Goal: Task Accomplishment & Management: Complete application form

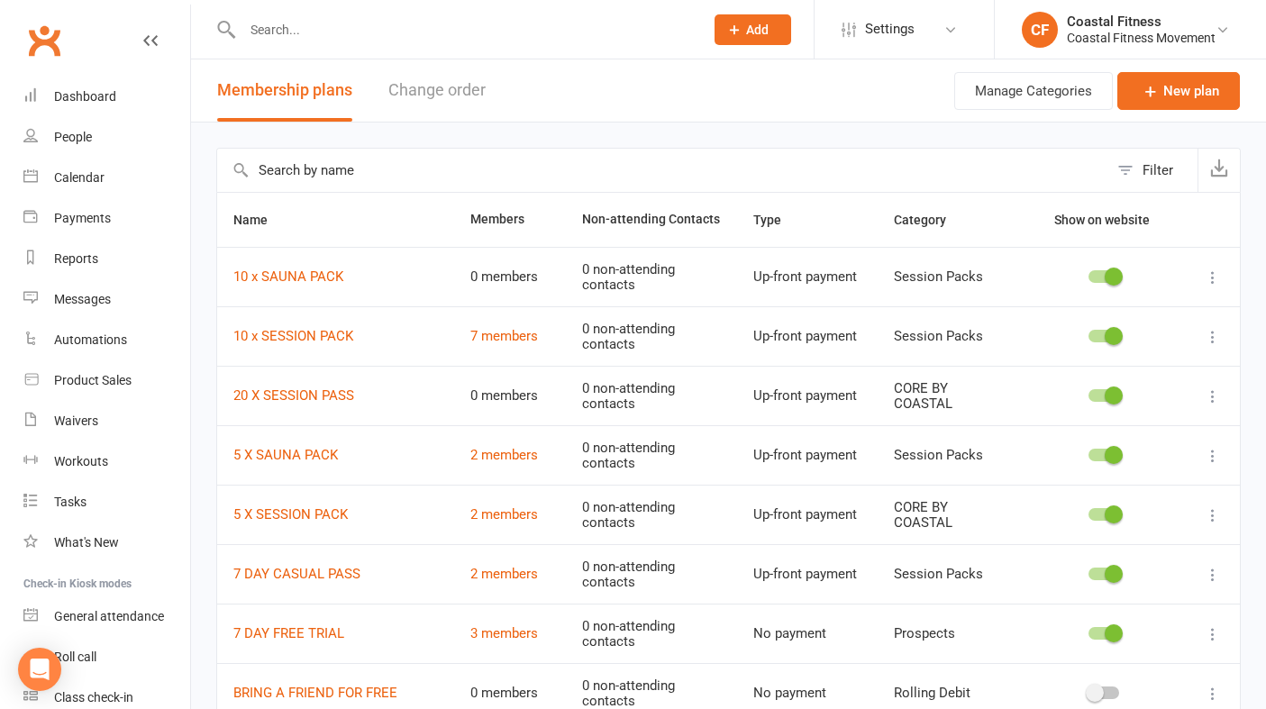
select select "50"
click at [101, 90] on div "Dashboard" at bounding box center [85, 94] width 62 height 14
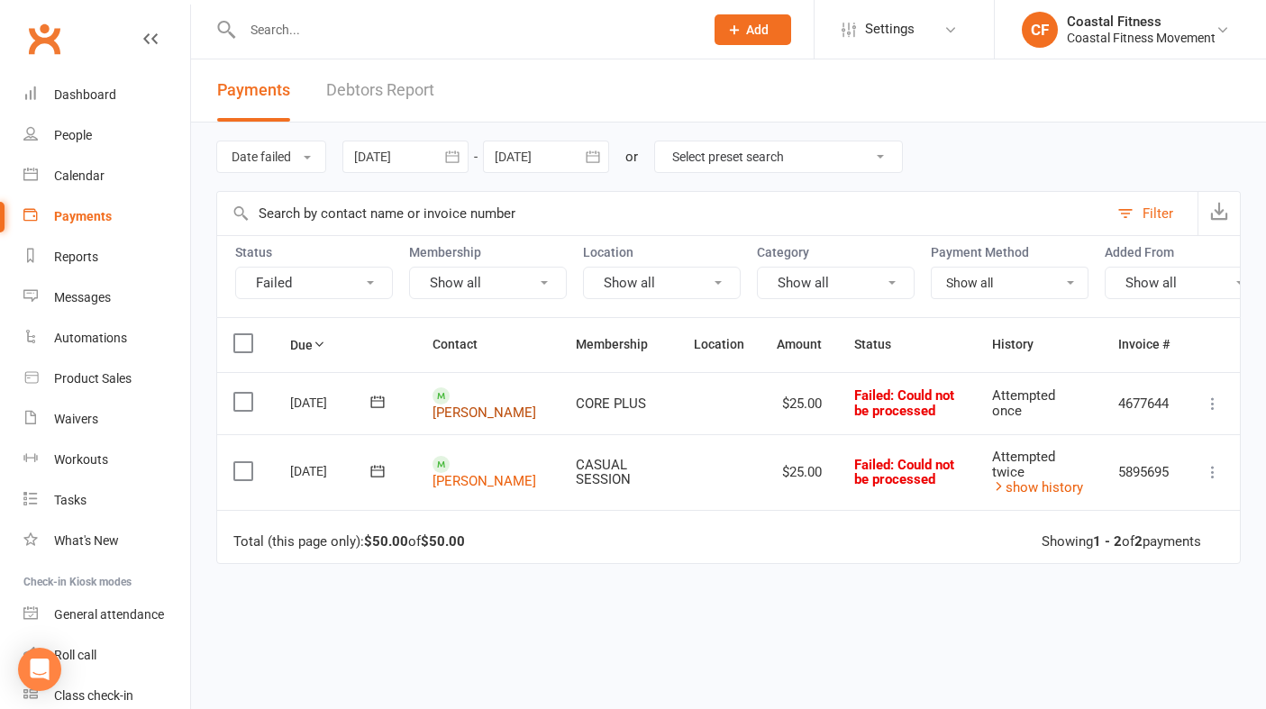
click at [472, 404] on link "[PERSON_NAME]" at bounding box center [484, 412] width 104 height 16
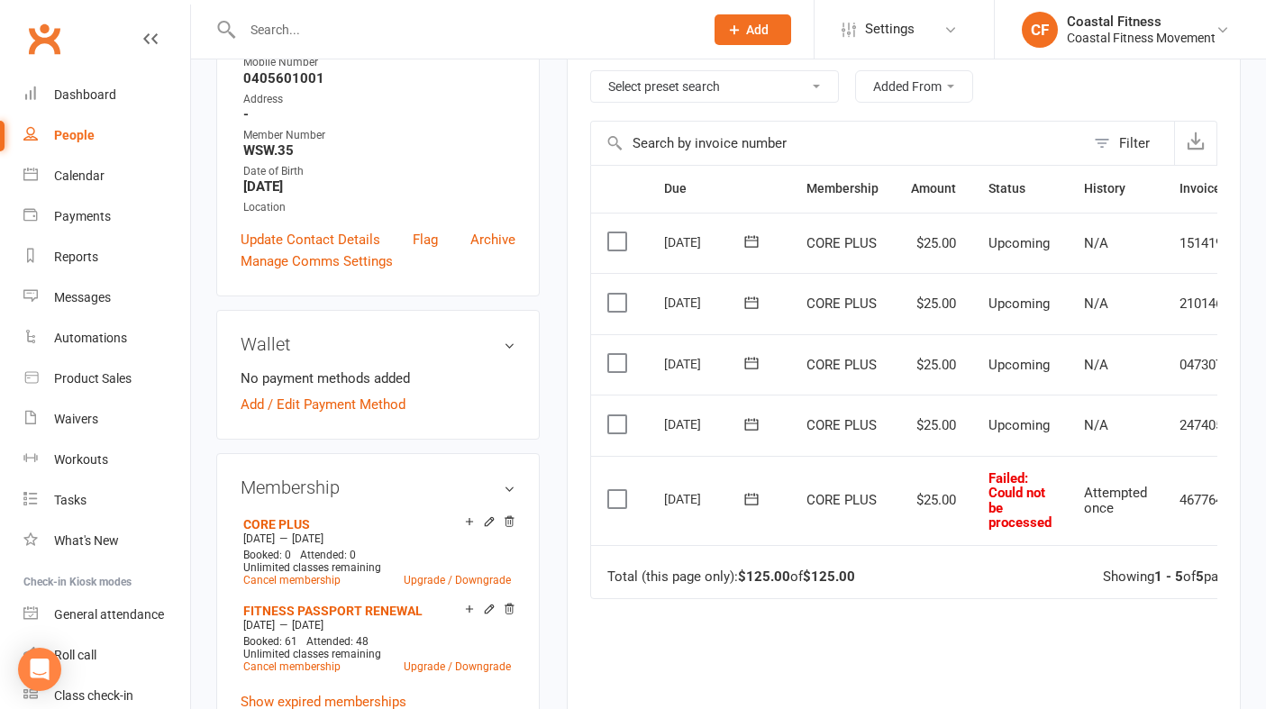
scroll to position [366, 0]
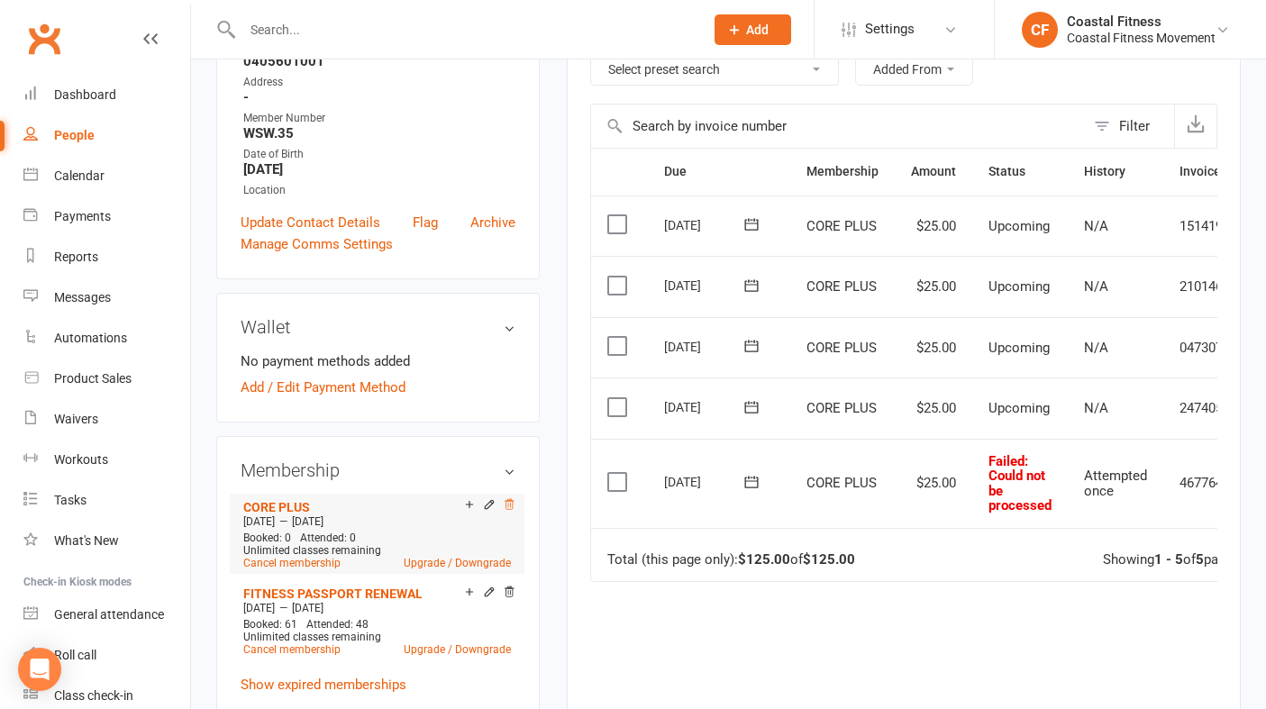
click at [510, 498] on icon at bounding box center [509, 504] width 13 height 13
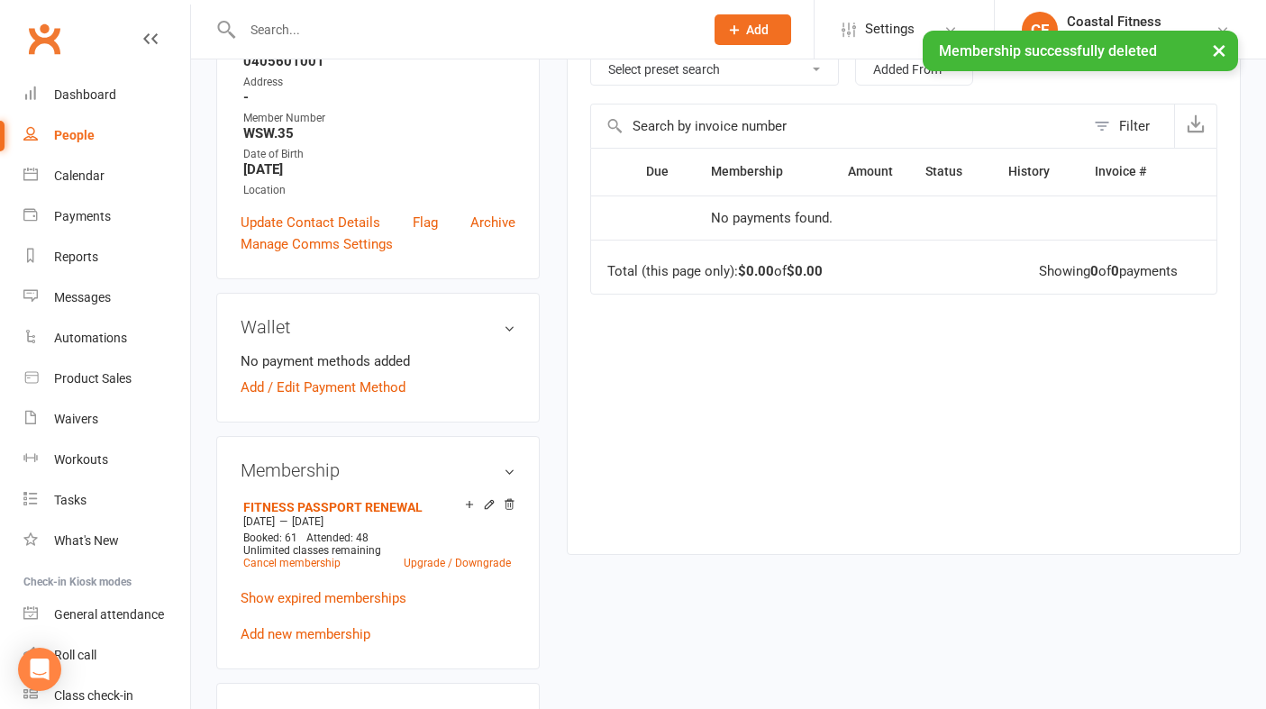
scroll to position [0, 0]
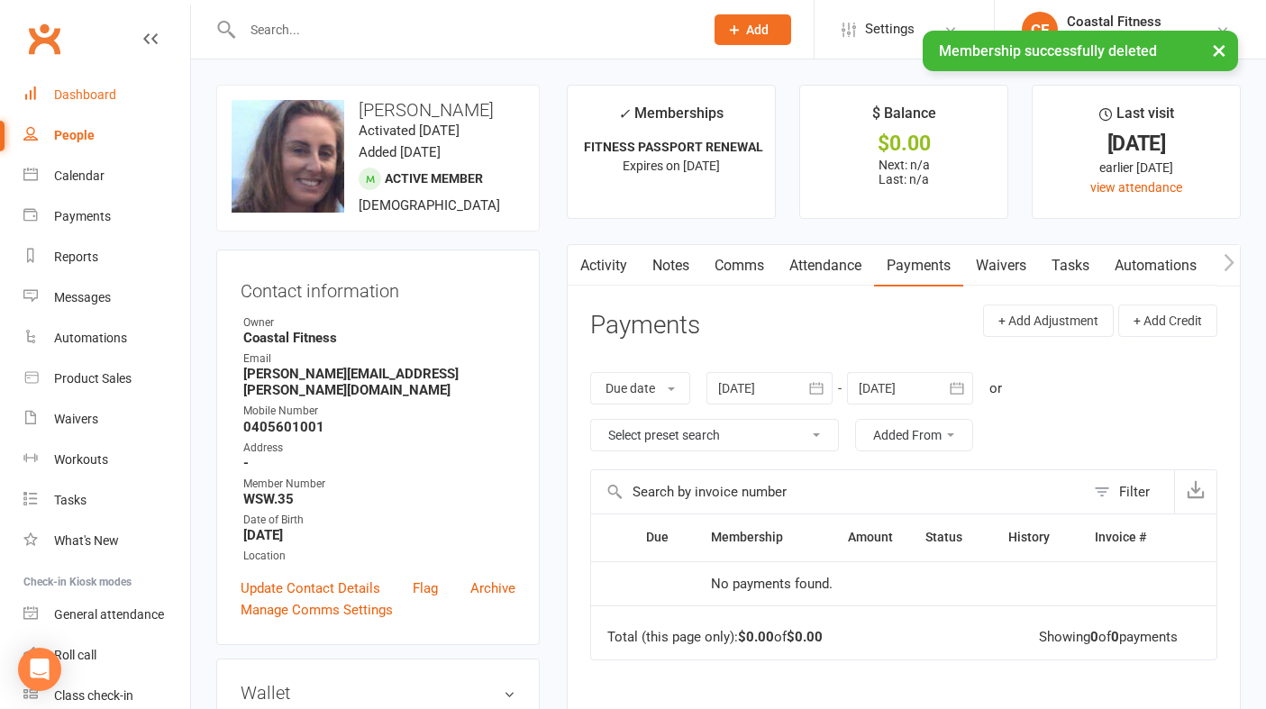
click at [89, 98] on div "Dashboard" at bounding box center [85, 94] width 62 height 14
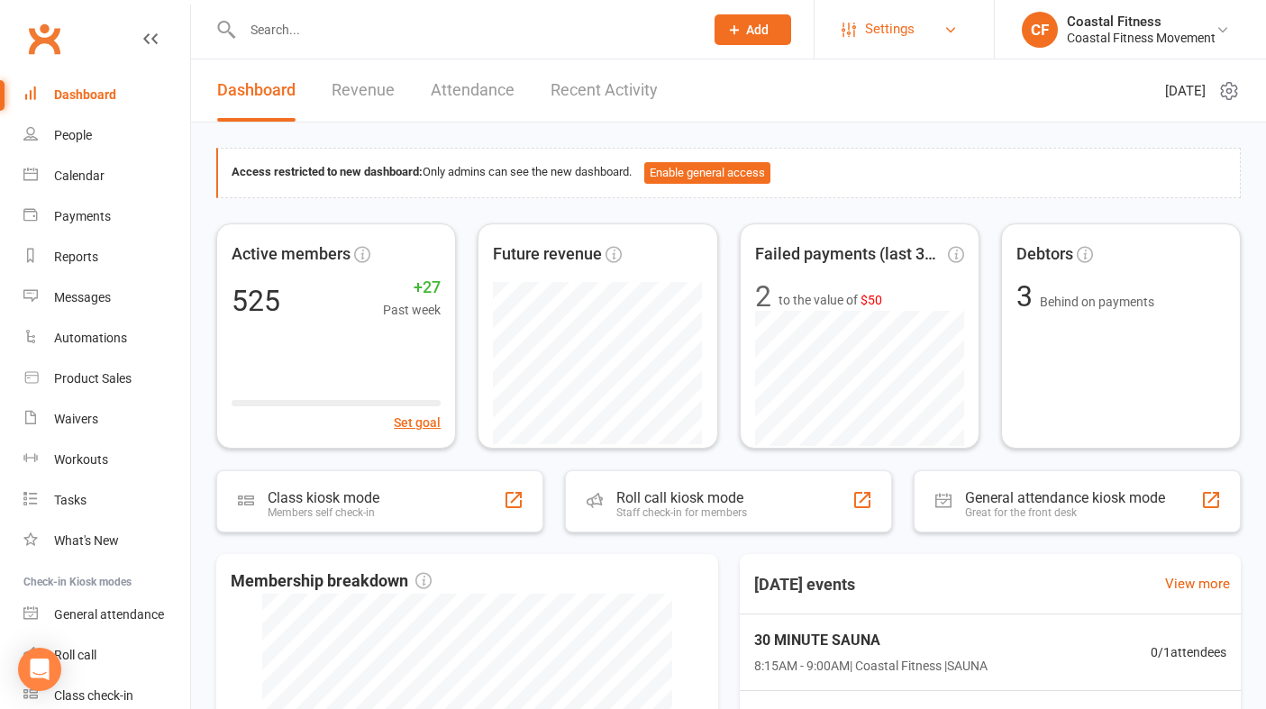
click at [897, 32] on span "Settings" at bounding box center [890, 29] width 50 height 41
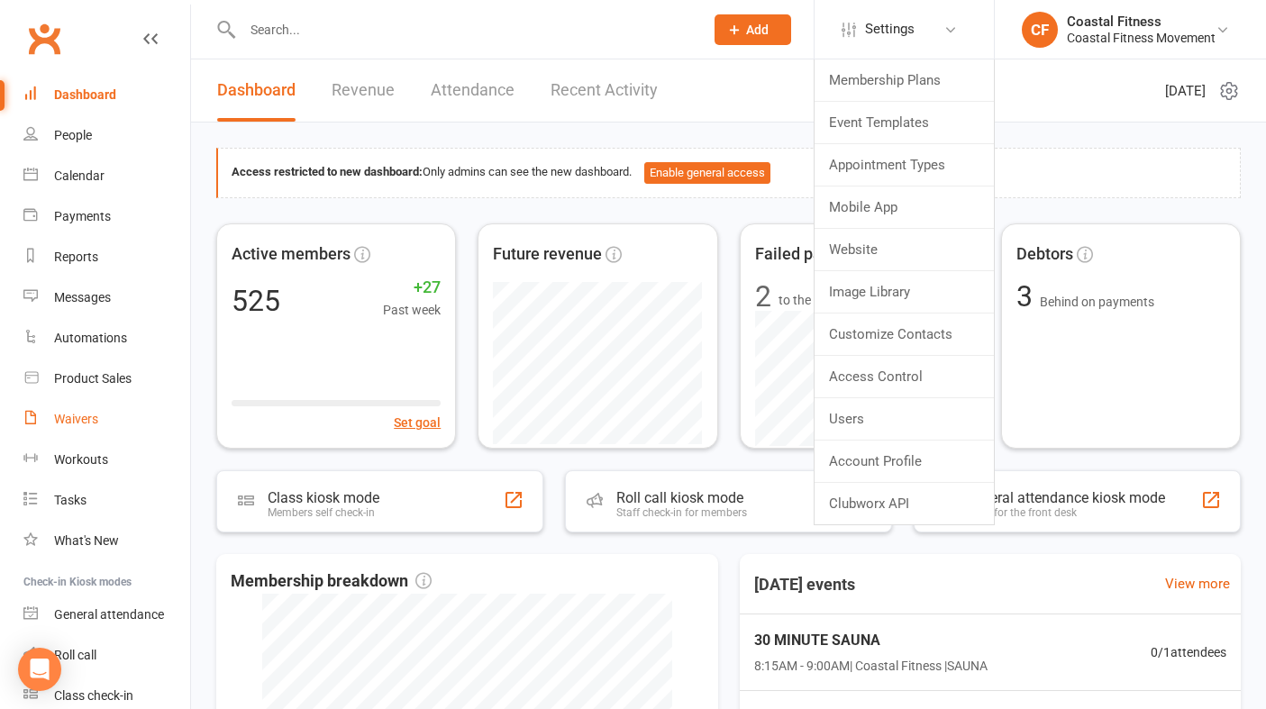
click at [85, 422] on div "Waivers" at bounding box center [76, 419] width 44 height 14
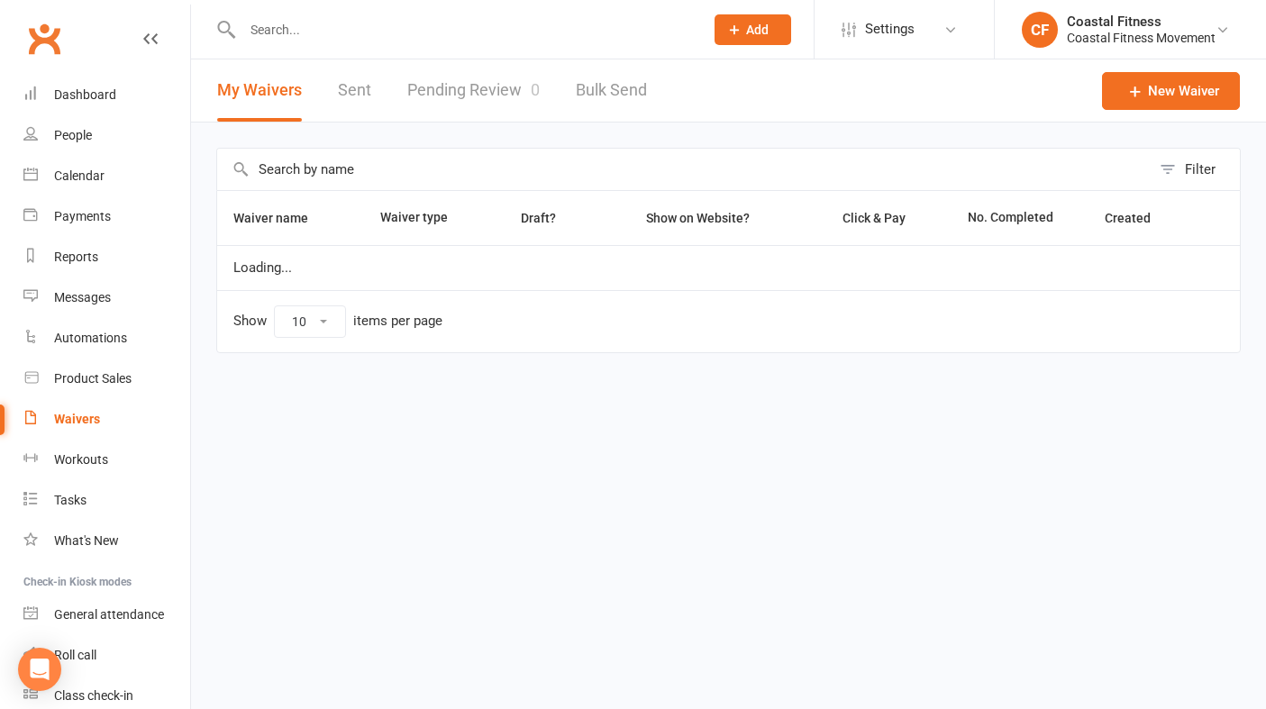
select select "25"
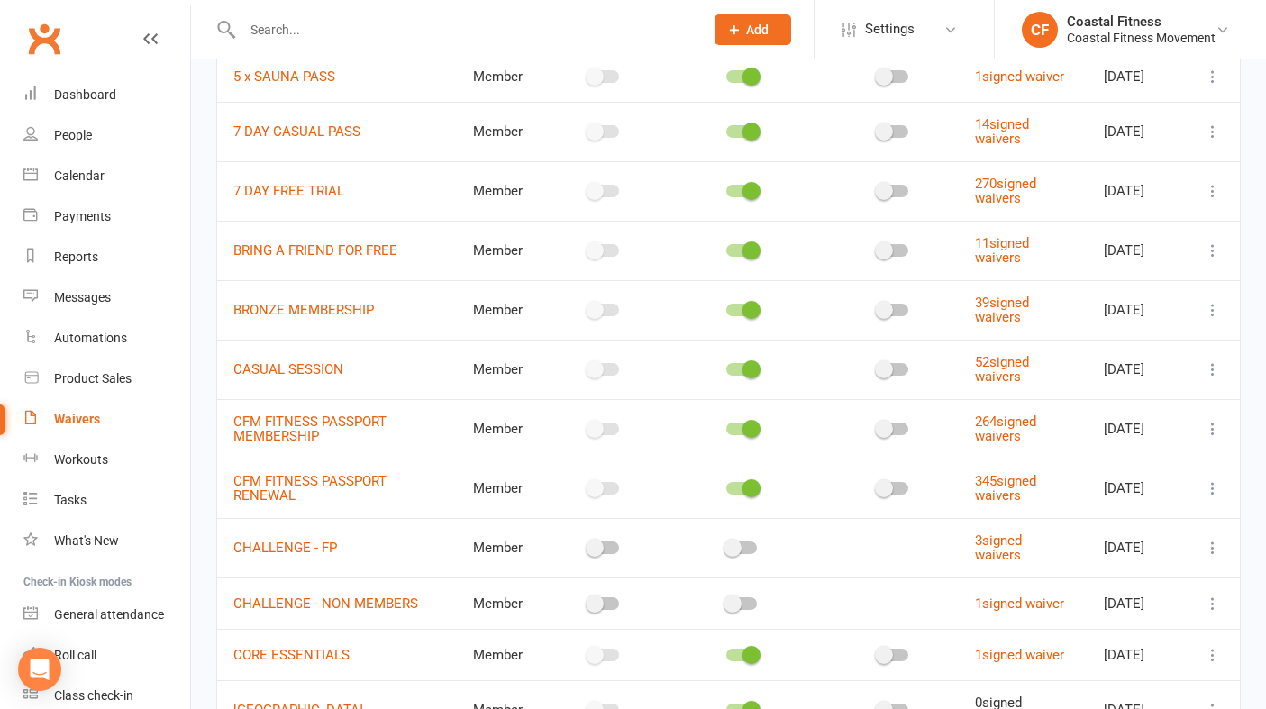
scroll to position [204, 0]
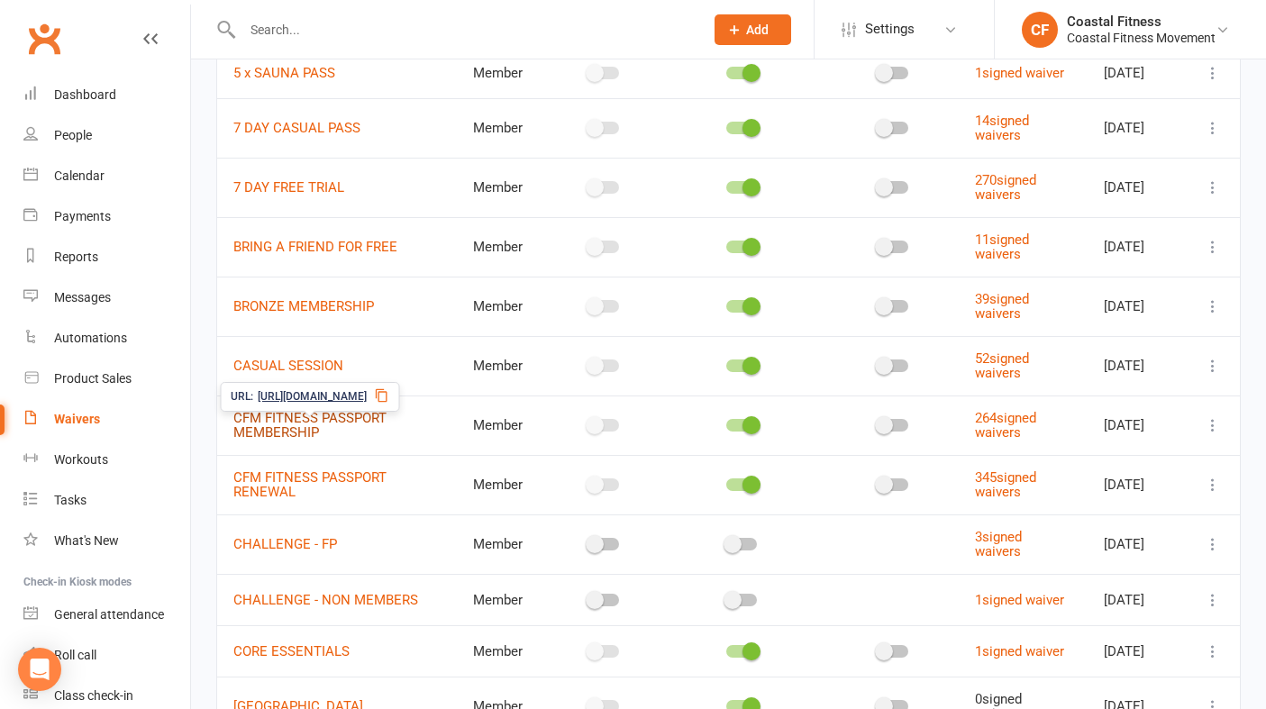
click at [295, 433] on link "CFM FITNESS PASSPORT MEMBERSHIP" at bounding box center [309, 426] width 153 height 32
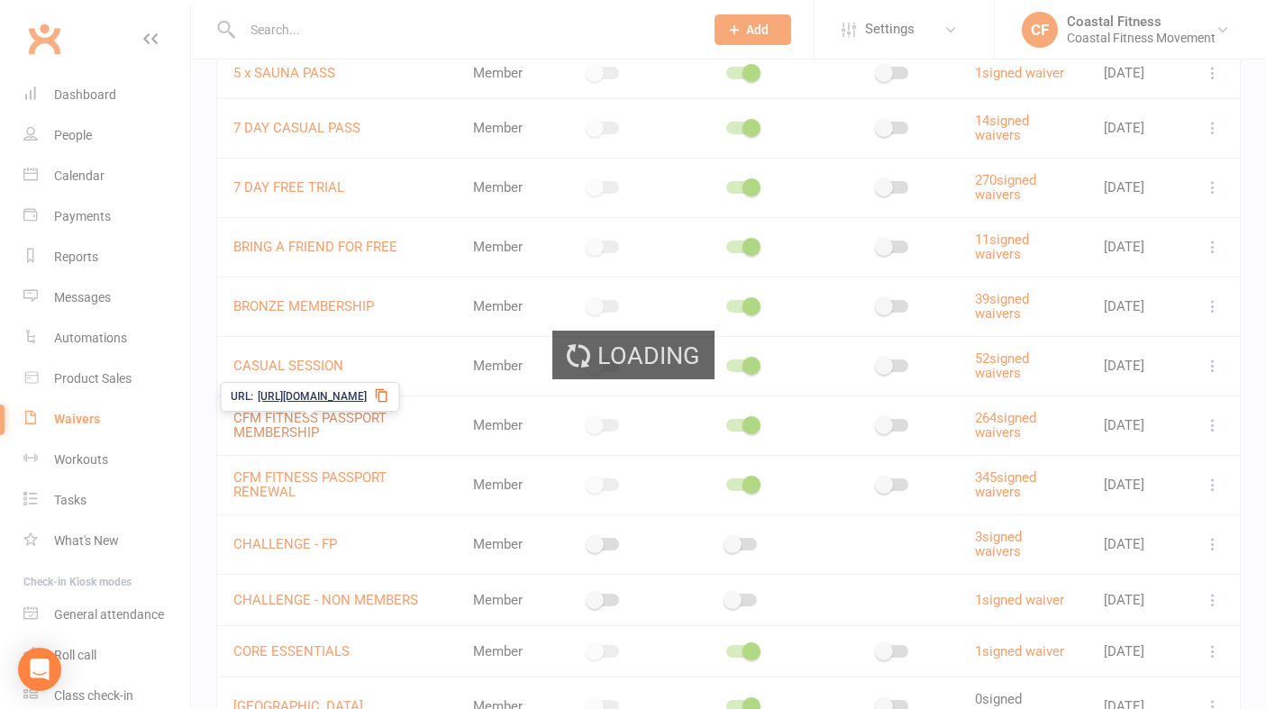
select select "bank_account"
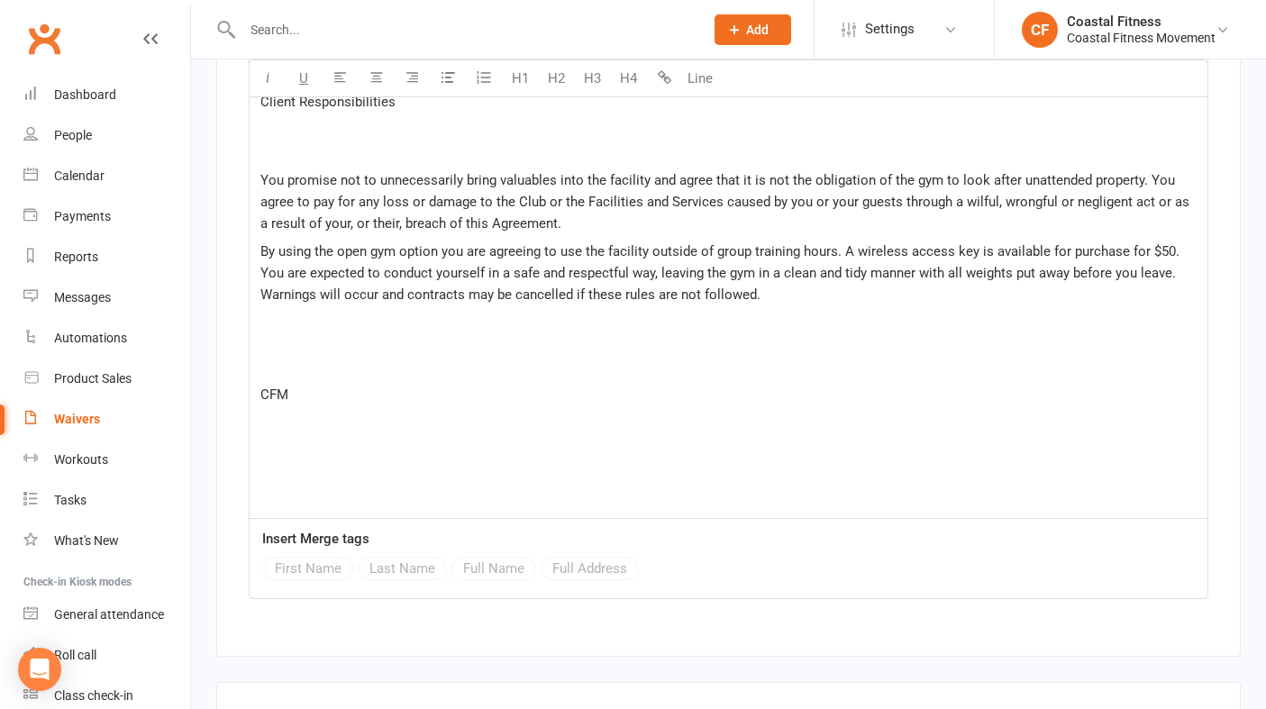
scroll to position [4250, 0]
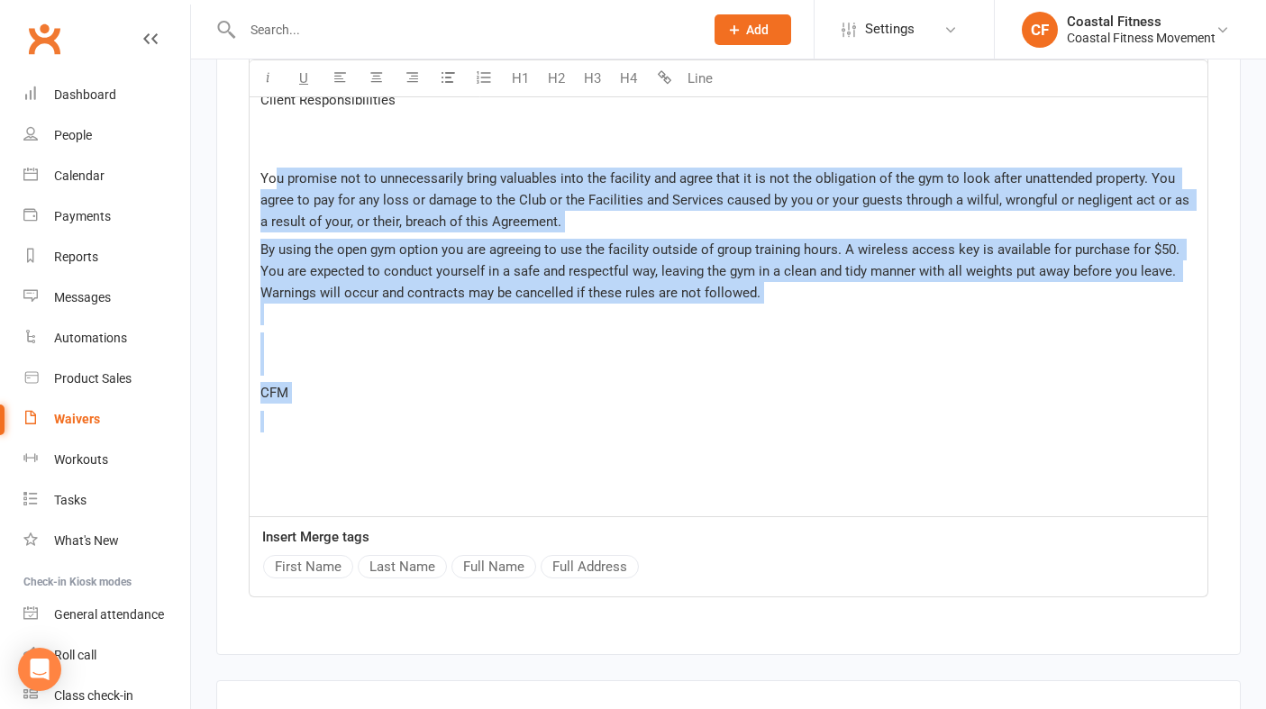
drag, startPoint x: 399, startPoint y: 440, endPoint x: 273, endPoint y: 168, distance: 299.0
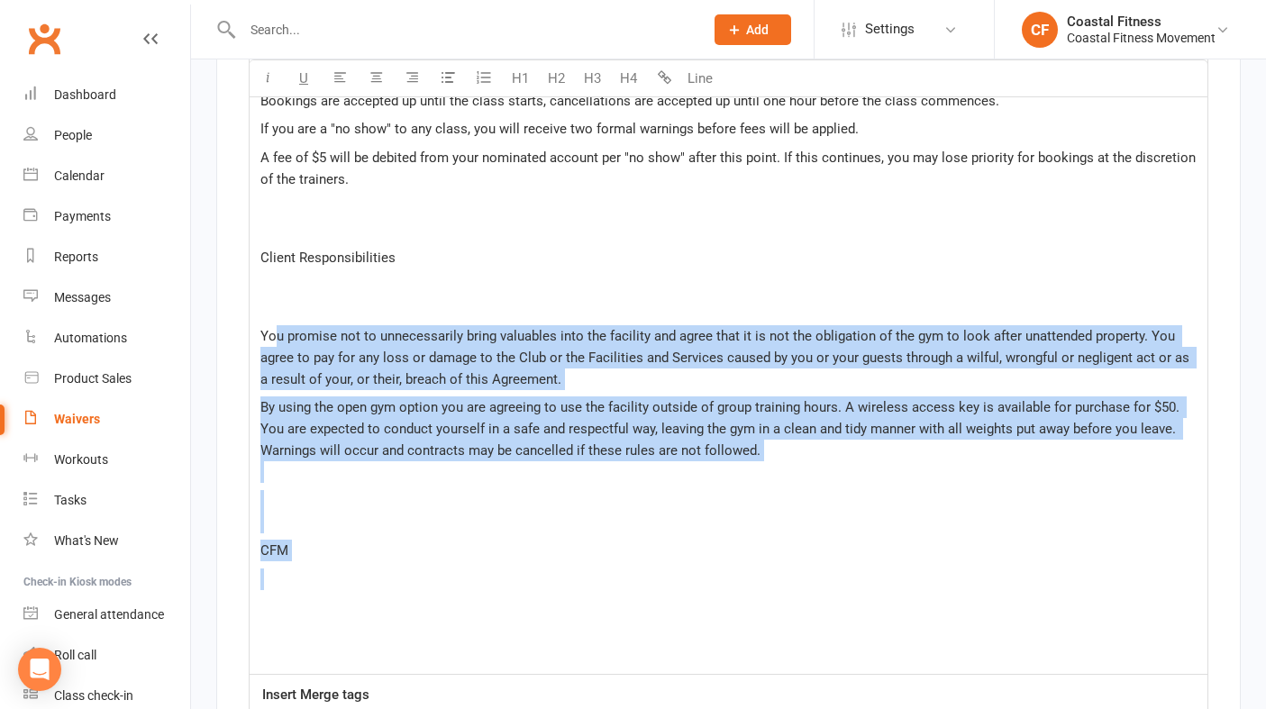
scroll to position [4064, 0]
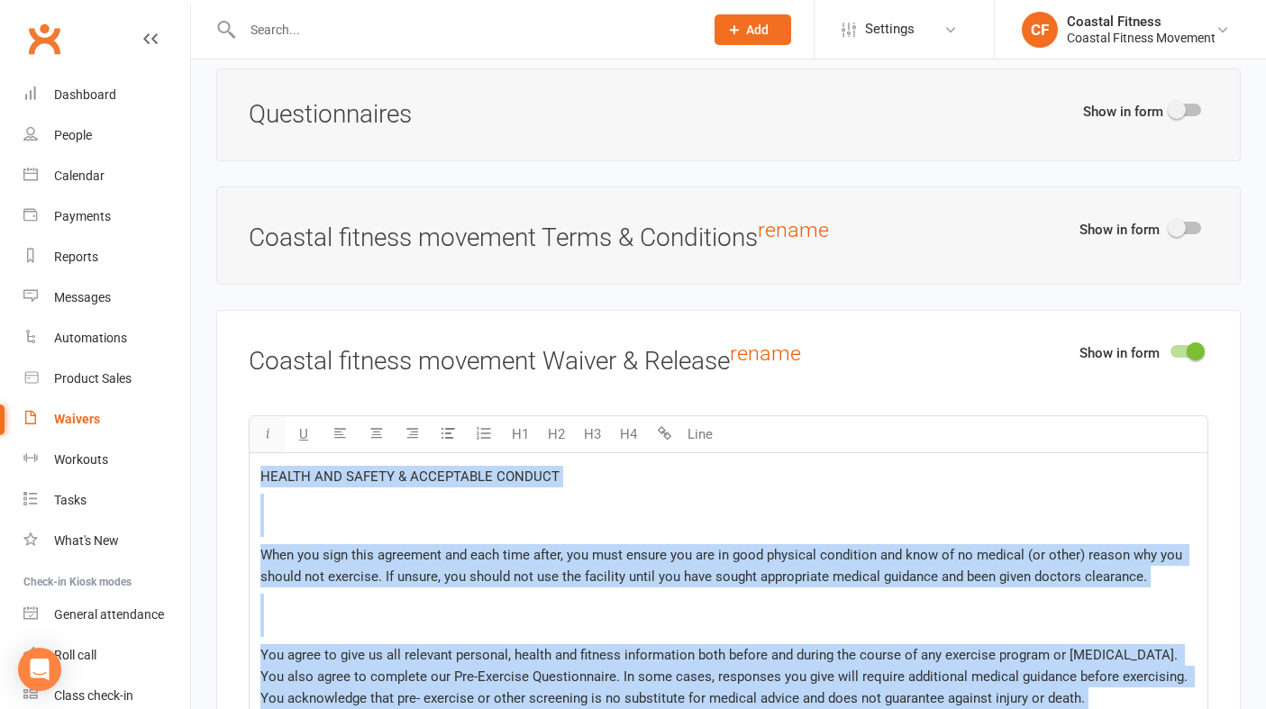
drag, startPoint x: 371, startPoint y: 595, endPoint x: 262, endPoint y: 95, distance: 512.5
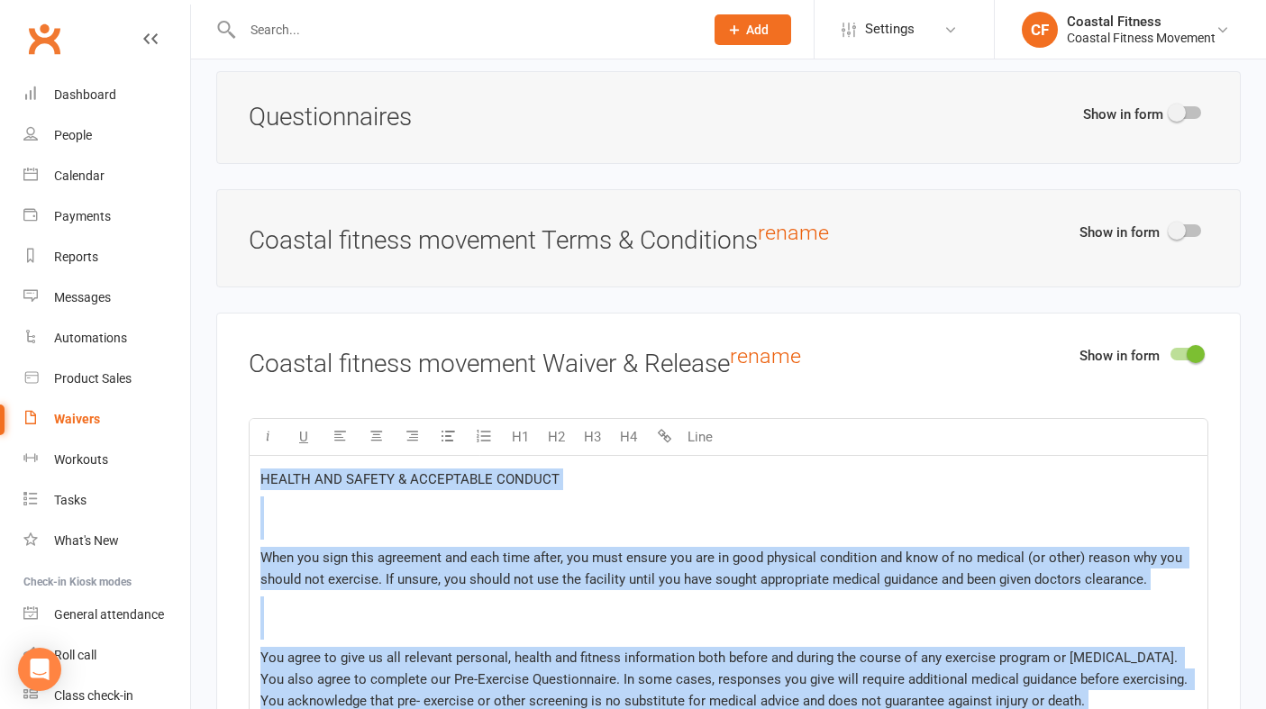
scroll to position [2441, 0]
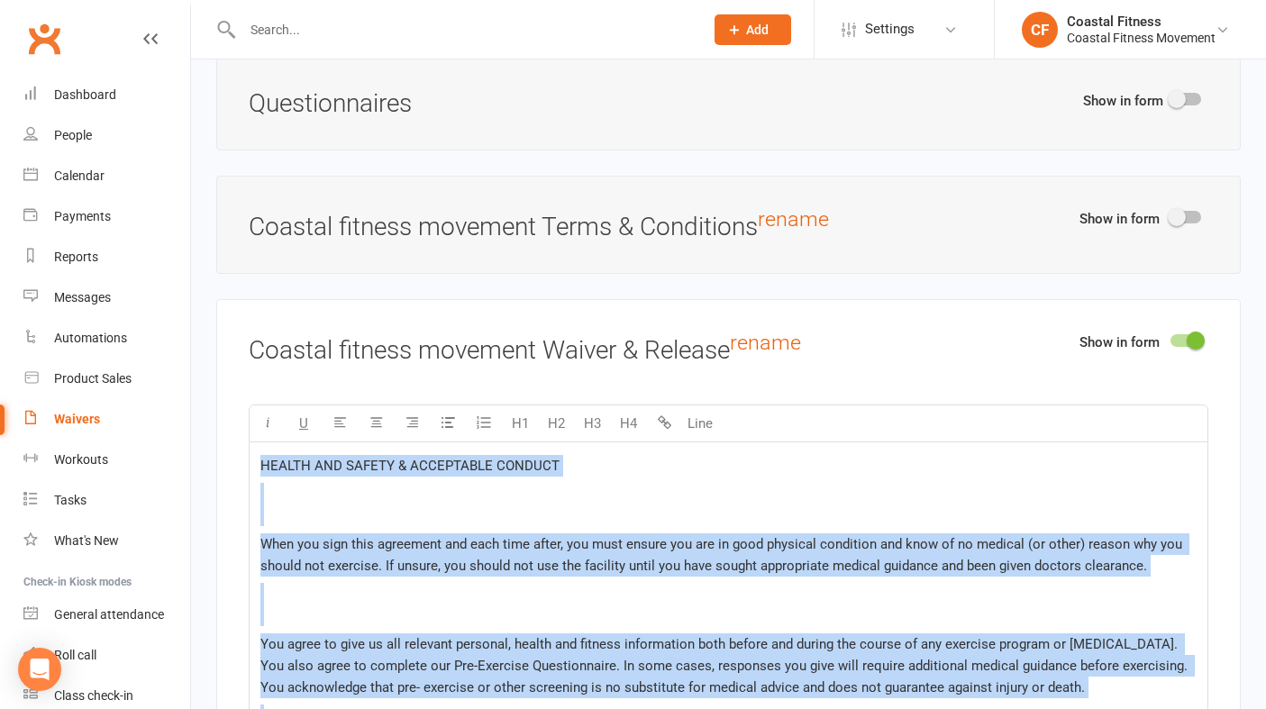
copy div "LOREMI DOL SITAME & CONSECTETU ADIPISC Elit sed doei temp incididun utl etdo ma…"
click at [90, 420] on div "Waivers" at bounding box center [77, 419] width 46 height 14
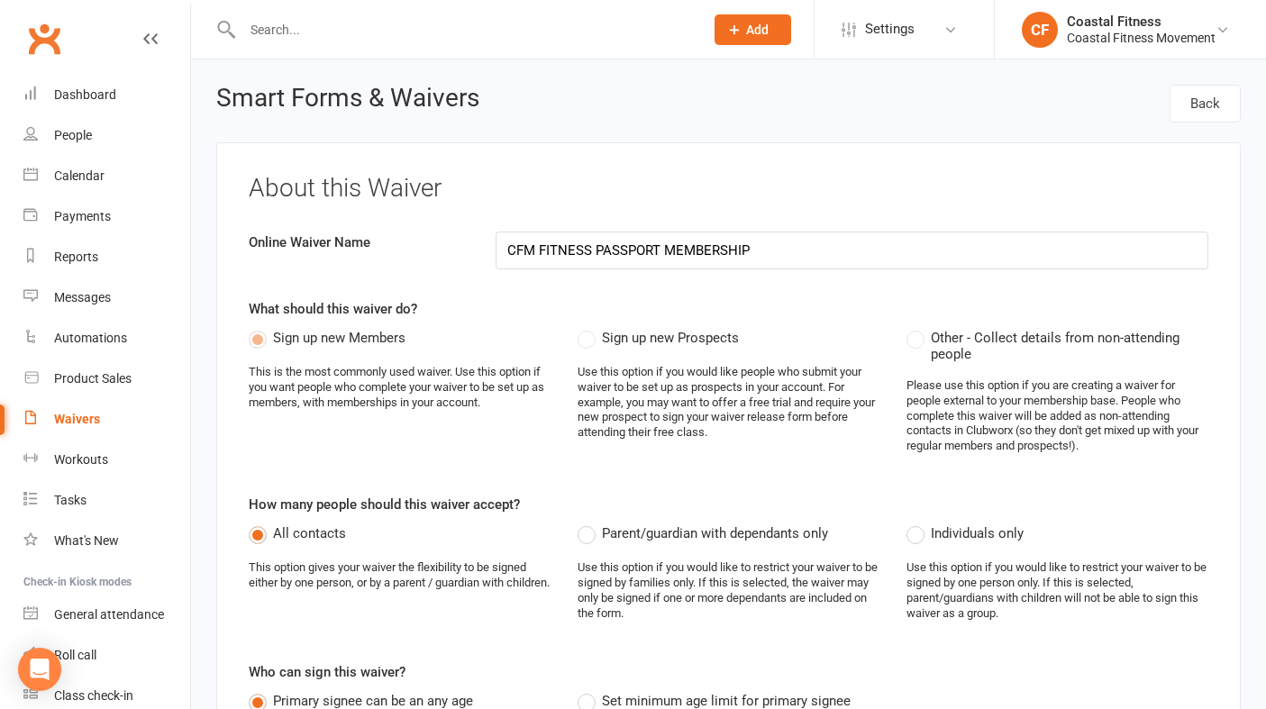
select select "25"
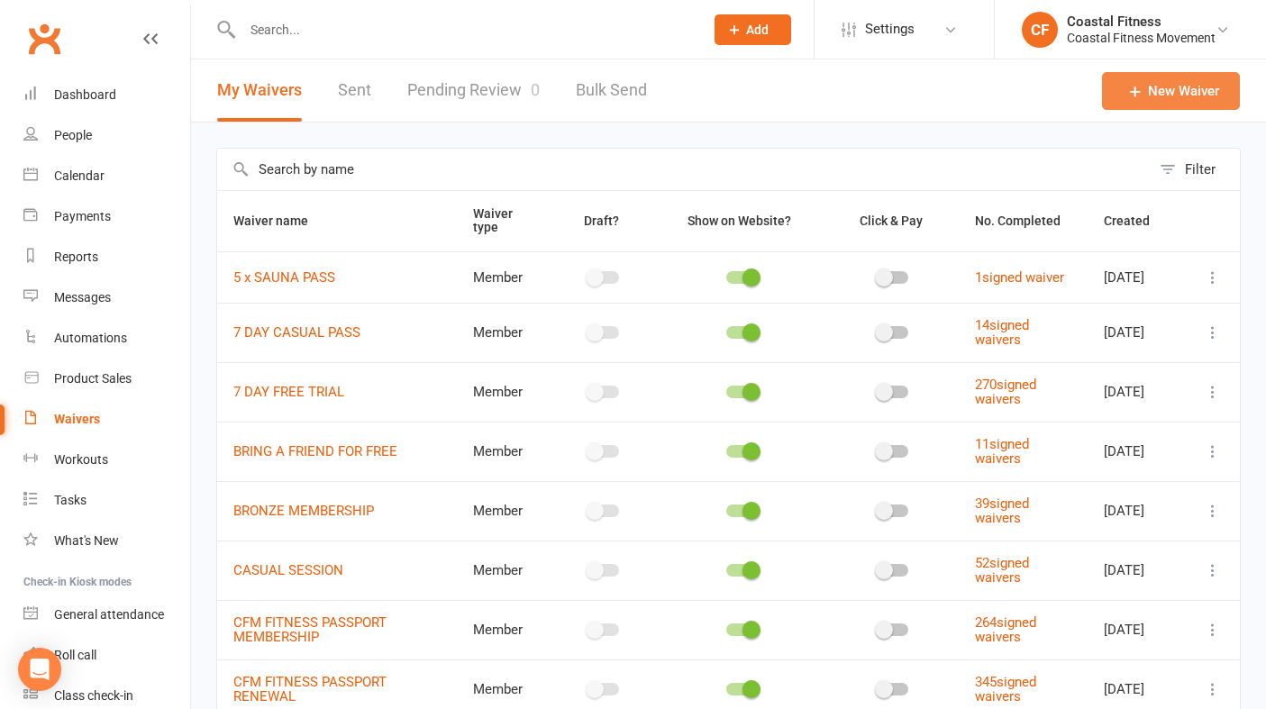
click at [1197, 100] on link "New Waiver" at bounding box center [1171, 91] width 138 height 38
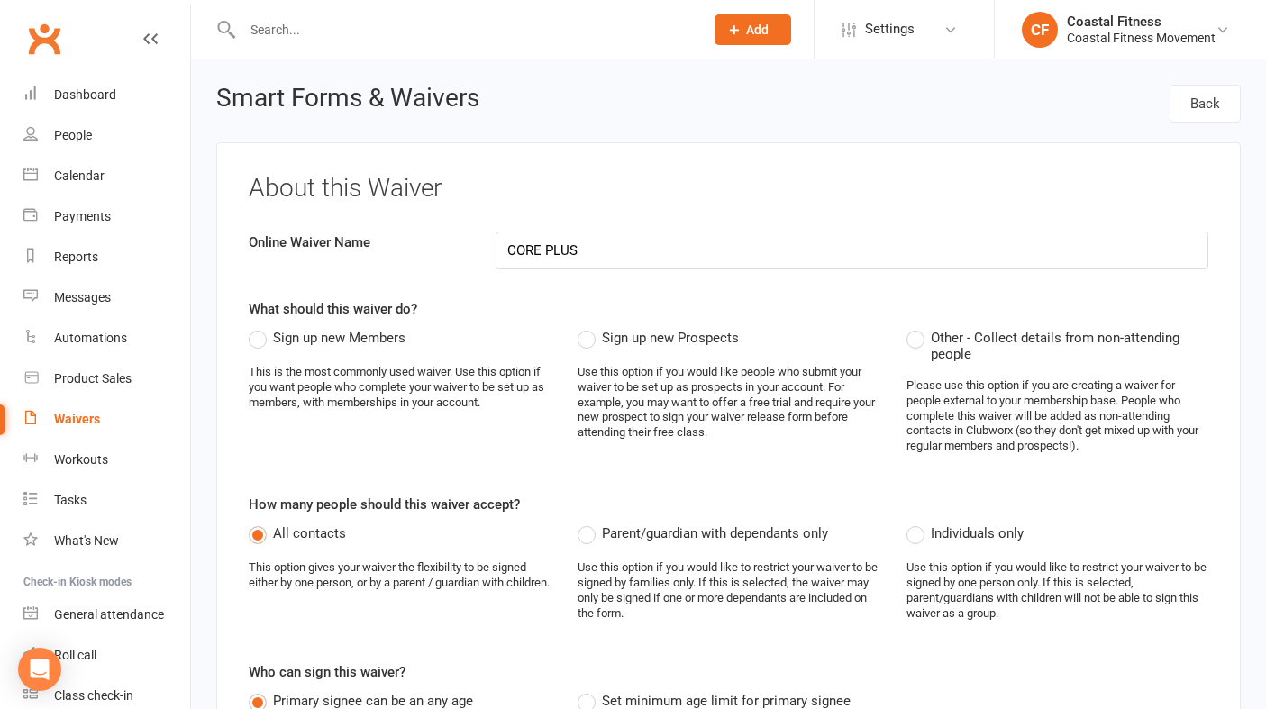
type input "CORE PLUS"
click at [259, 341] on label "Sign up new Members" at bounding box center [327, 338] width 157 height 22
click at [259, 327] on input "Sign up new Members" at bounding box center [255, 327] width 12 height 0
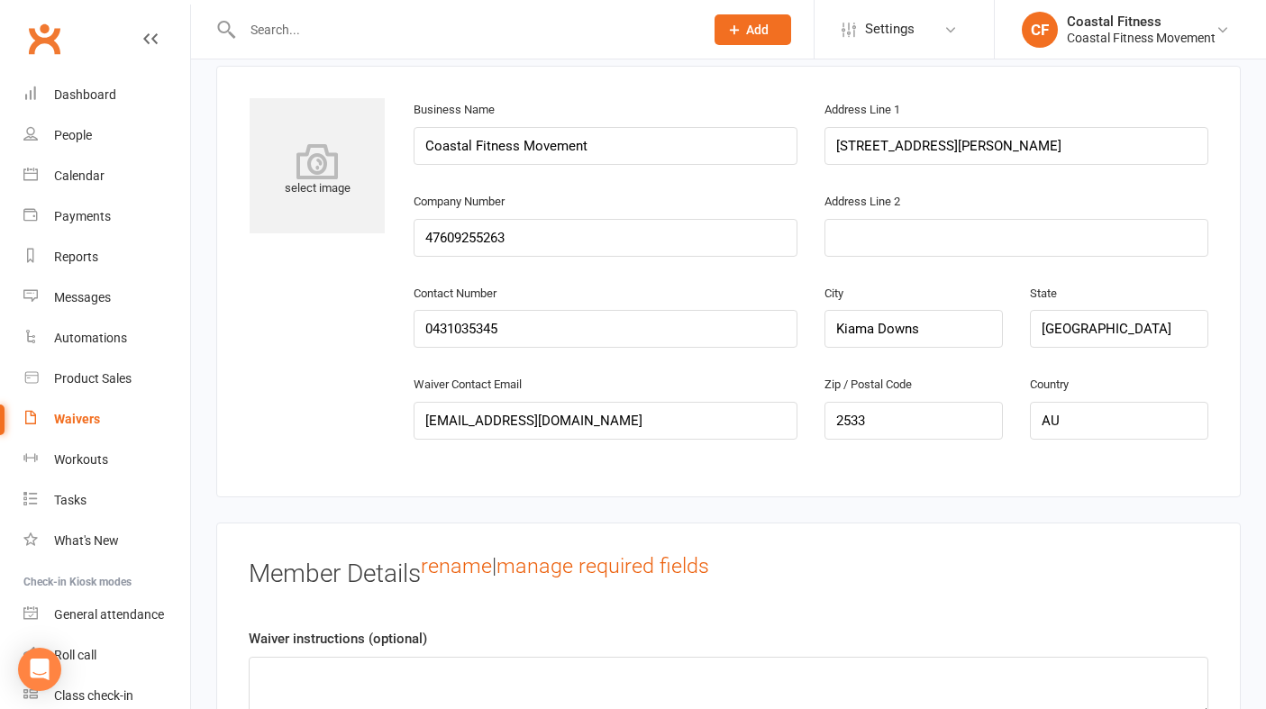
scroll to position [1013, 0]
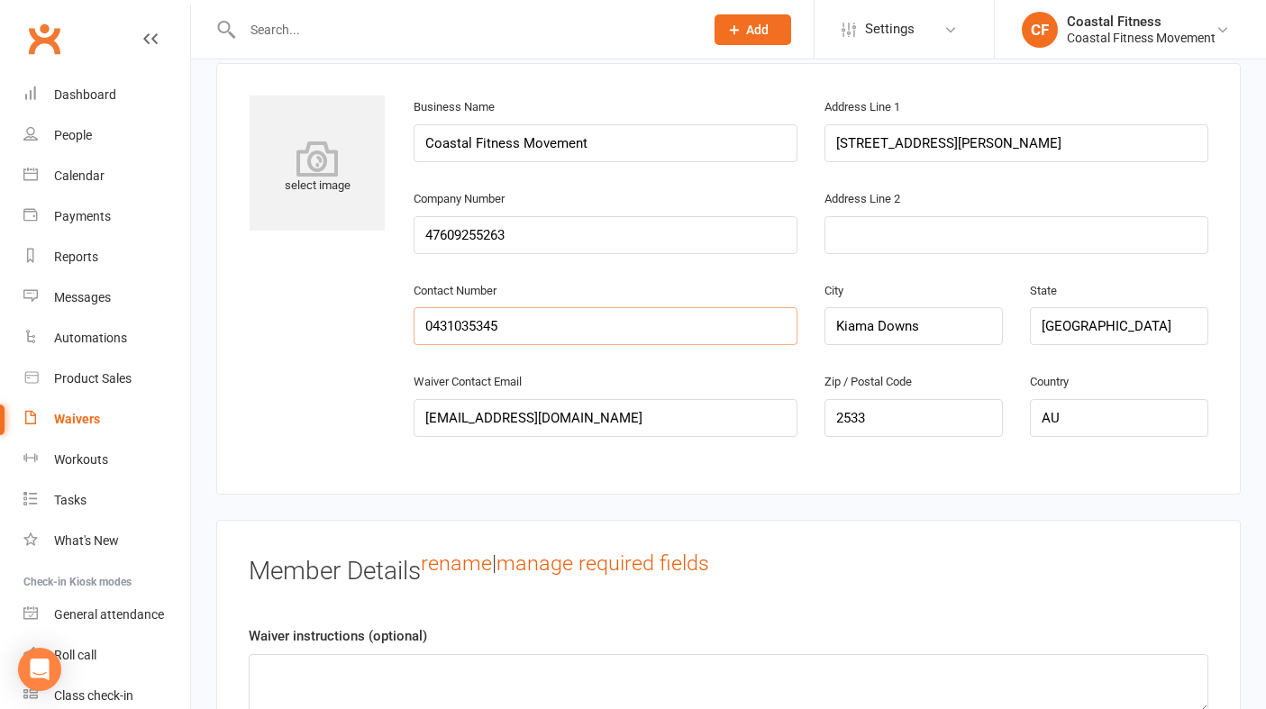
click at [511, 326] on input "0431035345" at bounding box center [605, 326] width 384 height 38
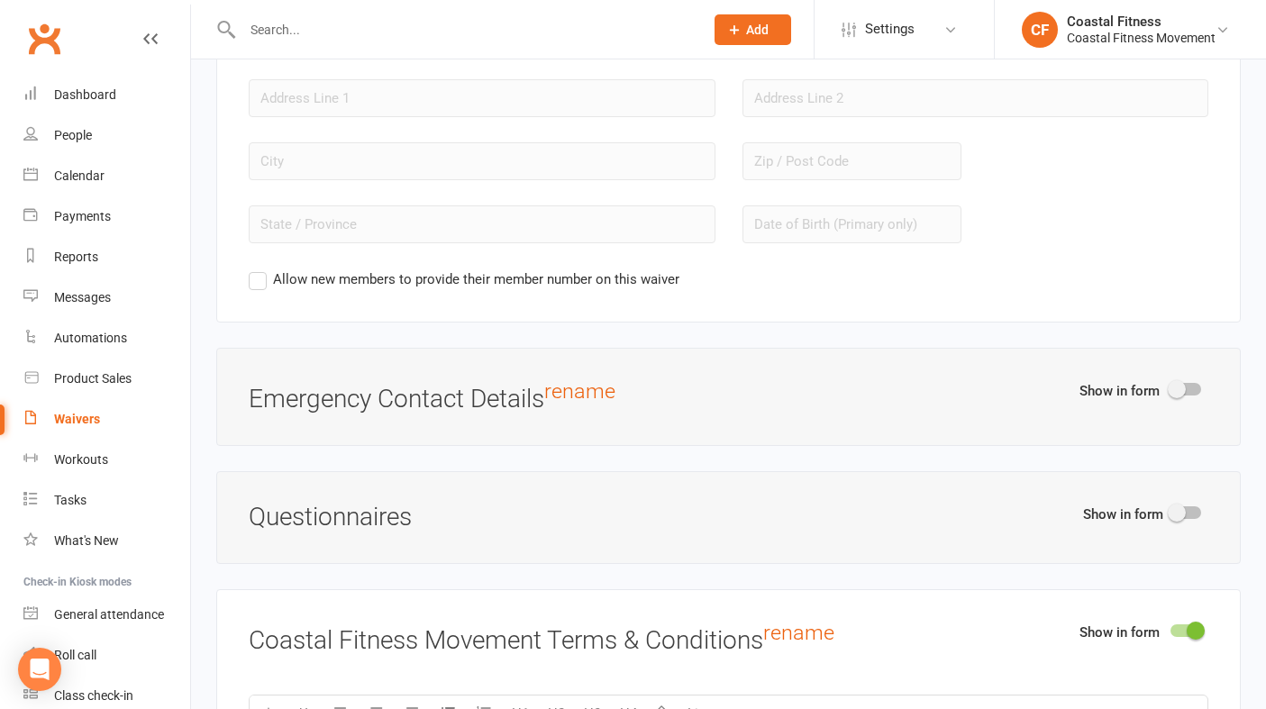
scroll to position [1801, 0]
type input "0434370036"
click at [255, 276] on label "Allow new members to provide their member number on this waiver" at bounding box center [464, 278] width 431 height 22
click at [255, 267] on input "Allow new members to provide their member number on this waiver" at bounding box center [255, 267] width 12 height 0
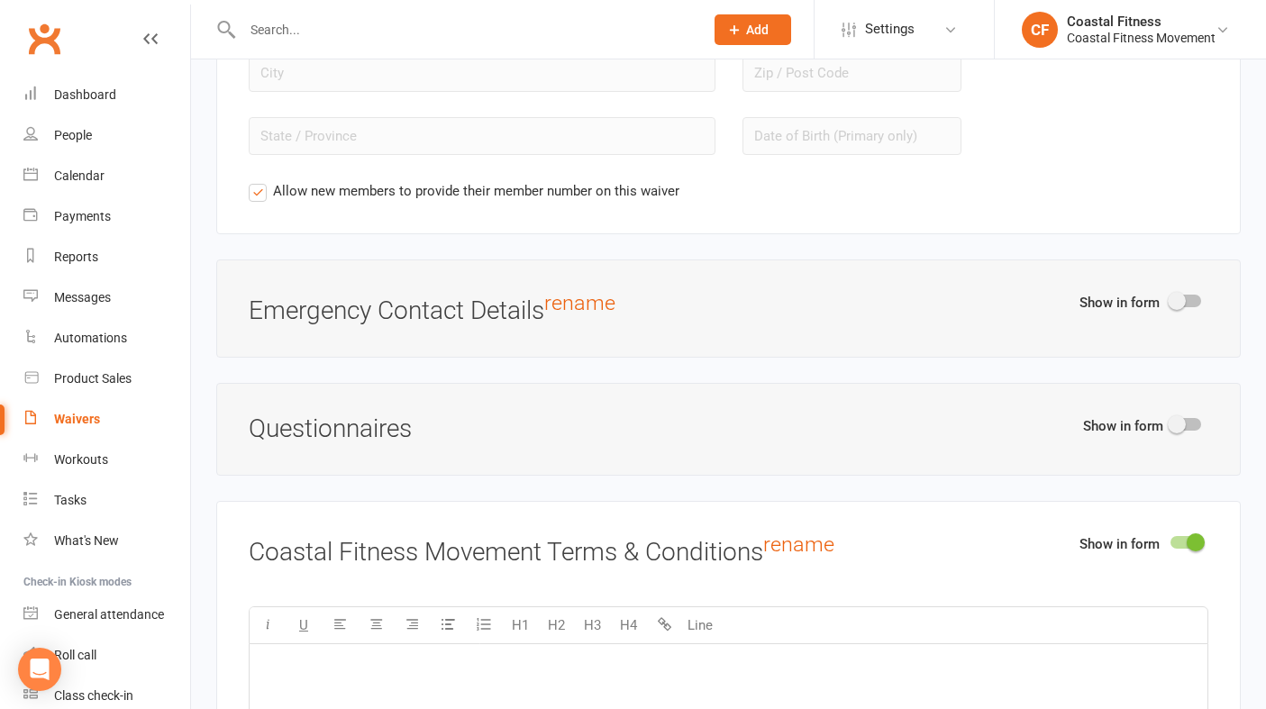
scroll to position [1942, 0]
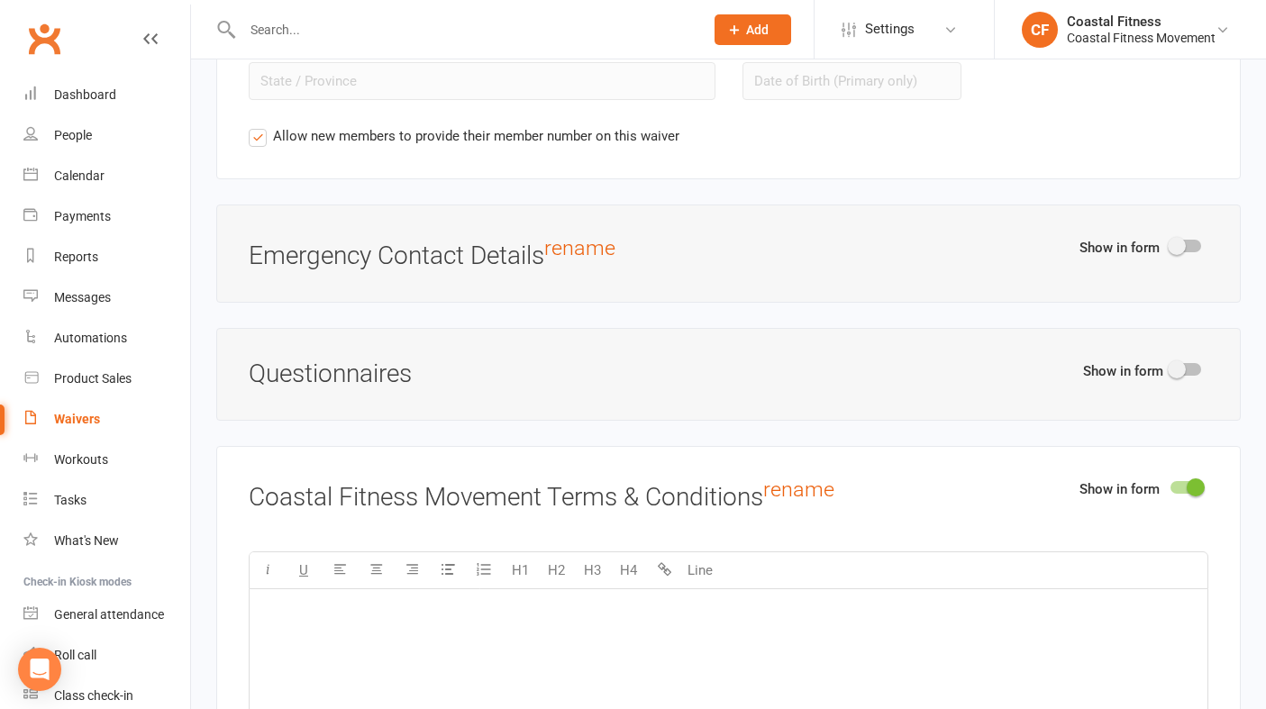
click at [1175, 237] on span at bounding box center [1176, 246] width 18 height 18
click at [1170, 243] on input "checkbox" at bounding box center [1170, 243] width 0 height 0
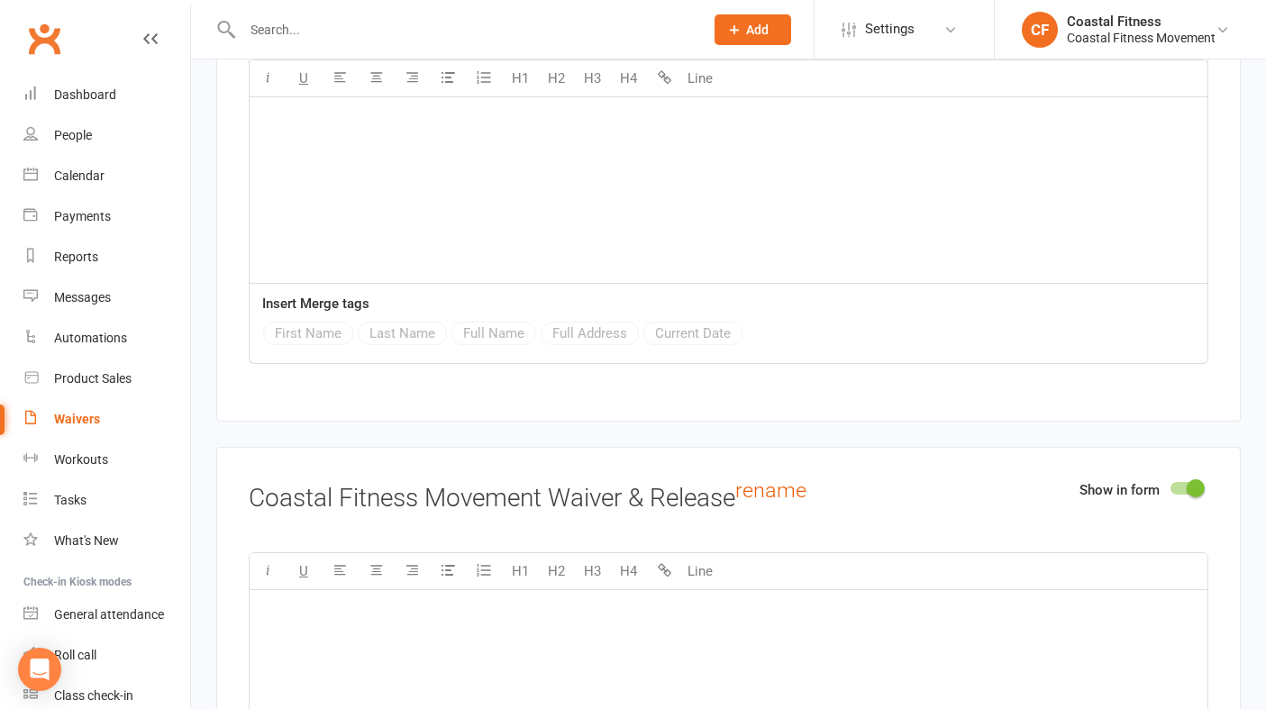
scroll to position [2827, 0]
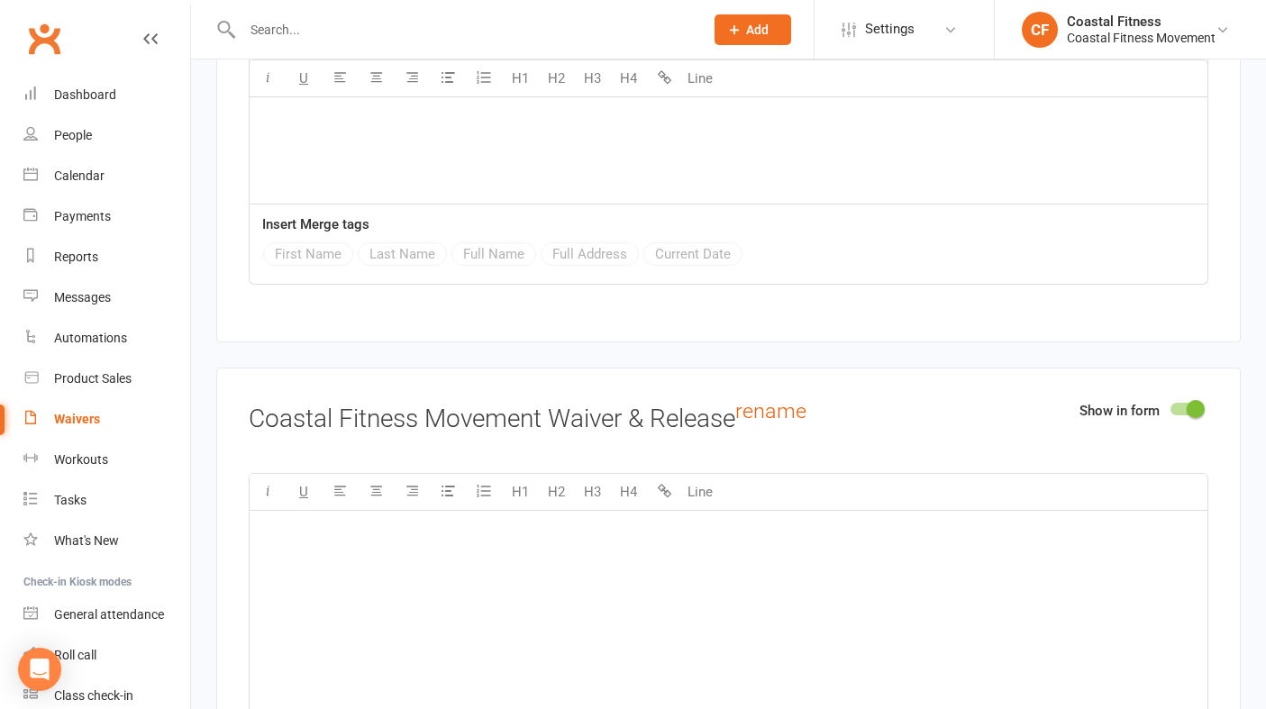
click at [1186, 404] on span at bounding box center [1195, 409] width 18 height 18
click at [1170, 406] on input "checkbox" at bounding box center [1170, 406] width 0 height 0
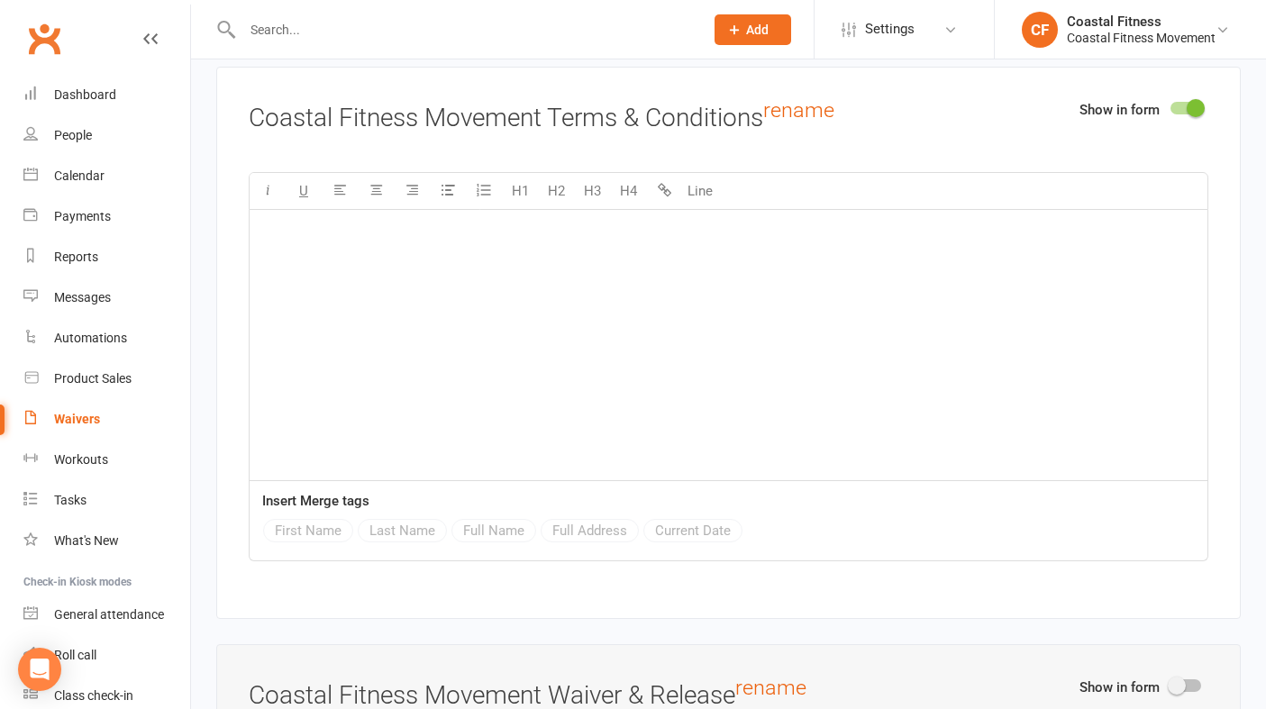
scroll to position [2554, 0]
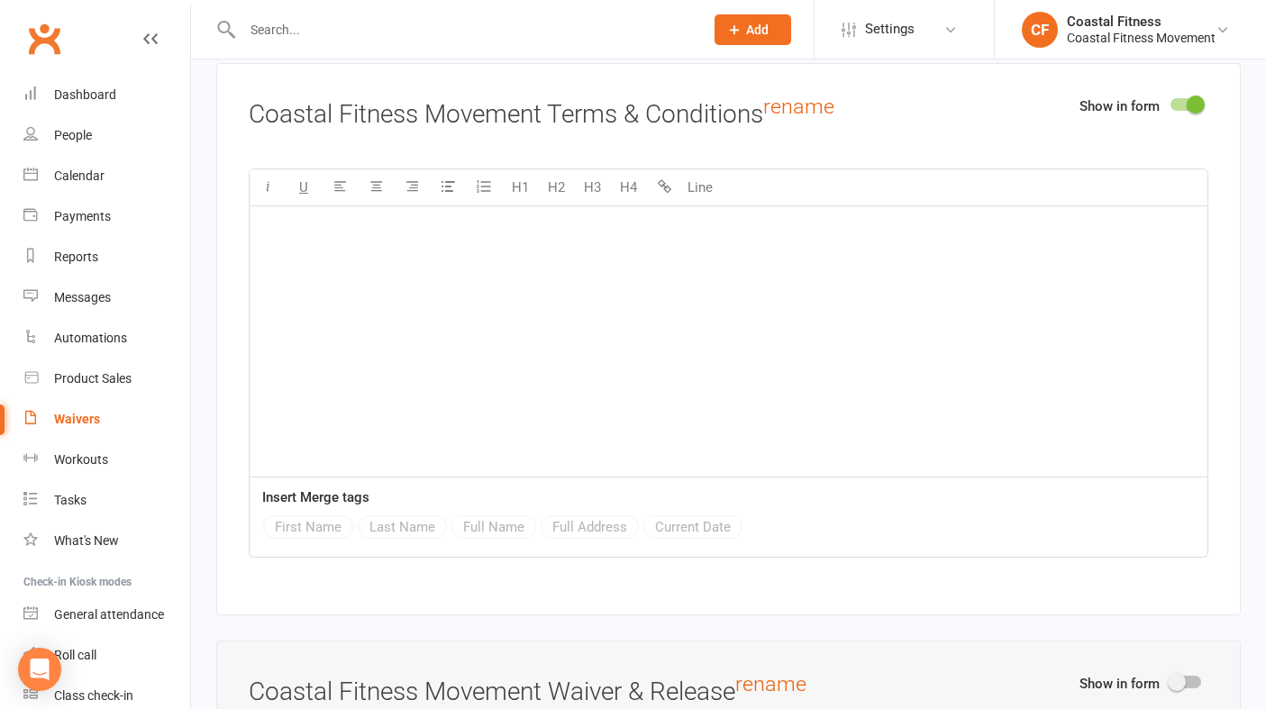
click at [1187, 112] on div "Show in form" at bounding box center [1143, 109] width 129 height 29
click at [1188, 95] on div "Show in form" at bounding box center [1143, 109] width 129 height 29
click at [1190, 103] on span at bounding box center [1195, 104] width 18 height 18
click at [1170, 102] on input "checkbox" at bounding box center [1170, 102] width 0 height 0
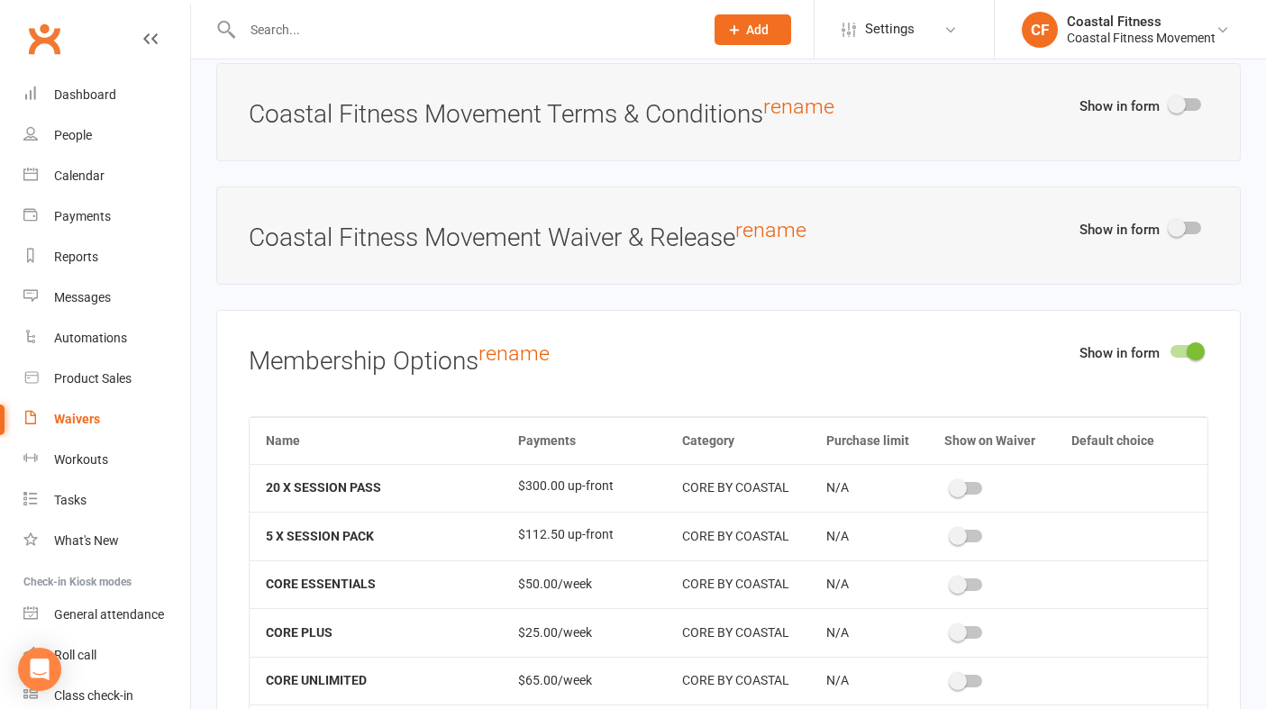
click at [1179, 225] on span at bounding box center [1176, 228] width 18 height 18
click at [1170, 225] on input "checkbox" at bounding box center [1170, 225] width 0 height 0
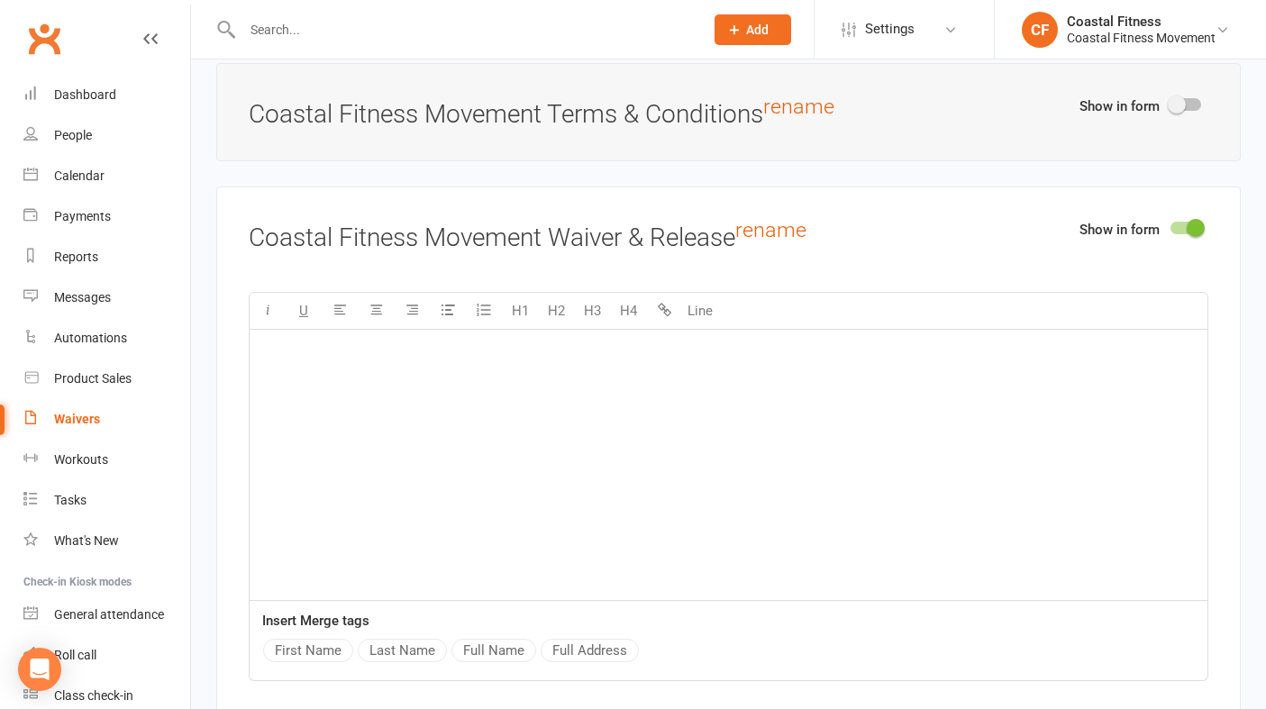
click at [490, 379] on div "﻿" at bounding box center [728, 465] width 957 height 270
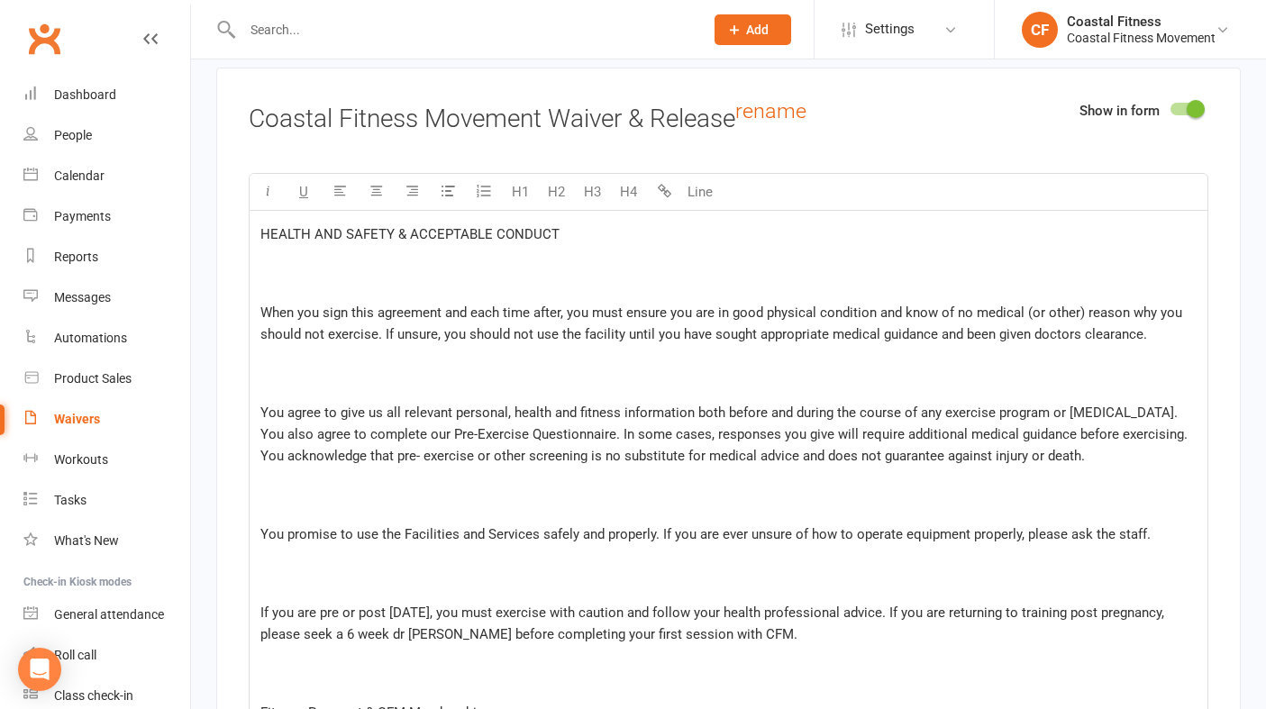
scroll to position [2672, 0]
click at [319, 277] on p at bounding box center [728, 273] width 936 height 43
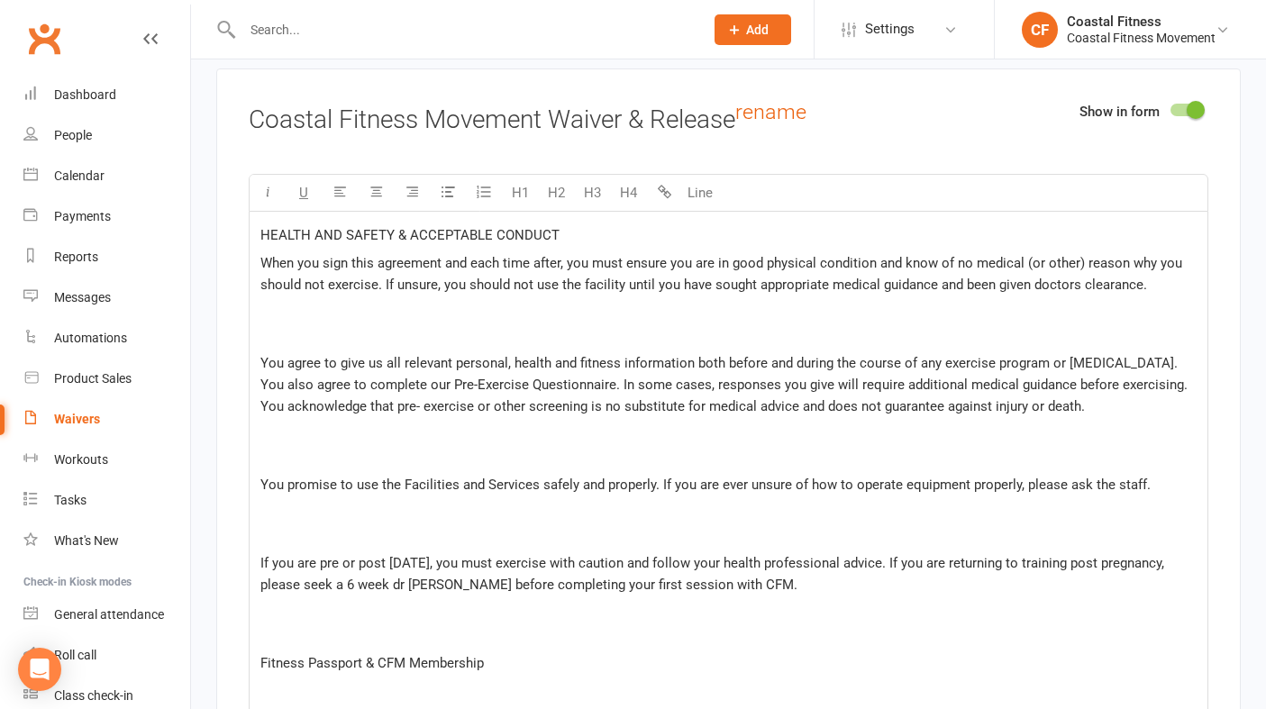
drag, startPoint x: 1075, startPoint y: 402, endPoint x: 201, endPoint y: 331, distance: 876.5
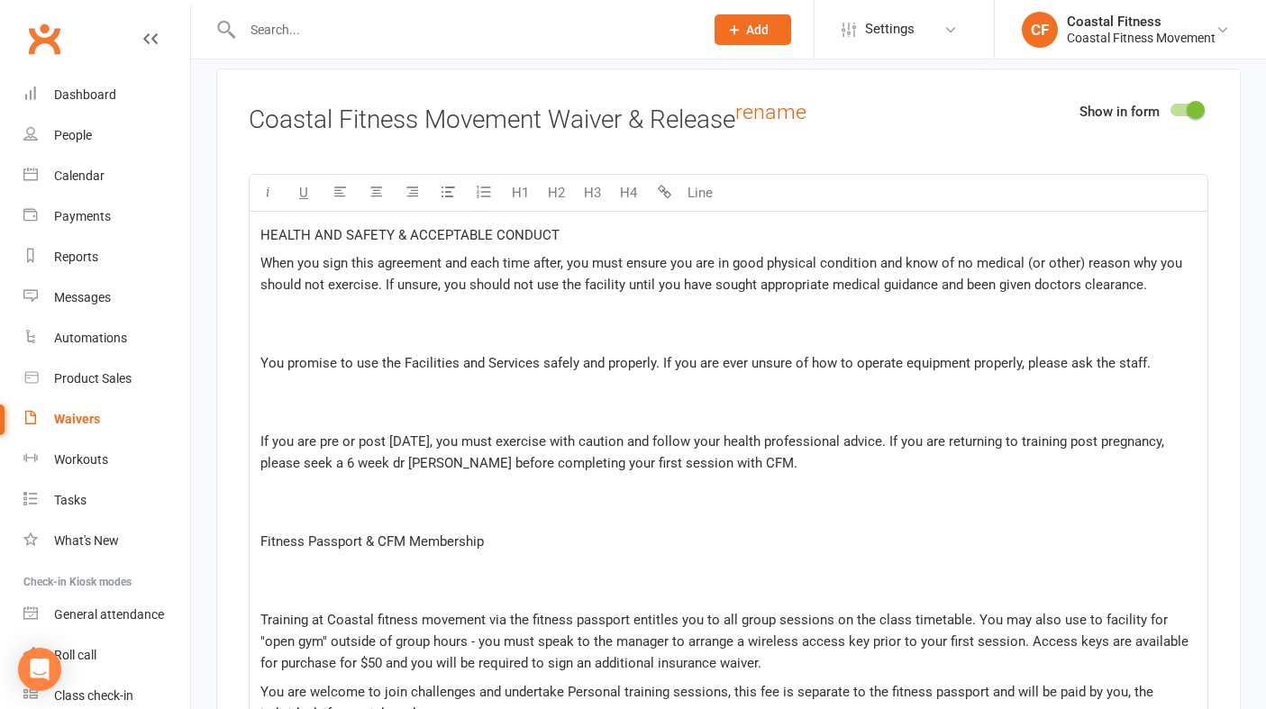
click at [298, 325] on p at bounding box center [728, 324] width 936 height 43
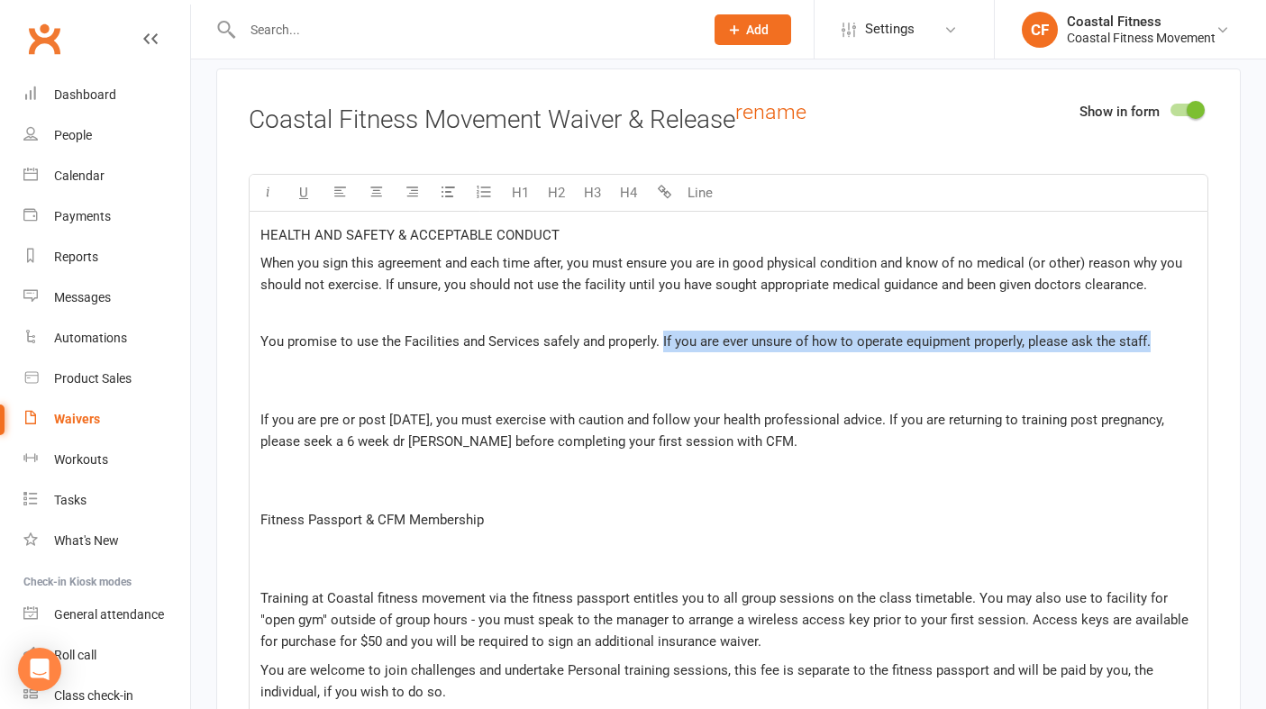
drag, startPoint x: 1156, startPoint y: 339, endPoint x: 659, endPoint y: 341, distance: 496.3
click at [659, 341] on p "You promise to use the Facilities and Services safely and properly. If you are …" at bounding box center [728, 342] width 936 height 22
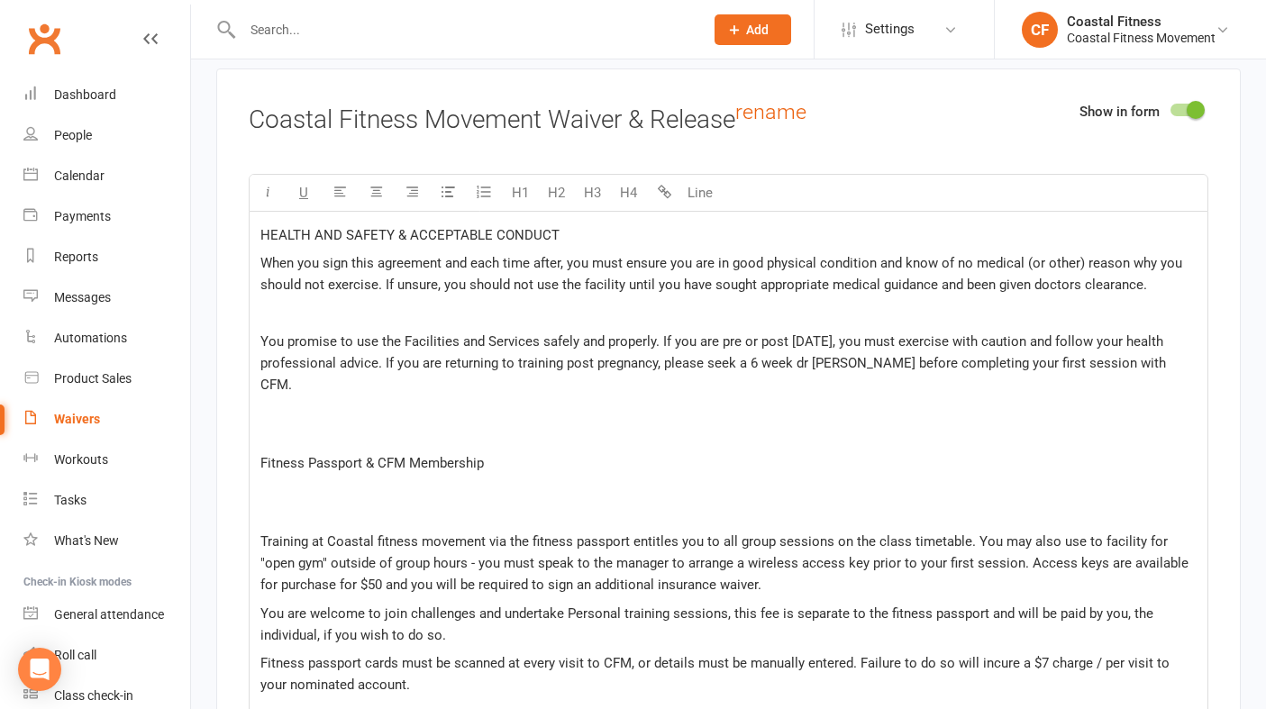
click at [1144, 357] on span "You promise to use the Facilities and Services safely and properly. If you are …" at bounding box center [714, 362] width 909 height 59
click at [300, 407] on p at bounding box center [728, 424] width 936 height 43
click at [283, 305] on p "﻿" at bounding box center [728, 314] width 936 height 22
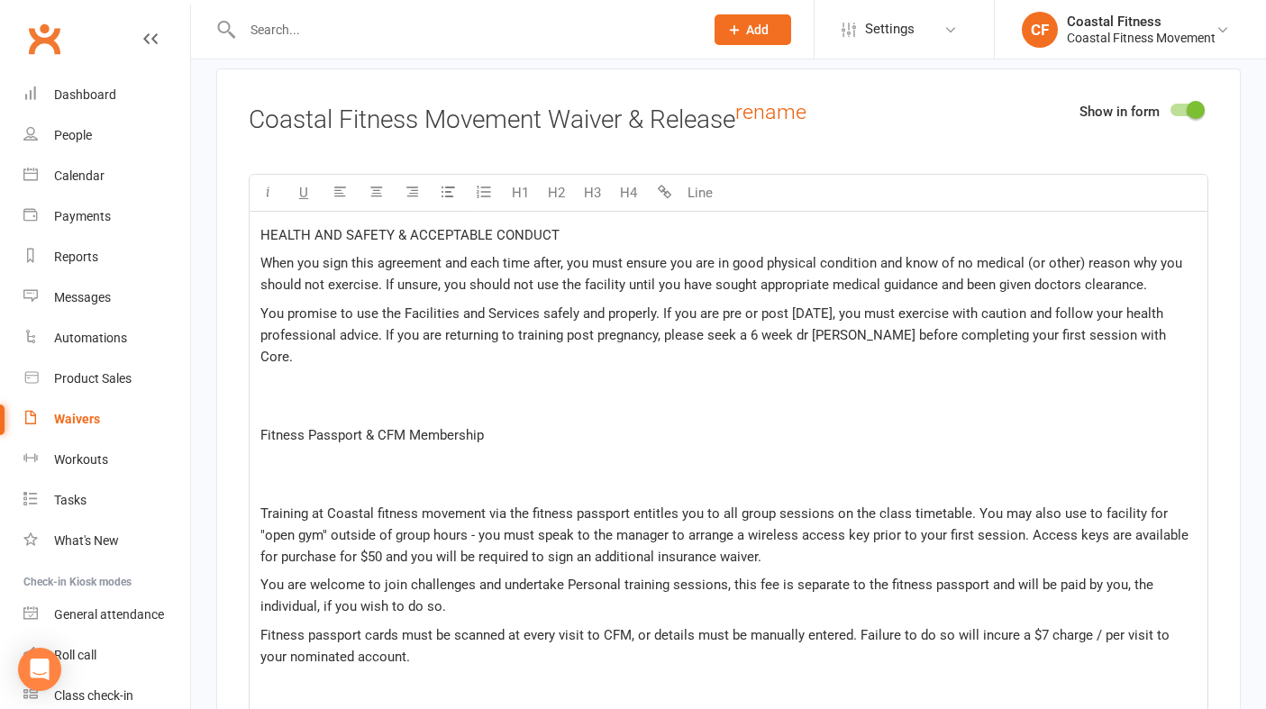
click at [276, 378] on p at bounding box center [728, 395] width 936 height 43
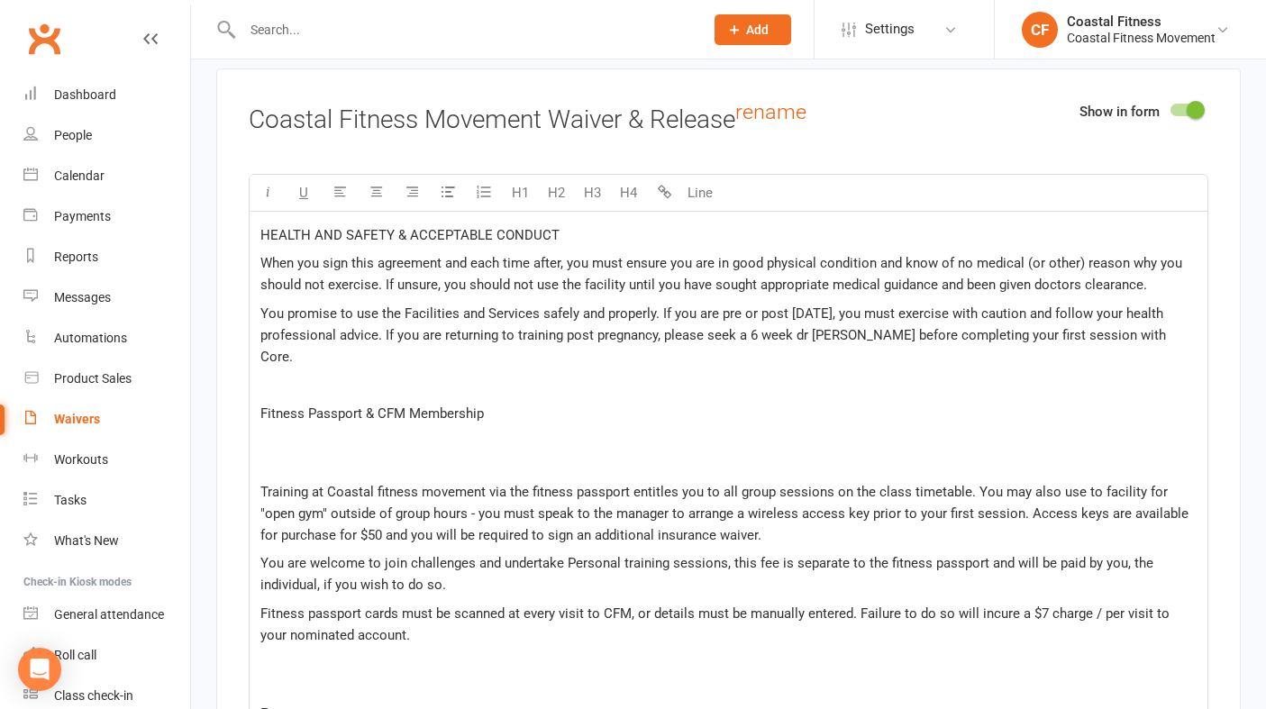
click at [267, 441] on p at bounding box center [728, 452] width 936 height 43
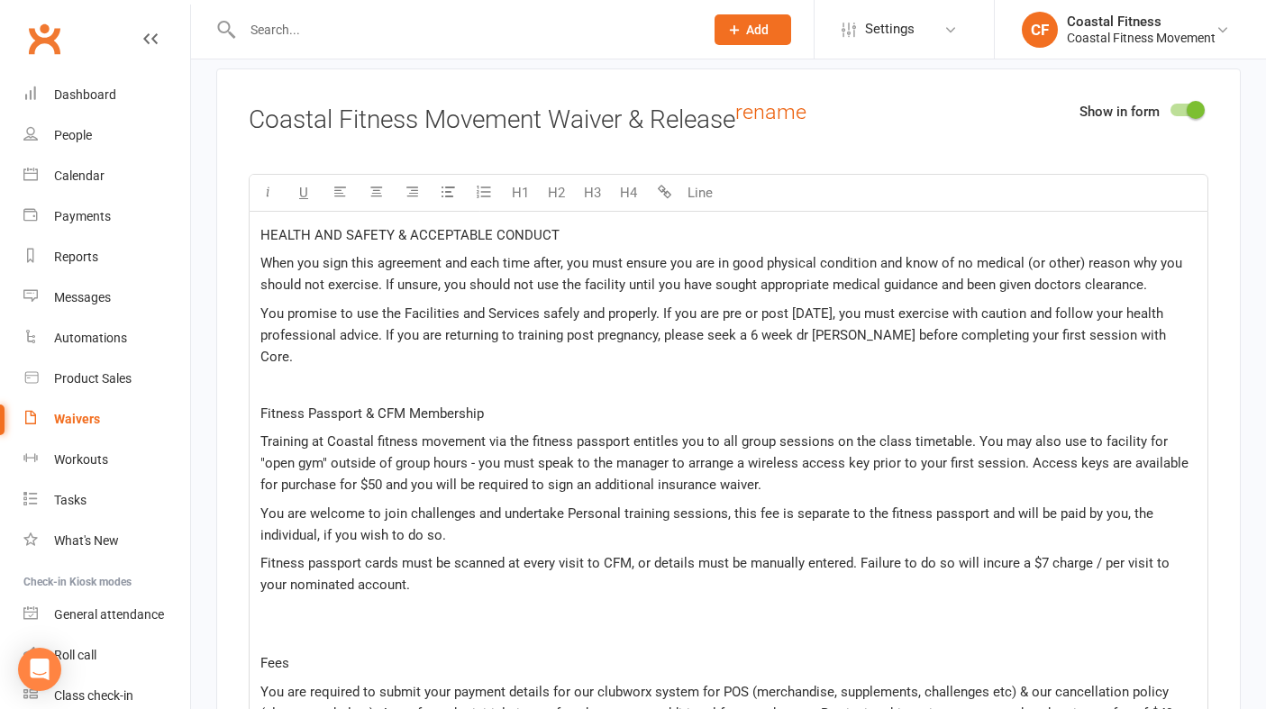
click at [483, 433] on span "Training at Coastal fitness movement via the fitness passport entitles you to a…" at bounding box center [725, 462] width 931 height 59
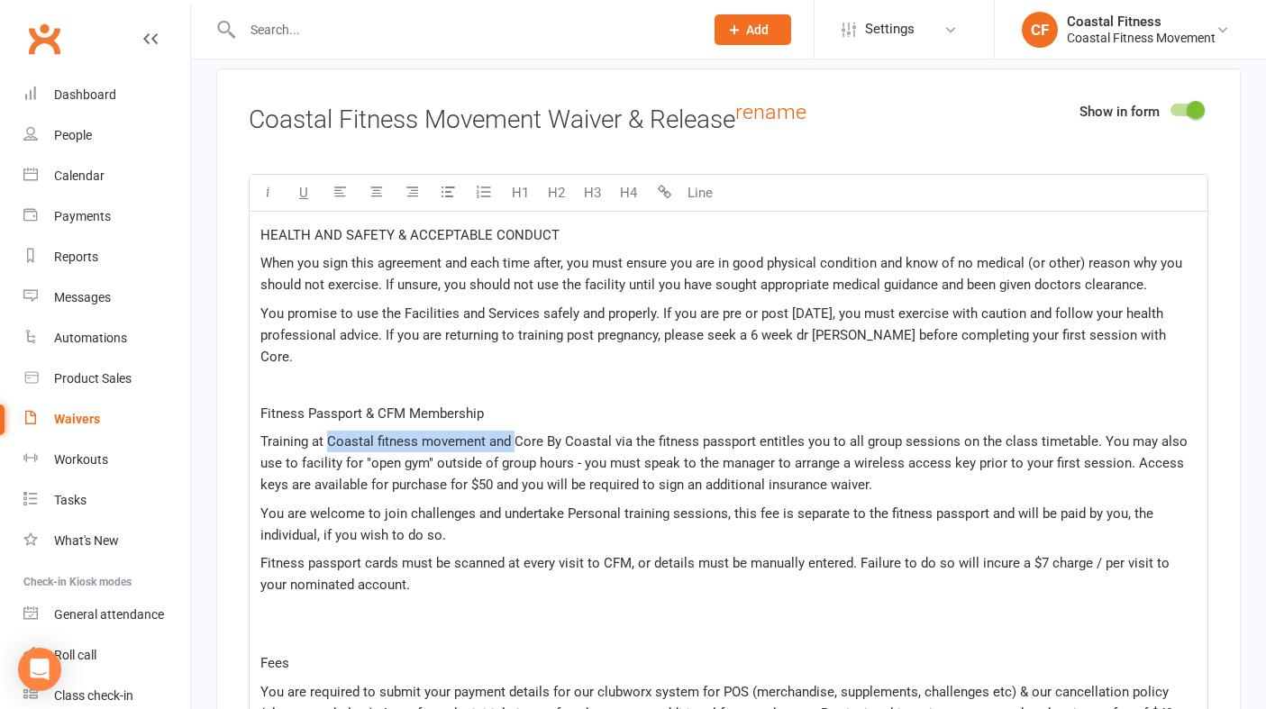
drag, startPoint x: 512, startPoint y: 414, endPoint x: 331, endPoint y: 414, distance: 181.0
click at [331, 433] on span "Training at Coastal fitness movement and Core By Coastal via the fitness passpo…" at bounding box center [725, 462] width 930 height 59
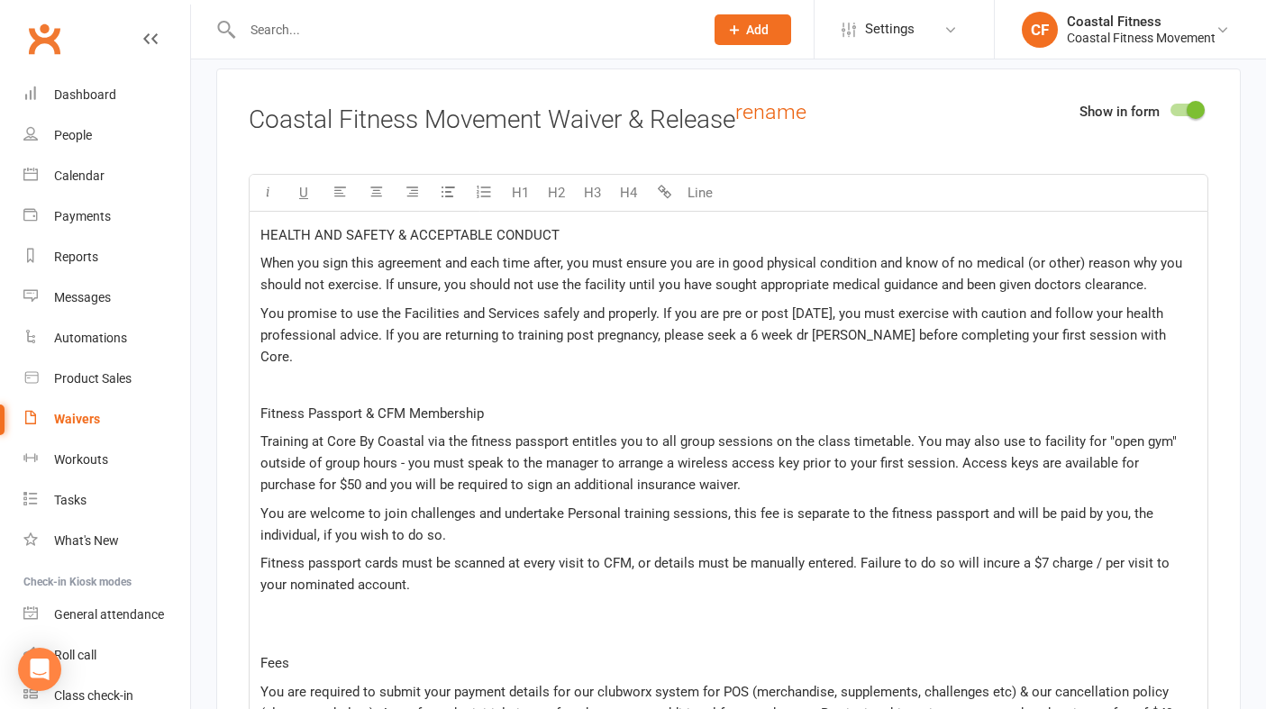
click at [710, 433] on span "Training at Core By Coastal via the fitness passport entitles you to all group …" at bounding box center [720, 462] width 920 height 59
click at [862, 433] on span "Training at Core By Coastal via the fitness passport entitles you to all sessio…" at bounding box center [729, 462] width 938 height 59
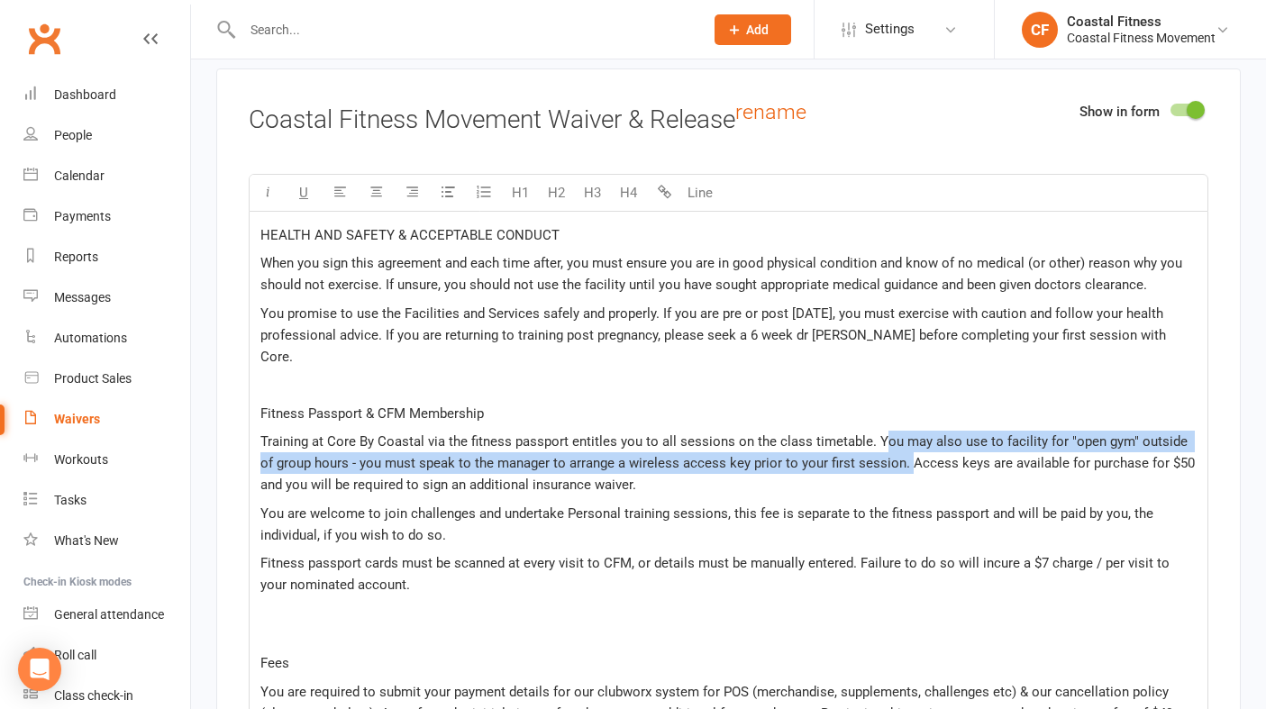
drag, startPoint x: 889, startPoint y: 439, endPoint x: 878, endPoint y: 412, distance: 29.1
click at [878, 433] on span "Training at Core By Coastal via the fitness passport entitles you to all sessio…" at bounding box center [729, 462] width 938 height 59
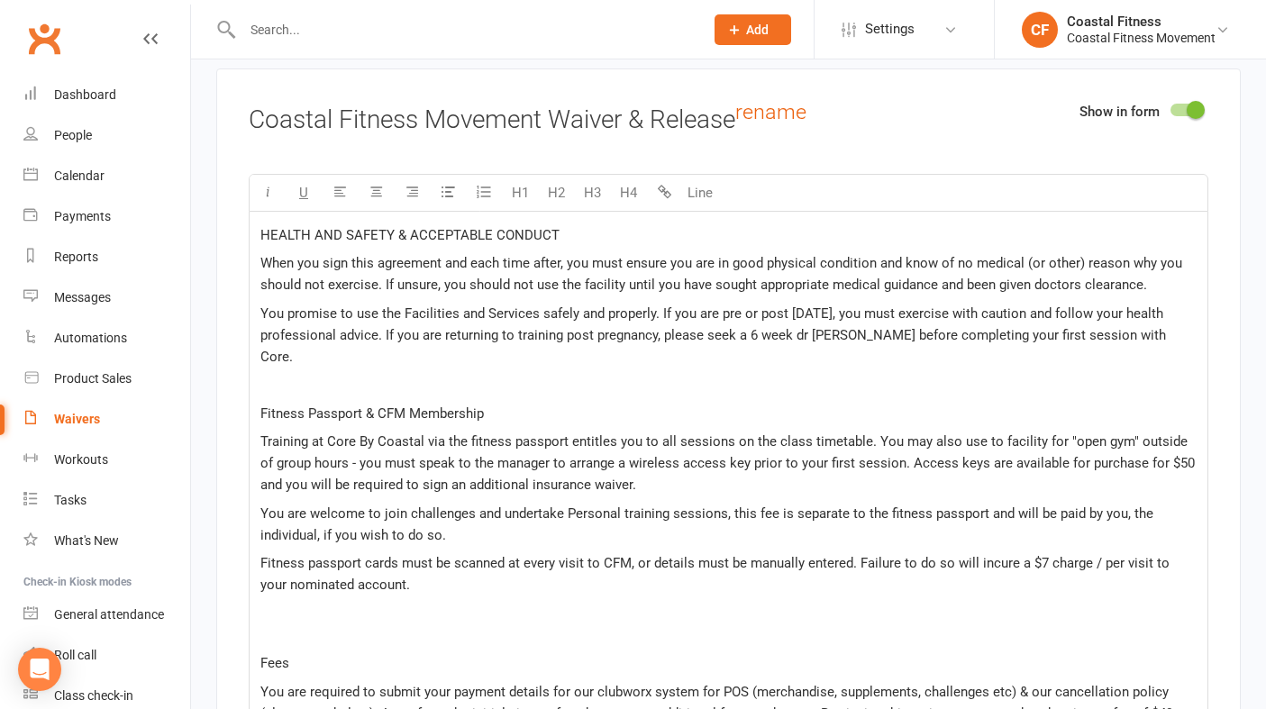
click at [641, 467] on p "Training at Core By Coastal via the fitness passport entitles you to all sessio…" at bounding box center [728, 463] width 936 height 65
drag, startPoint x: 622, startPoint y: 459, endPoint x: 873, endPoint y: 409, distance: 256.3
click at [873, 431] on p "Training at Core By Coastal via the fitness passport entitles you to all sessio…" at bounding box center [728, 463] width 936 height 65
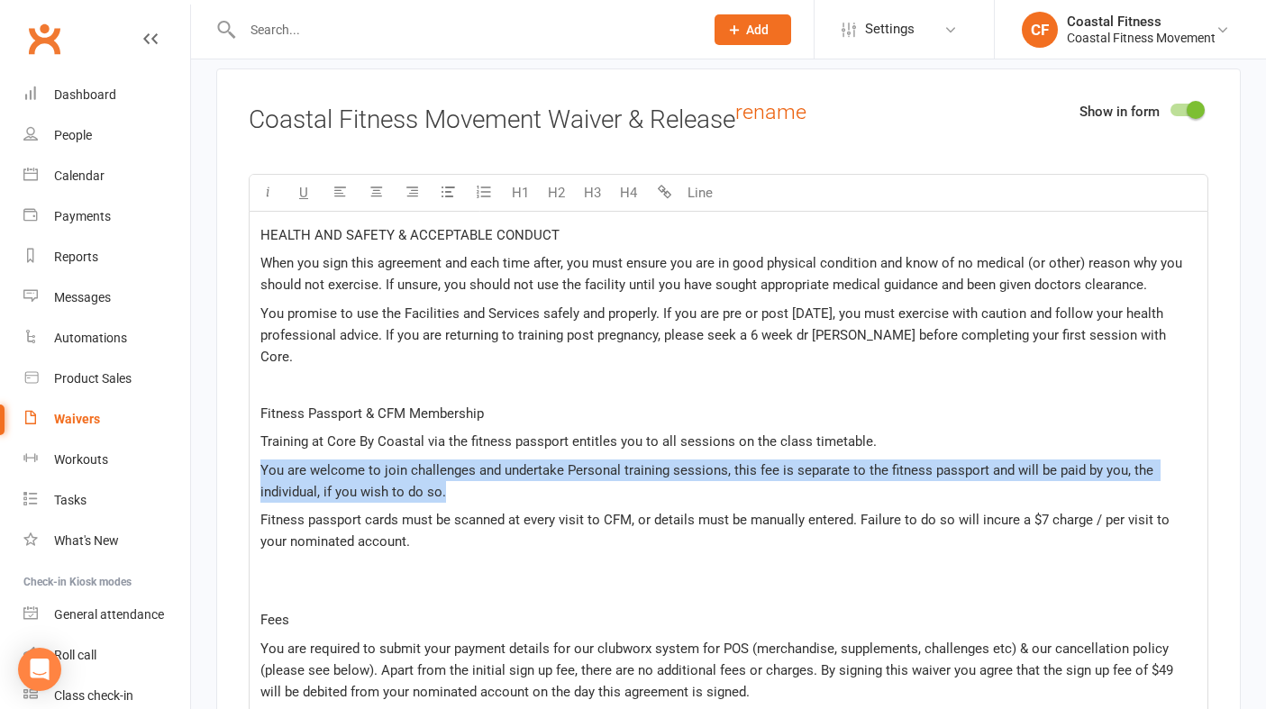
drag, startPoint x: 465, startPoint y: 465, endPoint x: 259, endPoint y: 444, distance: 207.3
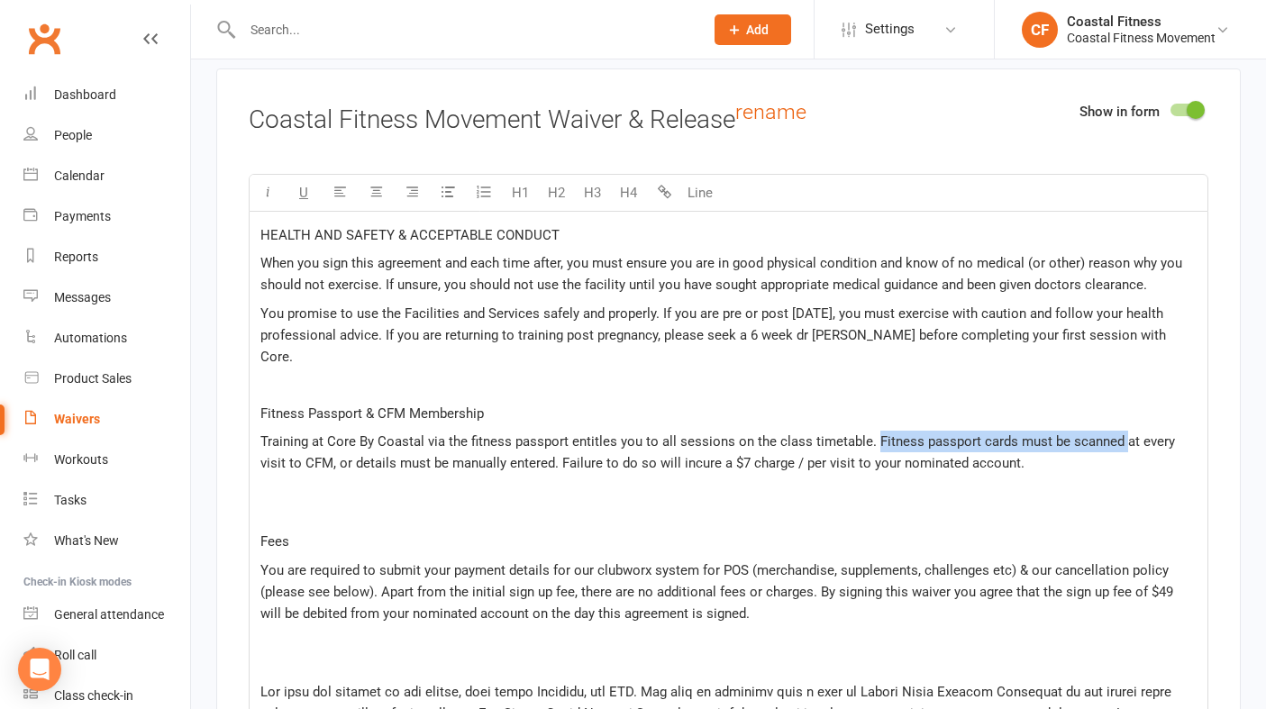
drag, startPoint x: 1119, startPoint y: 412, endPoint x: 872, endPoint y: 410, distance: 246.8
click at [872, 433] on span "Training at Core By Coastal via the fitness passport entitles you to all sessio…" at bounding box center [719, 452] width 918 height 38
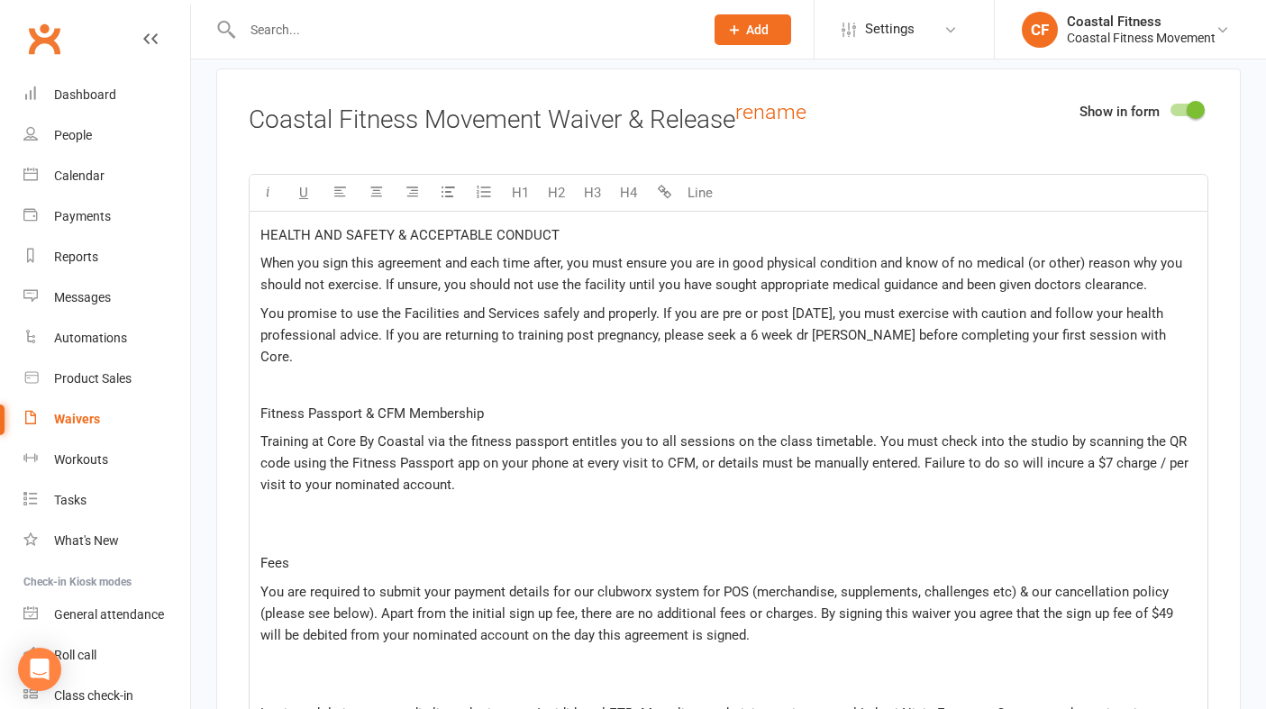
click at [808, 438] on span "Training at Core By Coastal via the fitness passport entitles you to all sessio…" at bounding box center [725, 462] width 931 height 59
click at [1095, 439] on span "Training at Core By Coastal via the fitness passport entitles you to all sessio…" at bounding box center [725, 462] width 930 height 59
click at [305, 433] on span "Training at Core By Coastal via the fitness passport entitles you to all sessio…" at bounding box center [725, 462] width 930 height 59
drag, startPoint x: 635, startPoint y: 461, endPoint x: 1055, endPoint y: 436, distance: 420.5
click at [1055, 436] on p "Training at Core By Coastal via the fitness passport entitles you to all sessio…" at bounding box center [728, 463] width 936 height 65
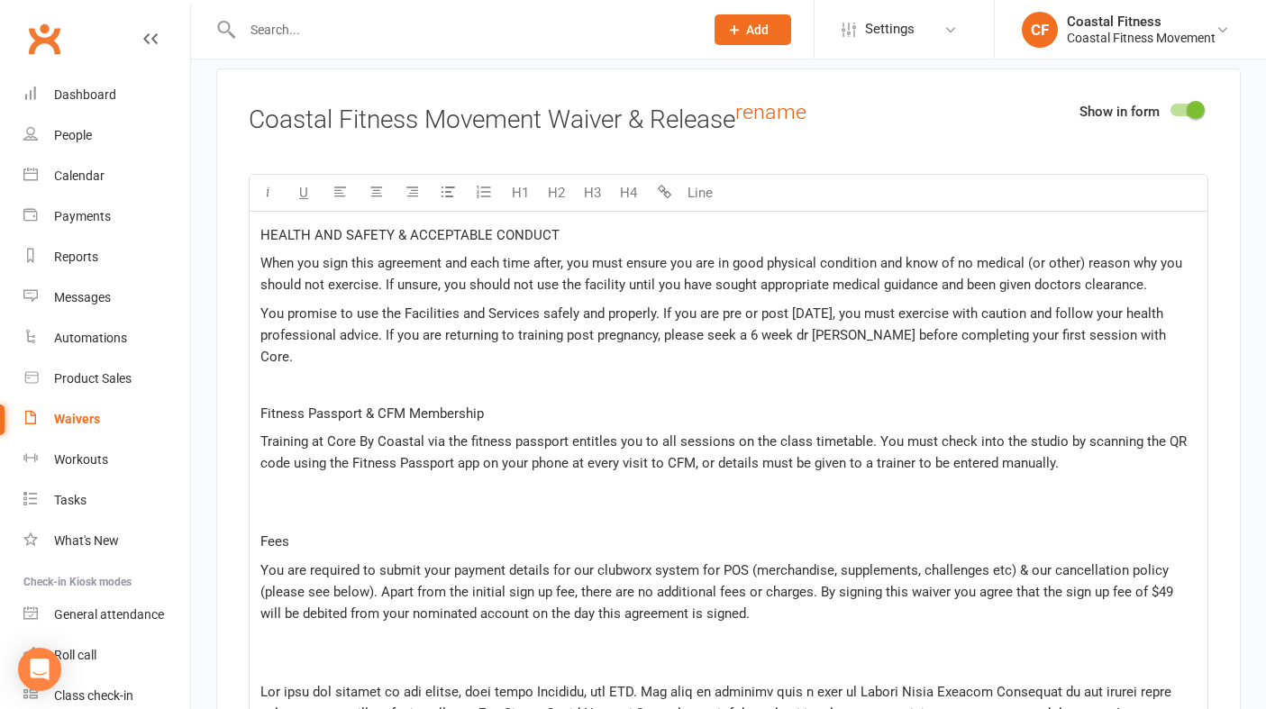
click at [404, 405] on span "Fitness Passport & CFM Membership" at bounding box center [371, 413] width 223 height 16
click at [1085, 438] on p "Training at Core By Coastal via the fitness passport entitles you to all sessio…" at bounding box center [728, 452] width 936 height 43
click at [1186, 440] on p "Training at Core By Coastal via the fitness passport entitles you to all sessio…" at bounding box center [728, 452] width 936 height 43
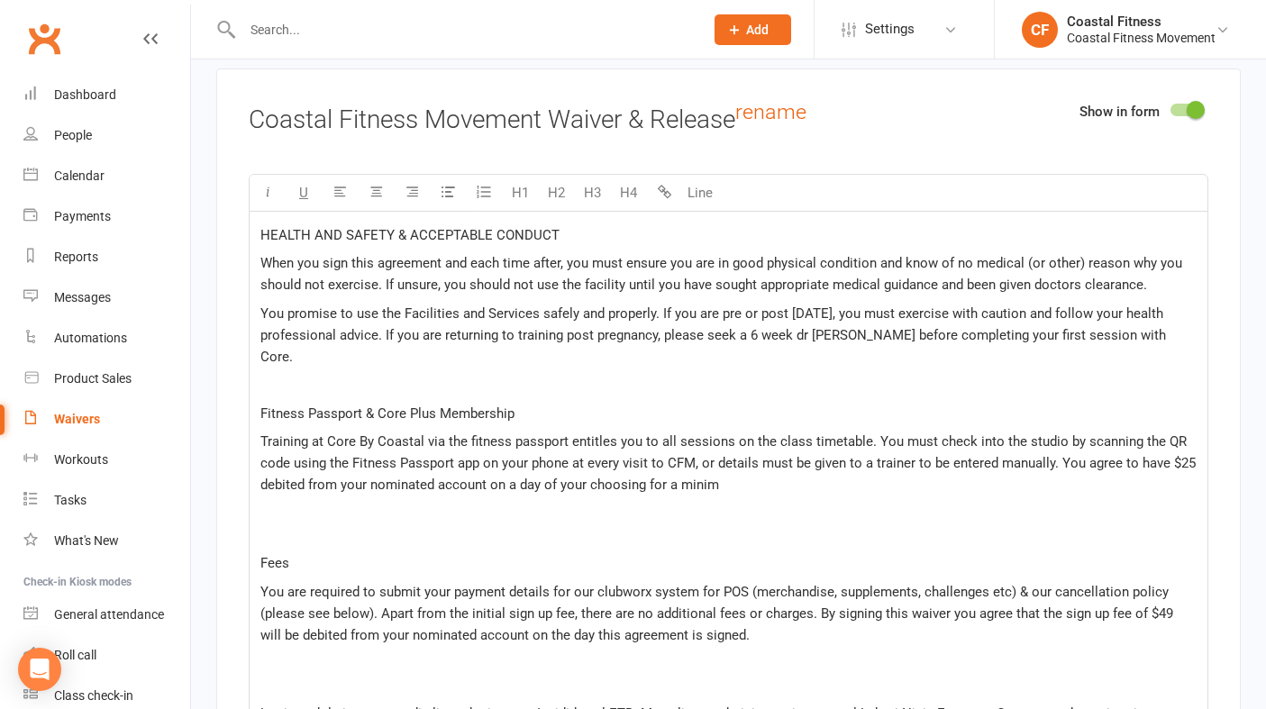
click at [1163, 437] on span "Training at Core By Coastal via the fitness passport entitles you to all sessio…" at bounding box center [729, 462] width 939 height 59
click at [844, 466] on p "Training at Core By Coastal via the fitness passport entitles you to all sessio…" at bounding box center [728, 463] width 936 height 65
drag, startPoint x: 958, startPoint y: 462, endPoint x: 1059, endPoint y: 433, distance: 104.9
click at [1059, 433] on p "Training at Core By Coastal via the fitness passport entitles you to all sessio…" at bounding box center [728, 463] width 936 height 65
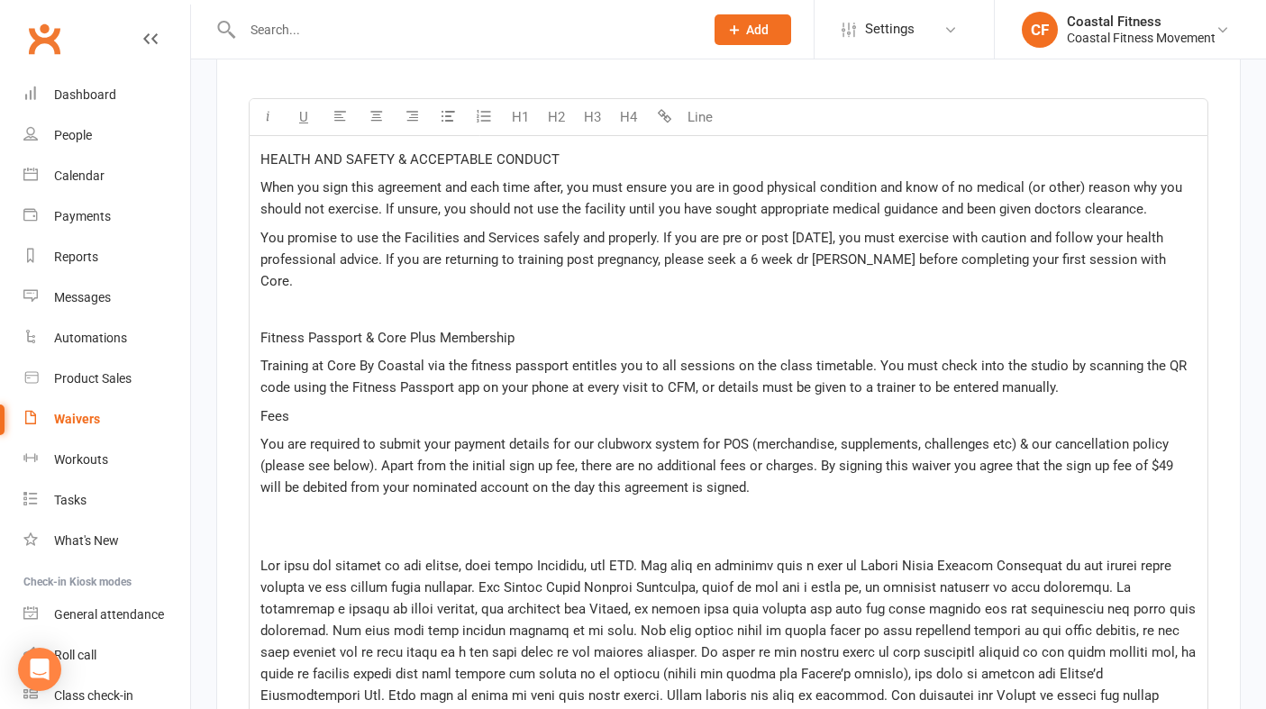
scroll to position [2788, 0]
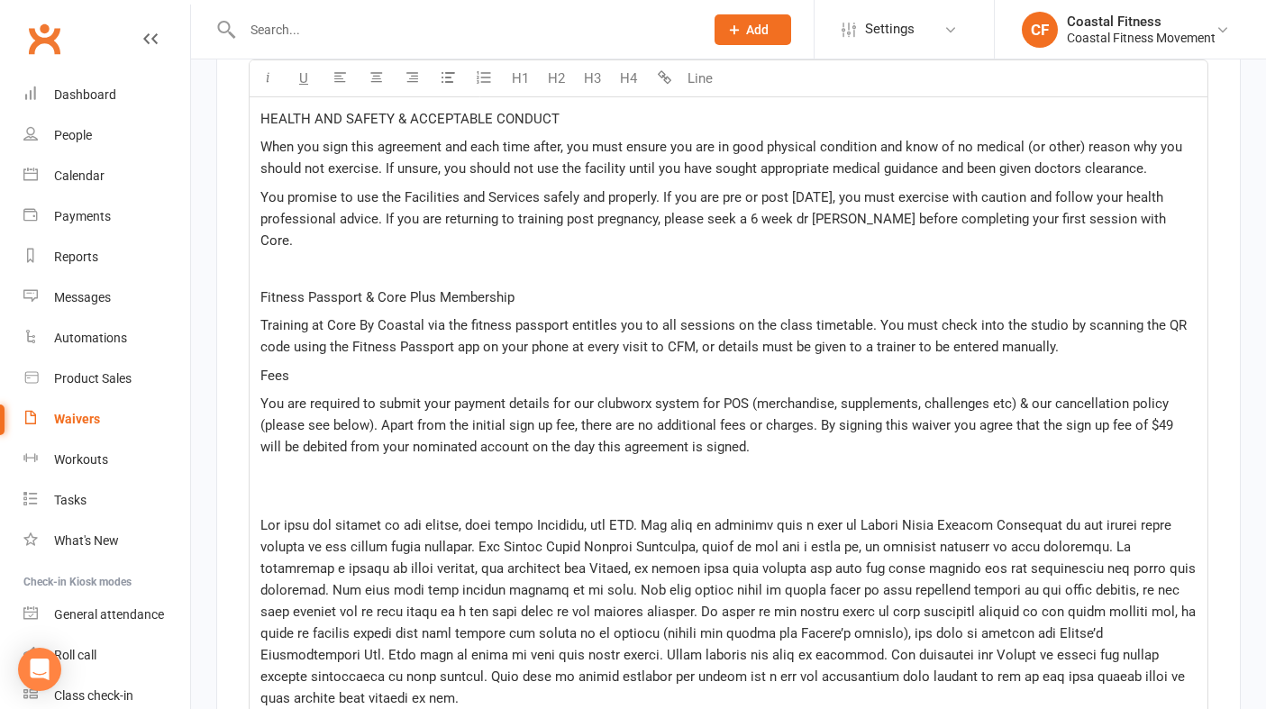
click at [286, 401] on span "You are required to submit your payment details for our clubworx system for POS…" at bounding box center [718, 424] width 916 height 59
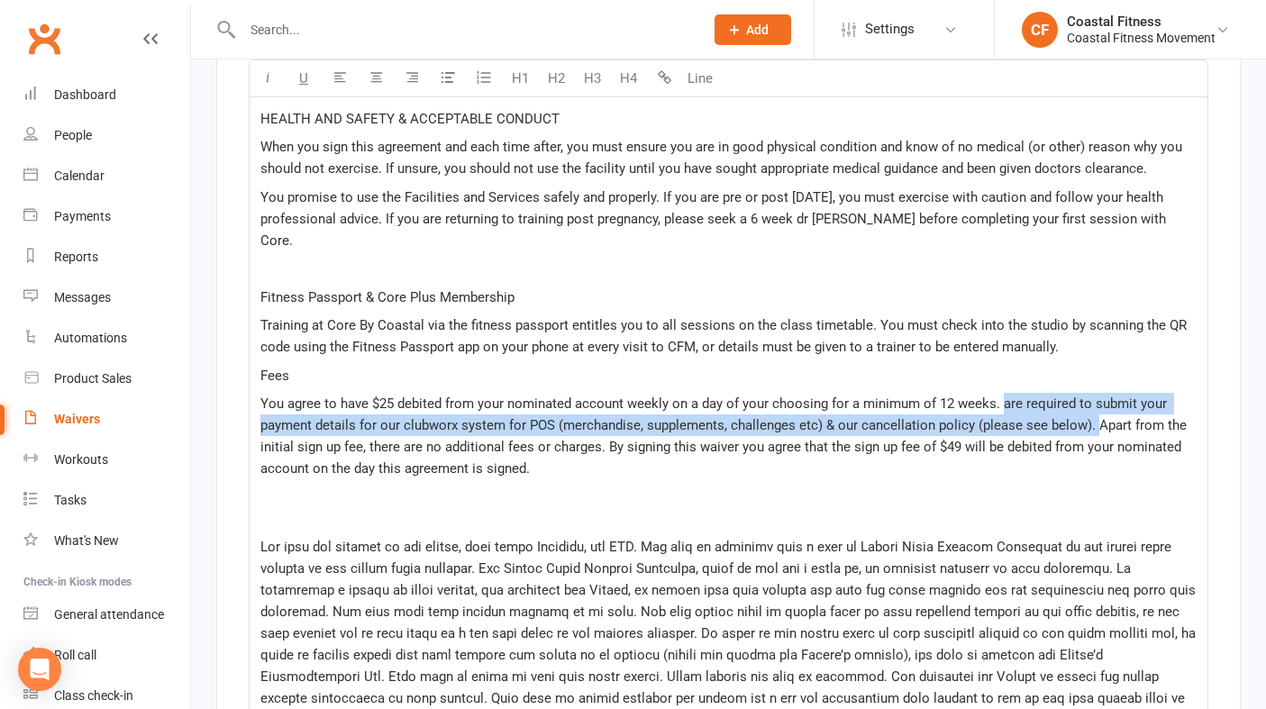
drag, startPoint x: 1093, startPoint y: 422, endPoint x: 998, endPoint y: 396, distance: 99.0
click at [998, 396] on span "You agree to have $25 debited from your nominated account weekly on a day of yo…" at bounding box center [725, 435] width 930 height 81
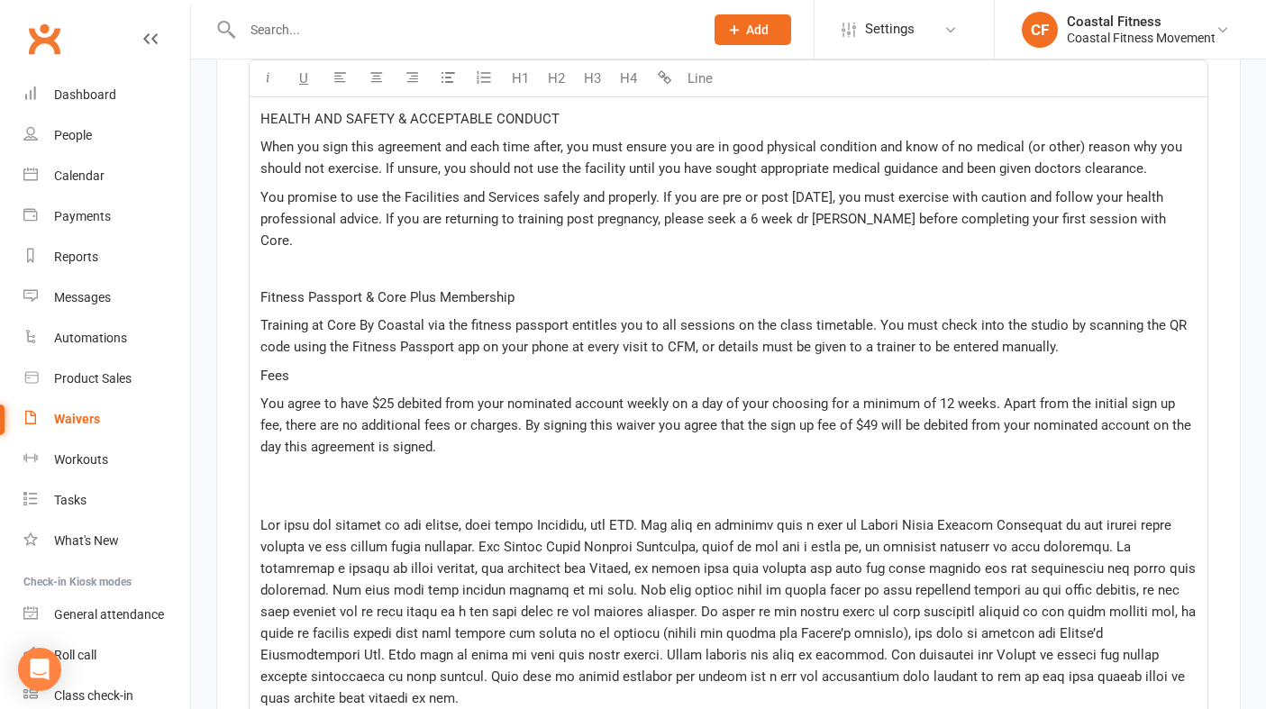
drag, startPoint x: 482, startPoint y: 441, endPoint x: 1002, endPoint y: 395, distance: 521.8
click at [1002, 395] on p "You agree to have $25 debited from your nominated account weekly on a day of yo…" at bounding box center [728, 425] width 936 height 65
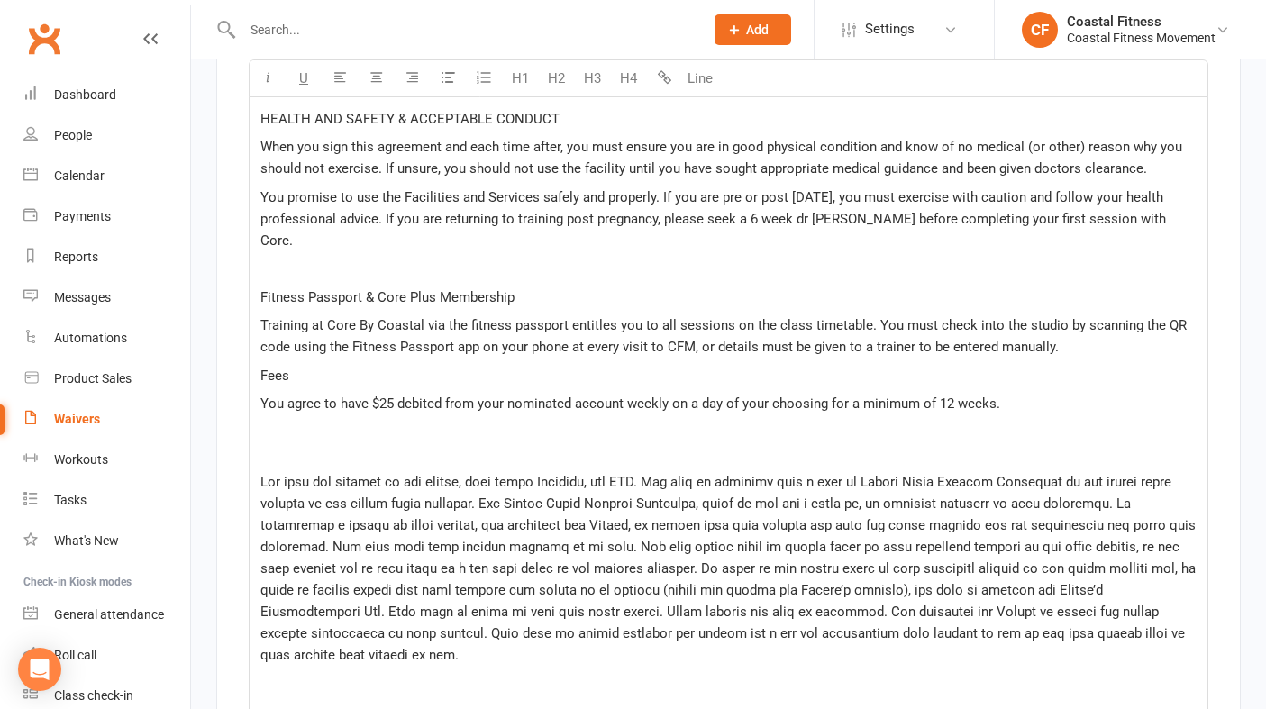
click at [340, 452] on p at bounding box center [728, 443] width 936 height 43
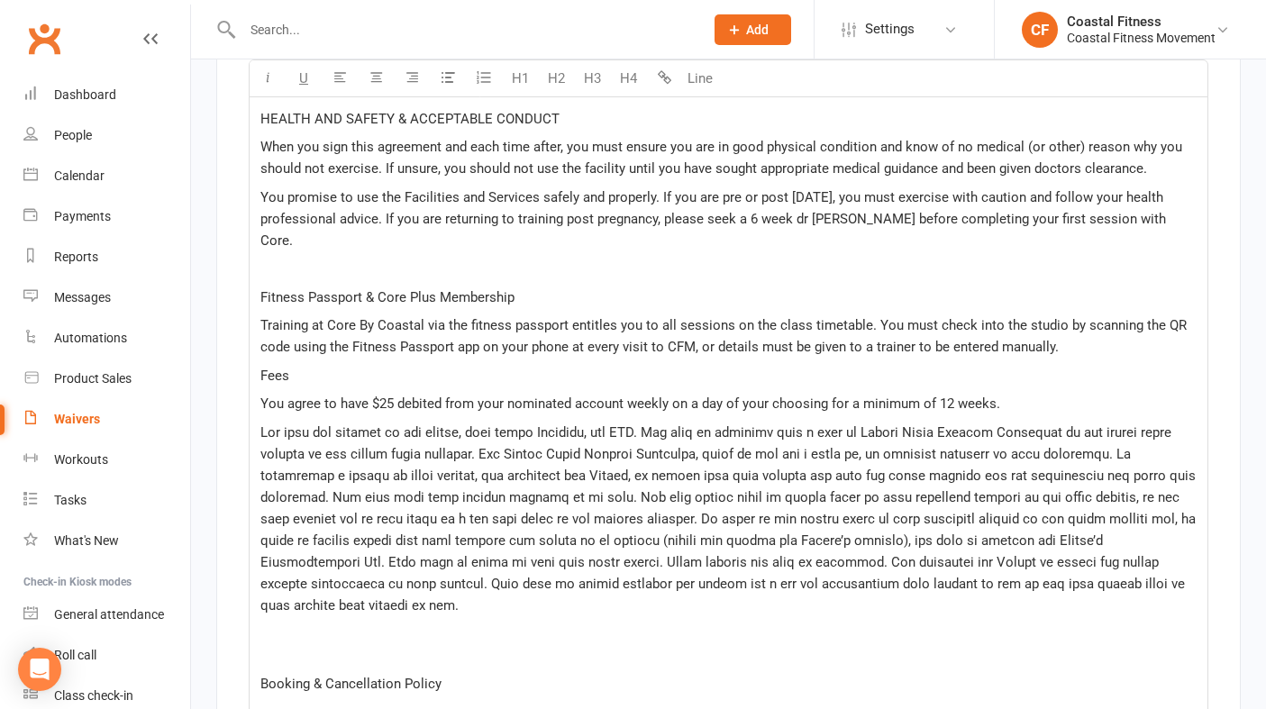
click at [624, 429] on span at bounding box center [729, 518] width 939 height 189
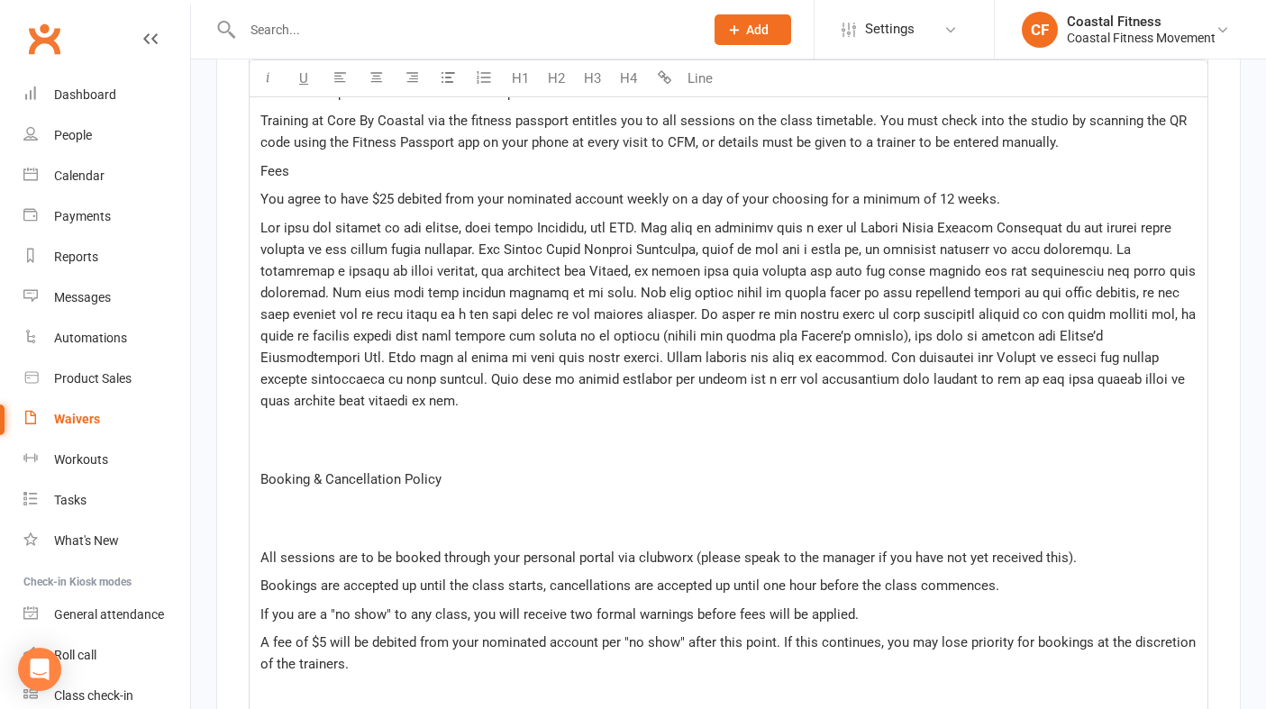
scroll to position [3000, 0]
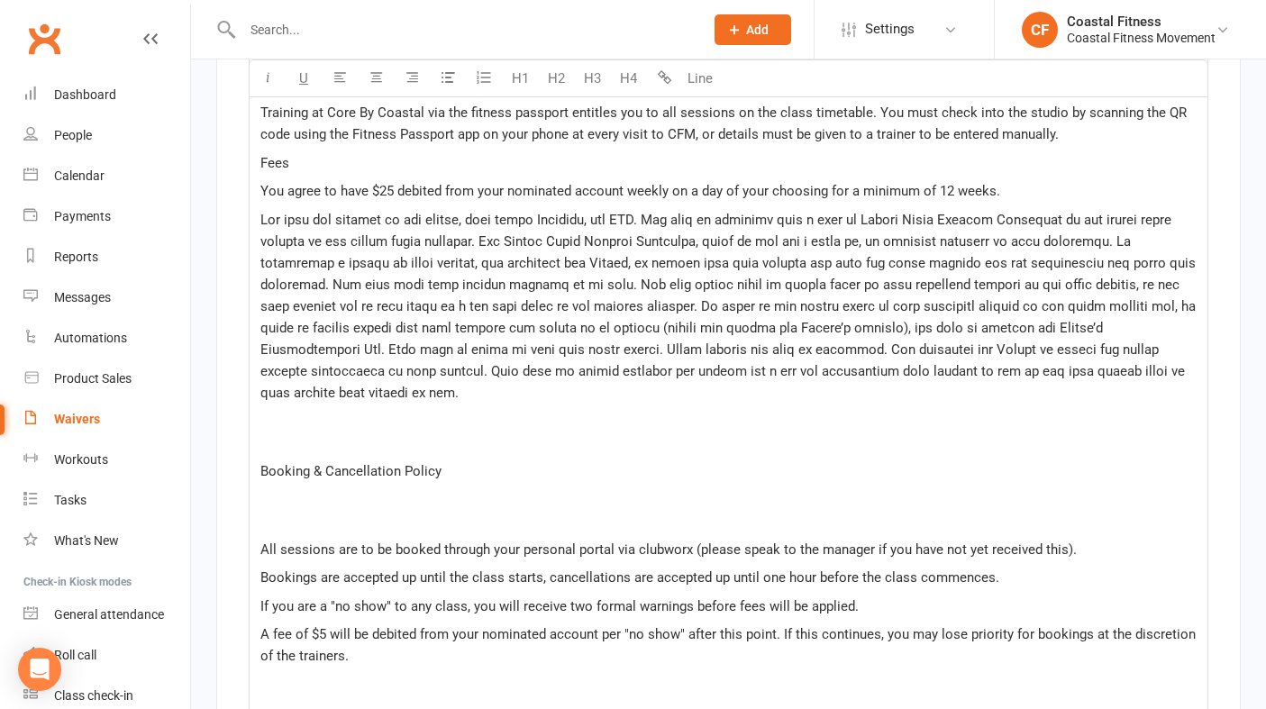
click at [276, 440] on p at bounding box center [728, 431] width 936 height 43
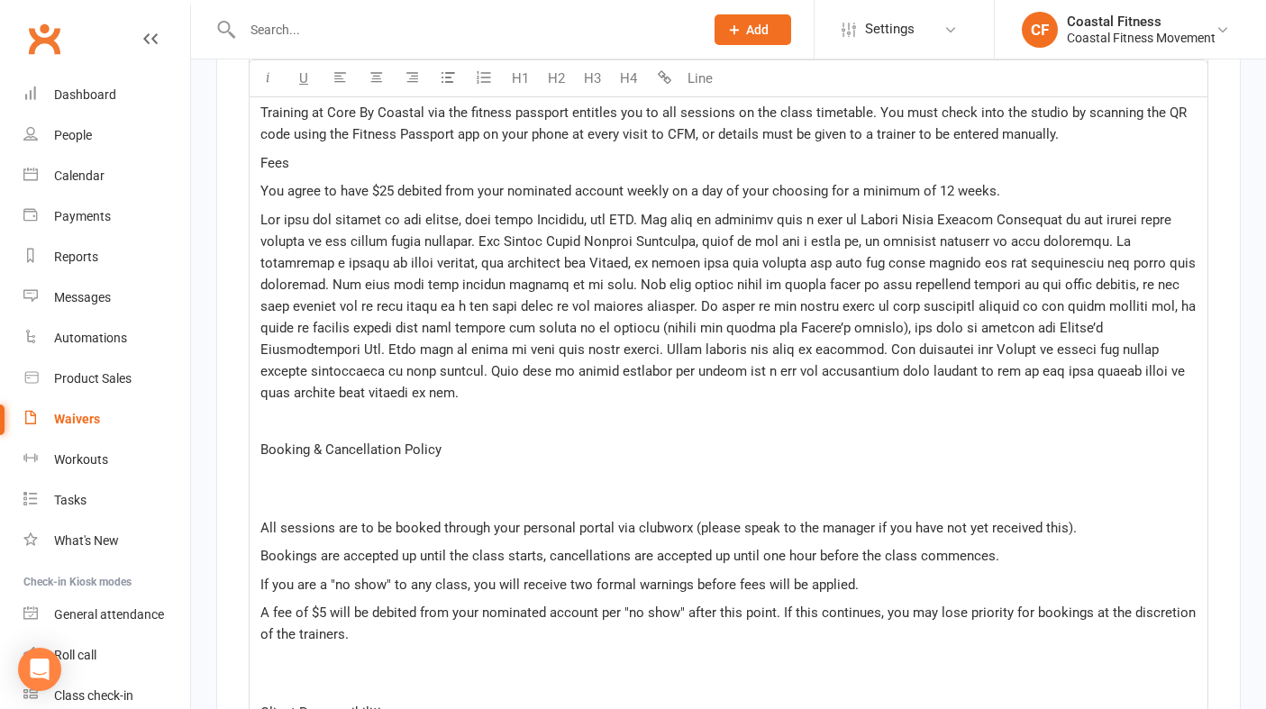
click at [280, 494] on p at bounding box center [728, 488] width 936 height 43
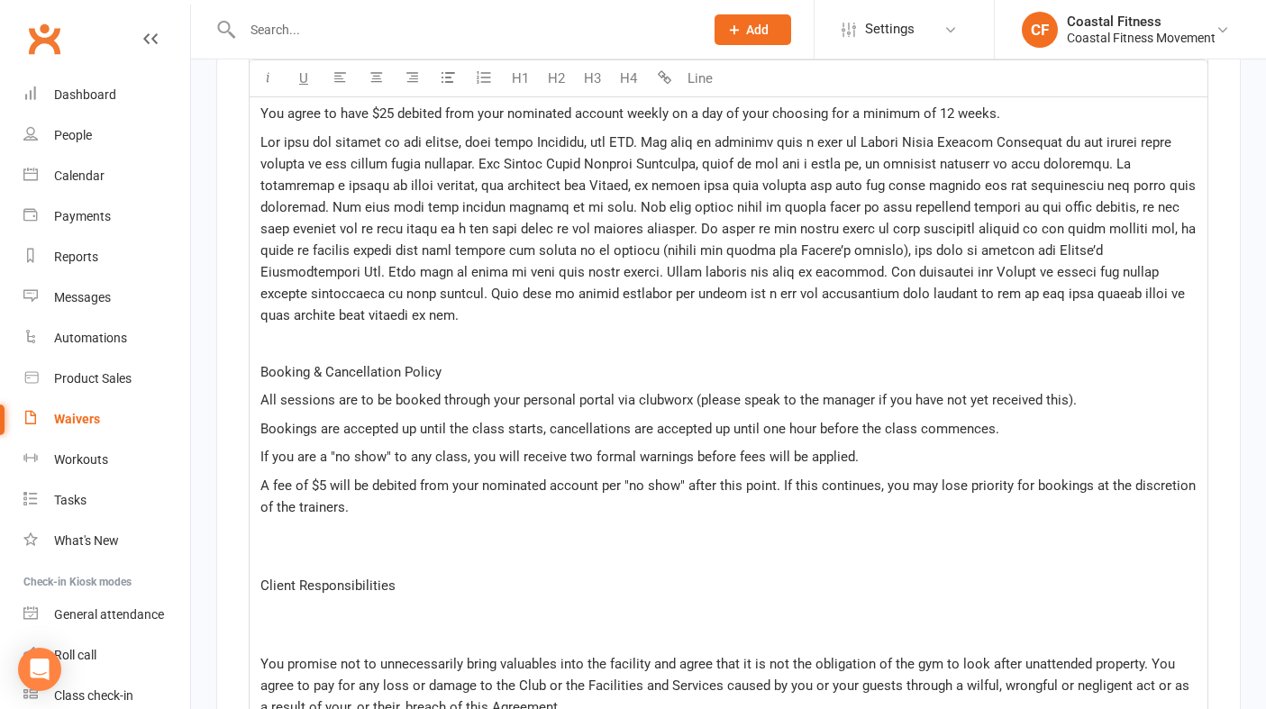
scroll to position [3081, 0]
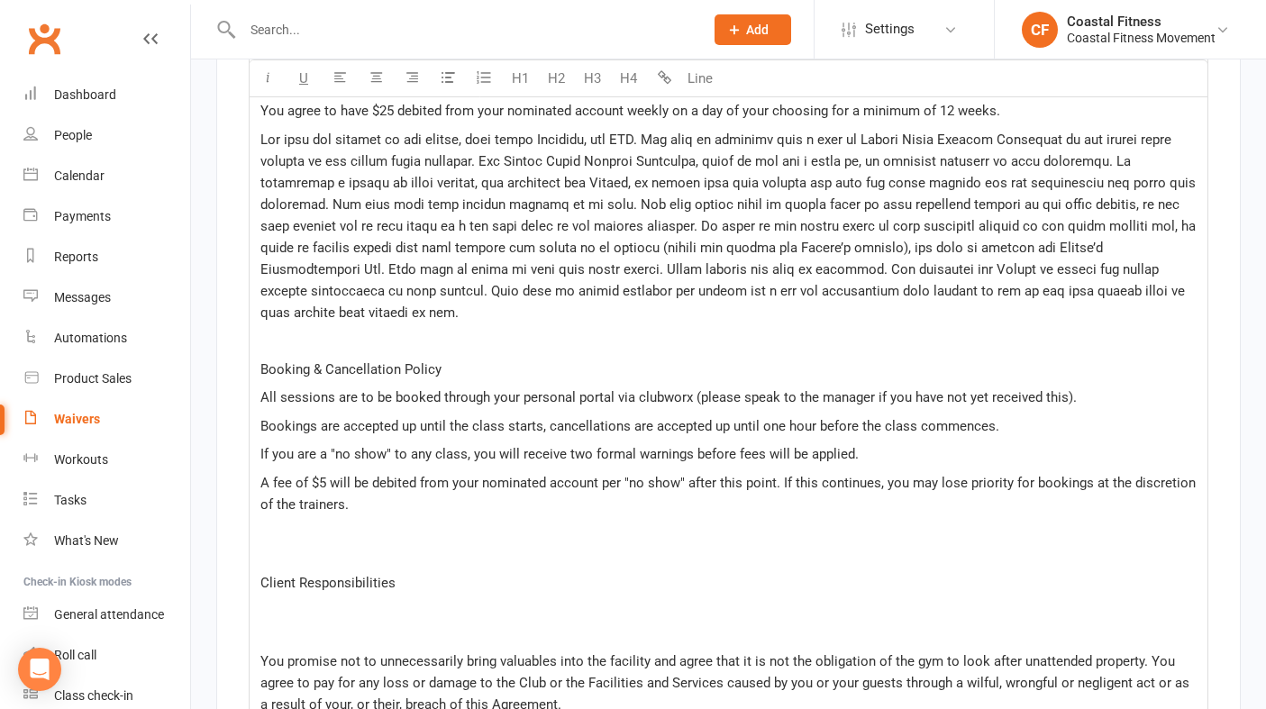
click at [367, 495] on p "A fee of $5 will be debited from your nominated account per "no show" after thi…" at bounding box center [728, 493] width 936 height 43
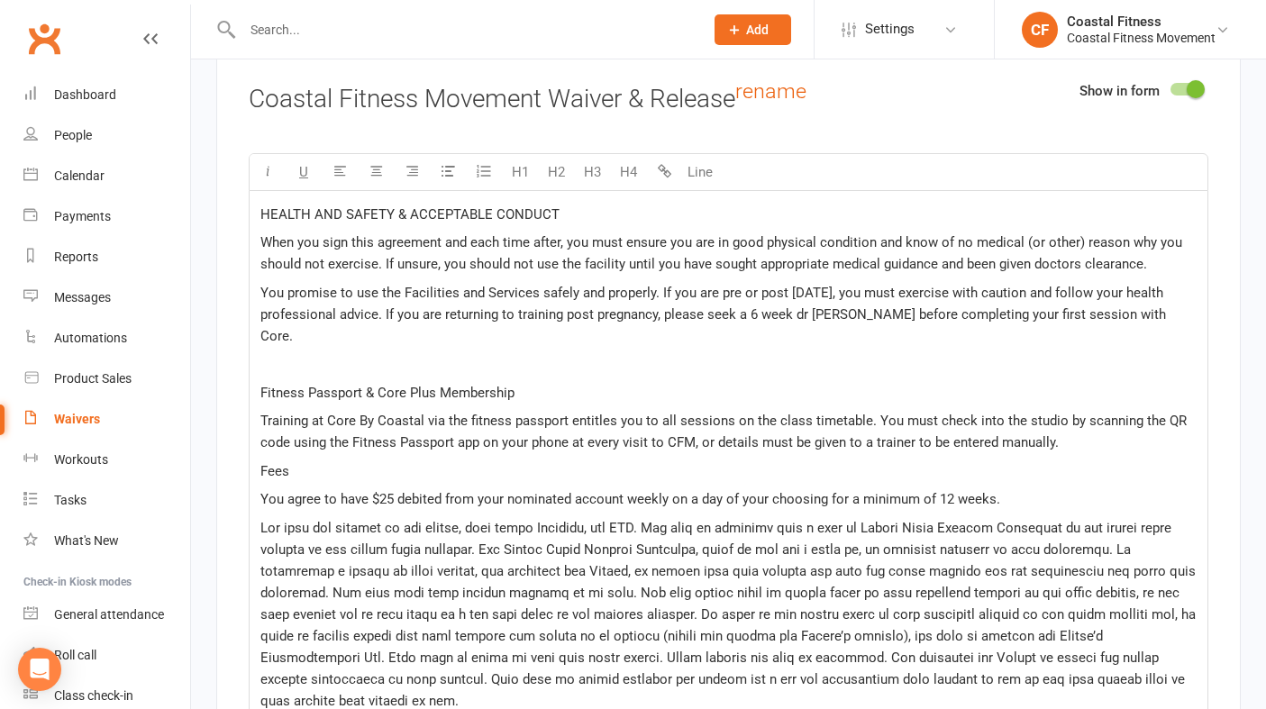
scroll to position [2718, 0]
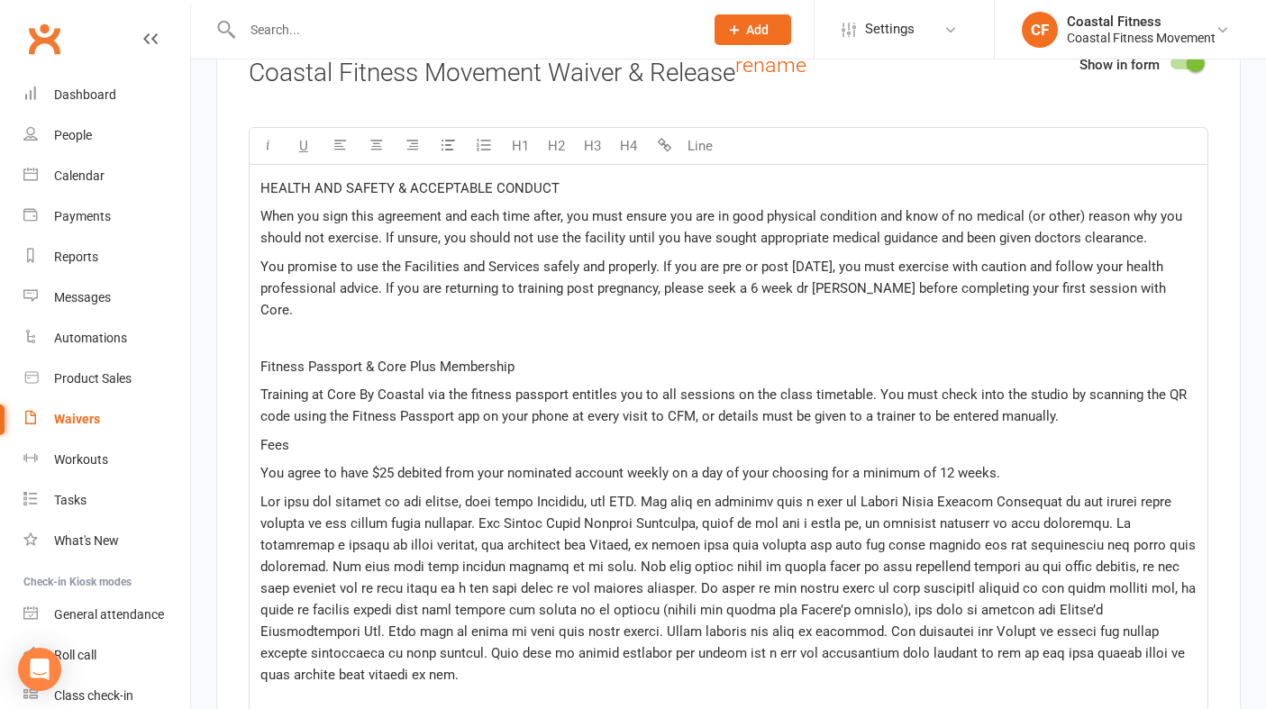
click at [1008, 469] on p "You agree to have $25 debited from your nominated account weekly on a day of yo…" at bounding box center [728, 473] width 936 height 22
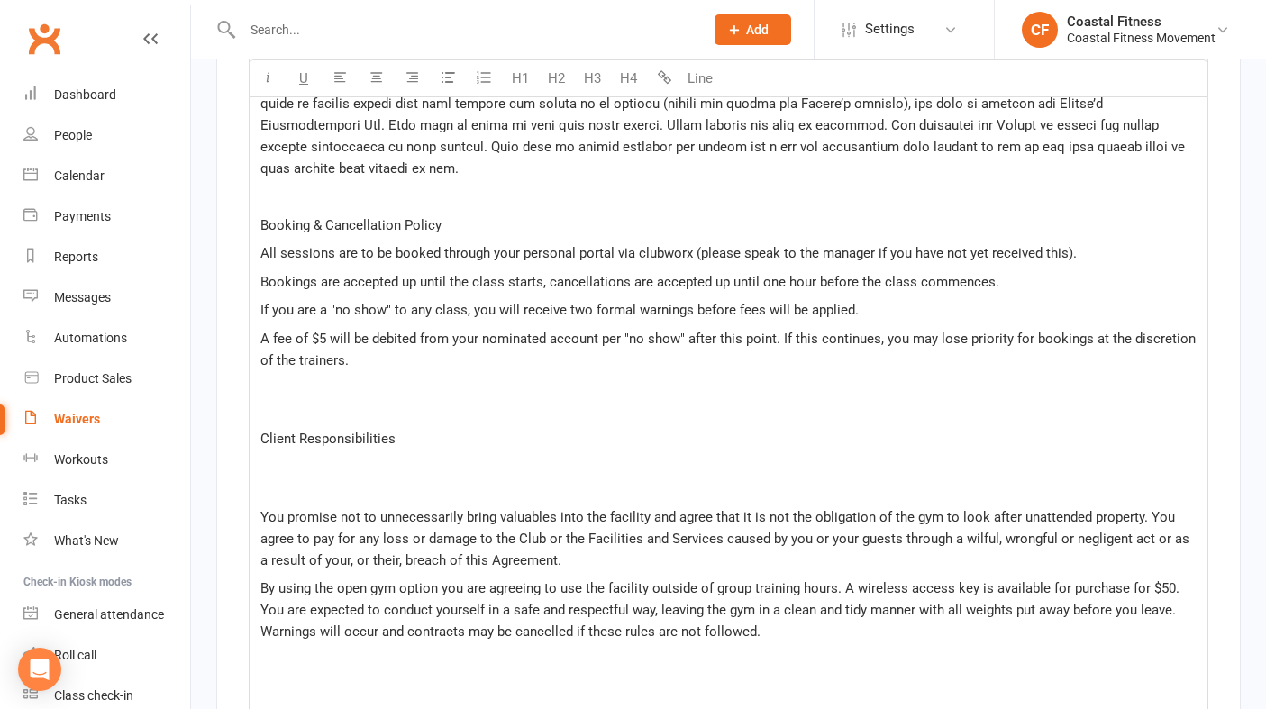
scroll to position [3260, 0]
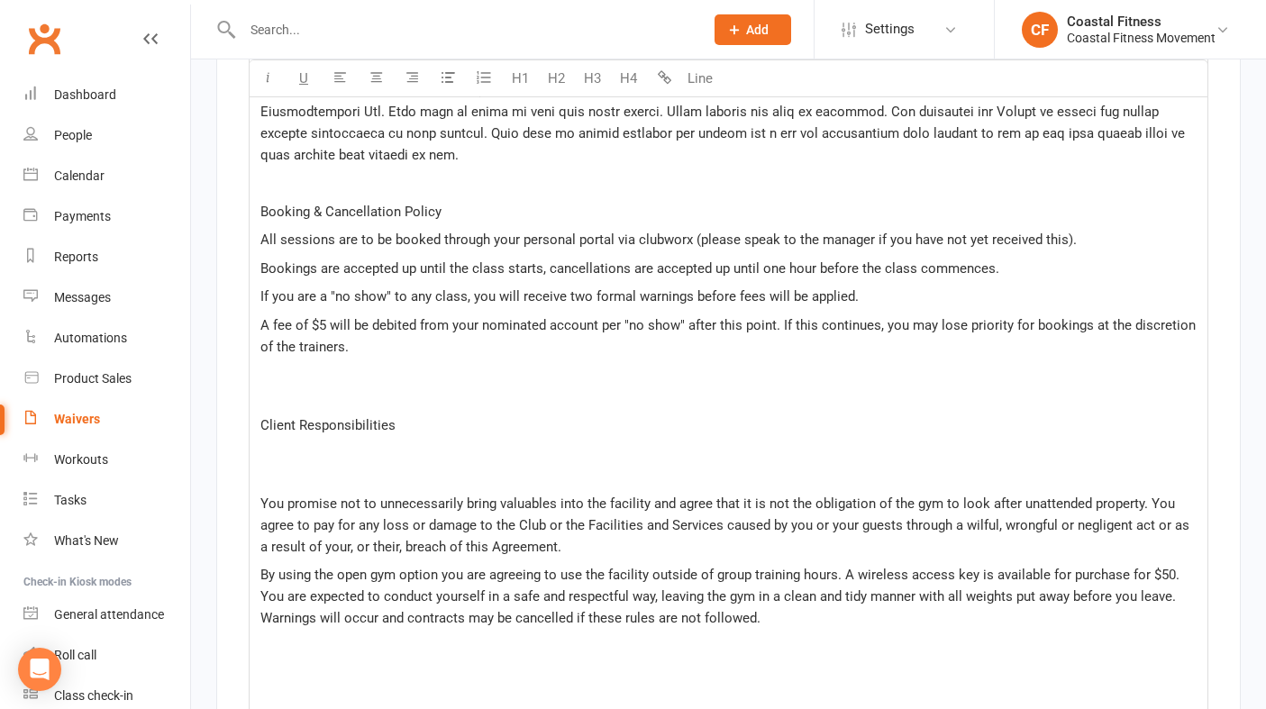
click at [332, 450] on p at bounding box center [728, 463] width 936 height 43
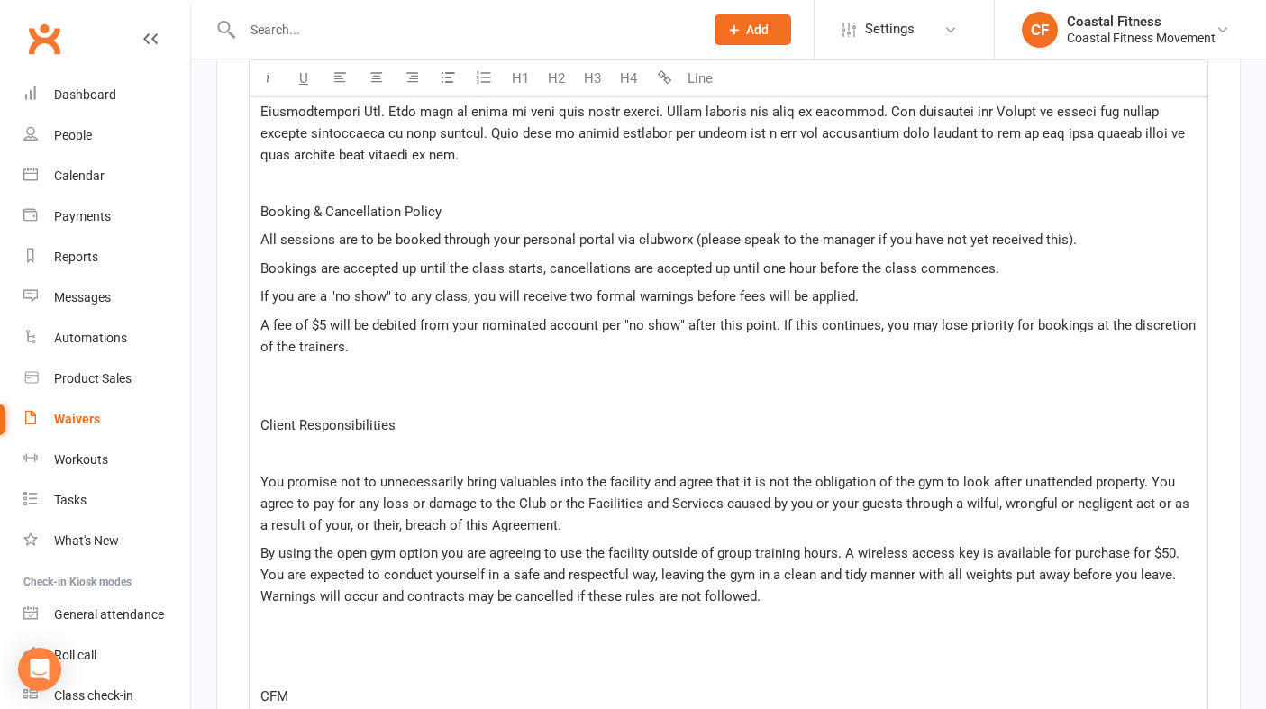
click at [285, 445] on p "﻿" at bounding box center [728, 453] width 936 height 22
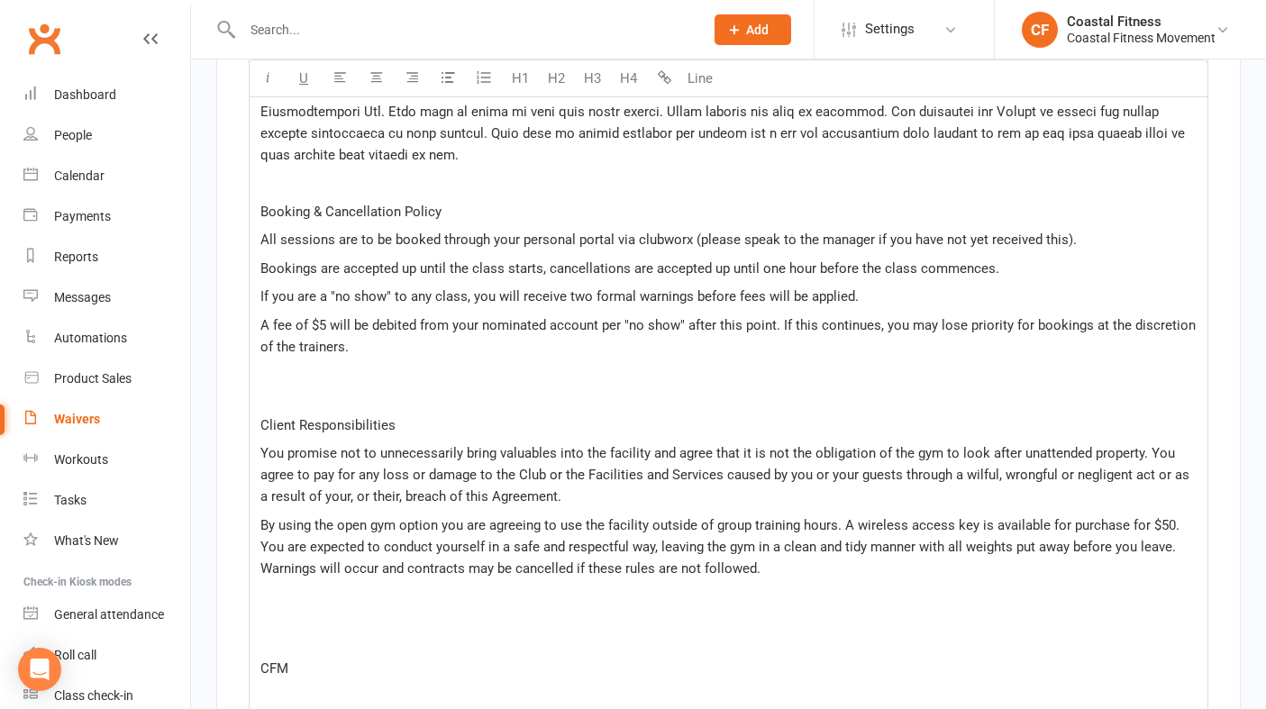
click at [257, 257] on div "HEALTH AND SAFETY & ACCEPTABLE CONDUCT When you sign this agreement and each ti…" at bounding box center [728, 171] width 957 height 1096
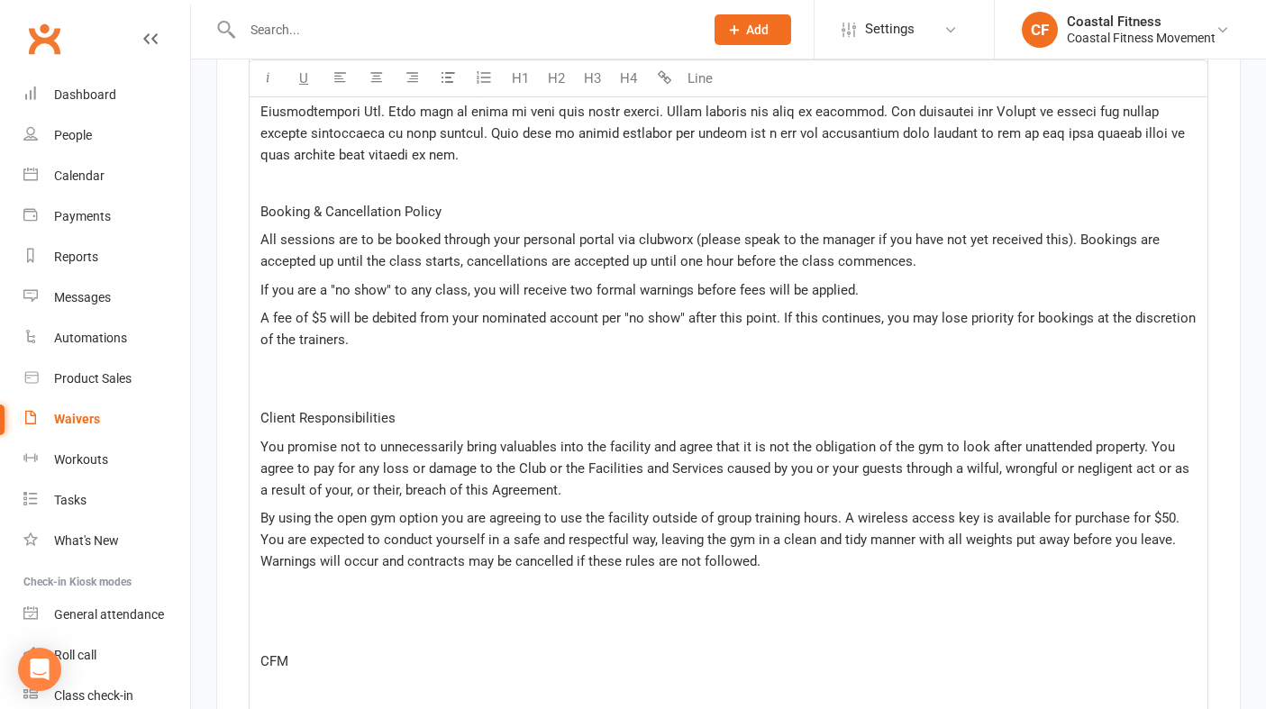
click at [255, 285] on div "HEALTH AND SAFETY & ACCEPTABLE CONDUCT When you sign this agreement and each ti…" at bounding box center [728, 167] width 957 height 1089
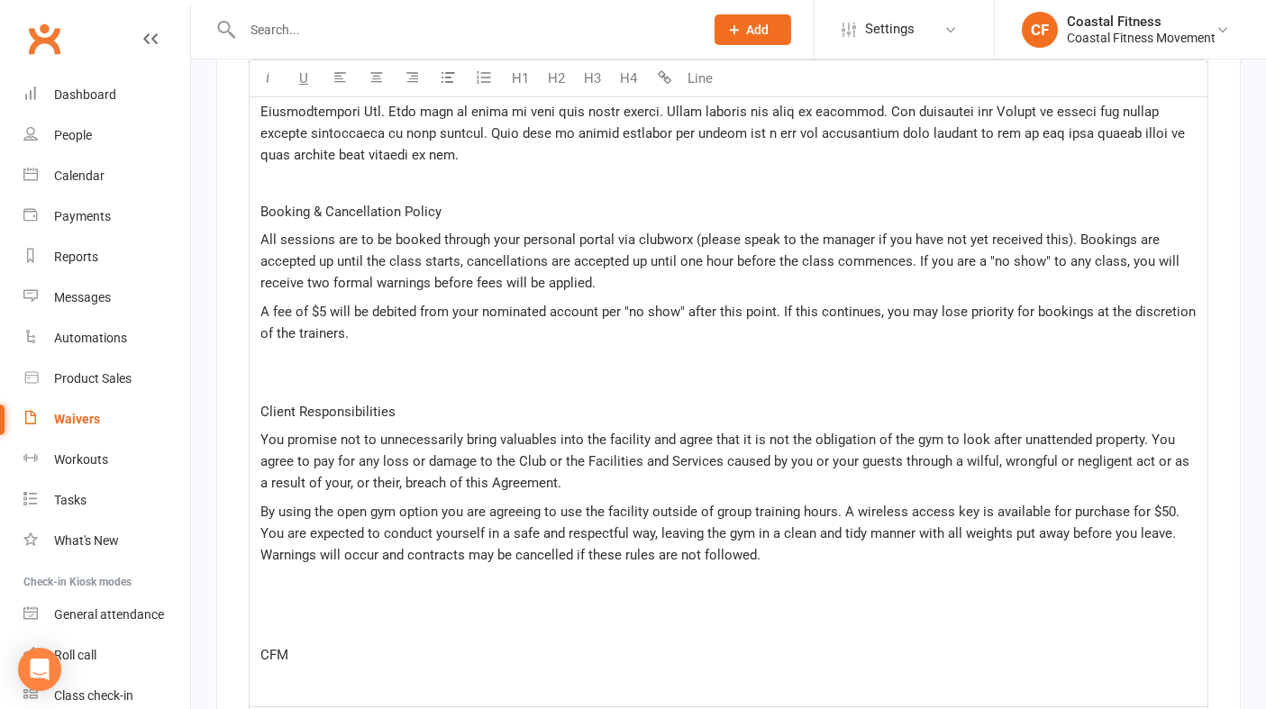
click at [259, 306] on div "HEALTH AND SAFETY & ACCEPTABLE CONDUCT When you sign this agreement and each ti…" at bounding box center [728, 164] width 957 height 1083
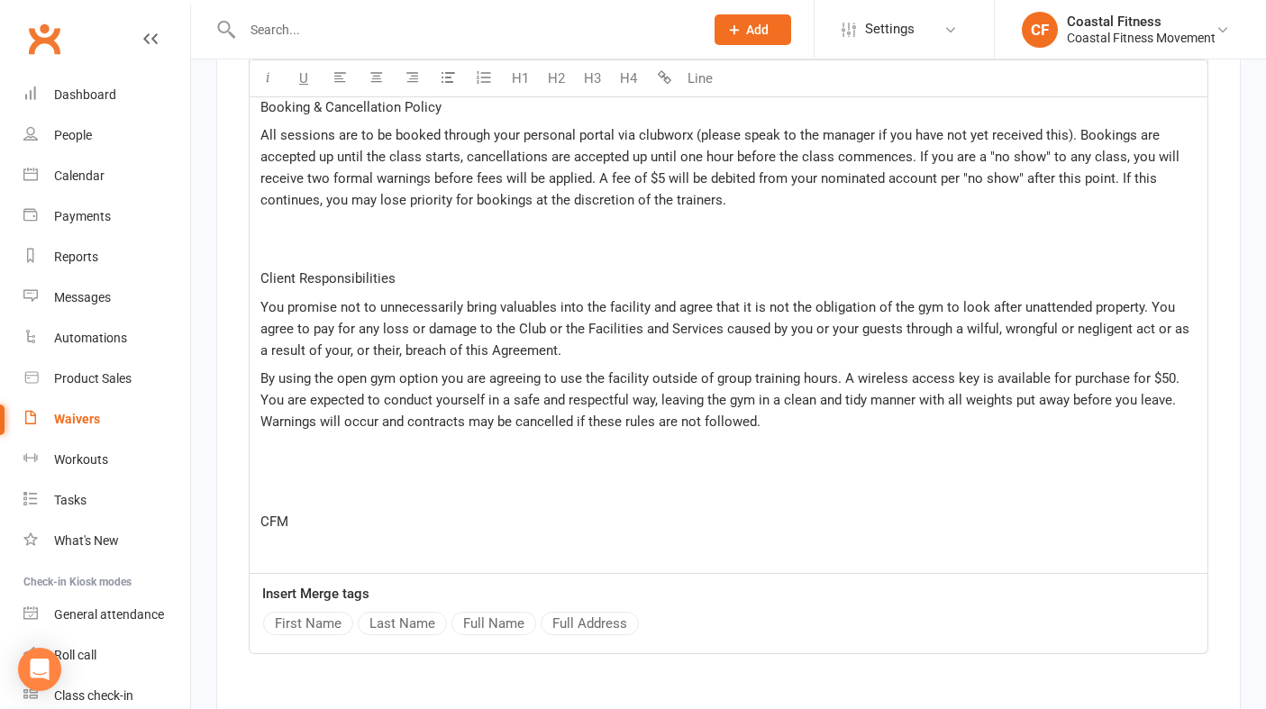
scroll to position [3368, 0]
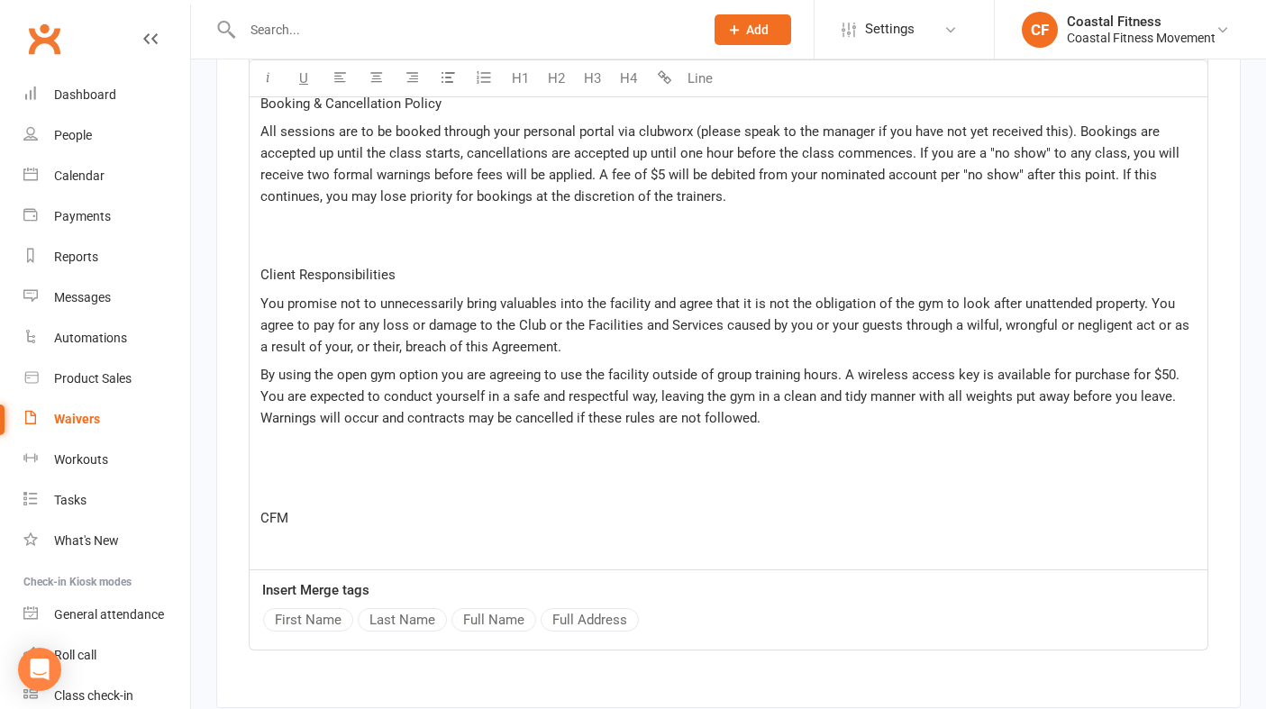
click at [935, 300] on span "You promise not to unnecessarily bring valuables into the facility and agree th…" at bounding box center [726, 324] width 932 height 59
click at [542, 318] on span "You promise not to unnecessarily bring valuables into the facility and agree th…" at bounding box center [726, 324] width 932 height 59
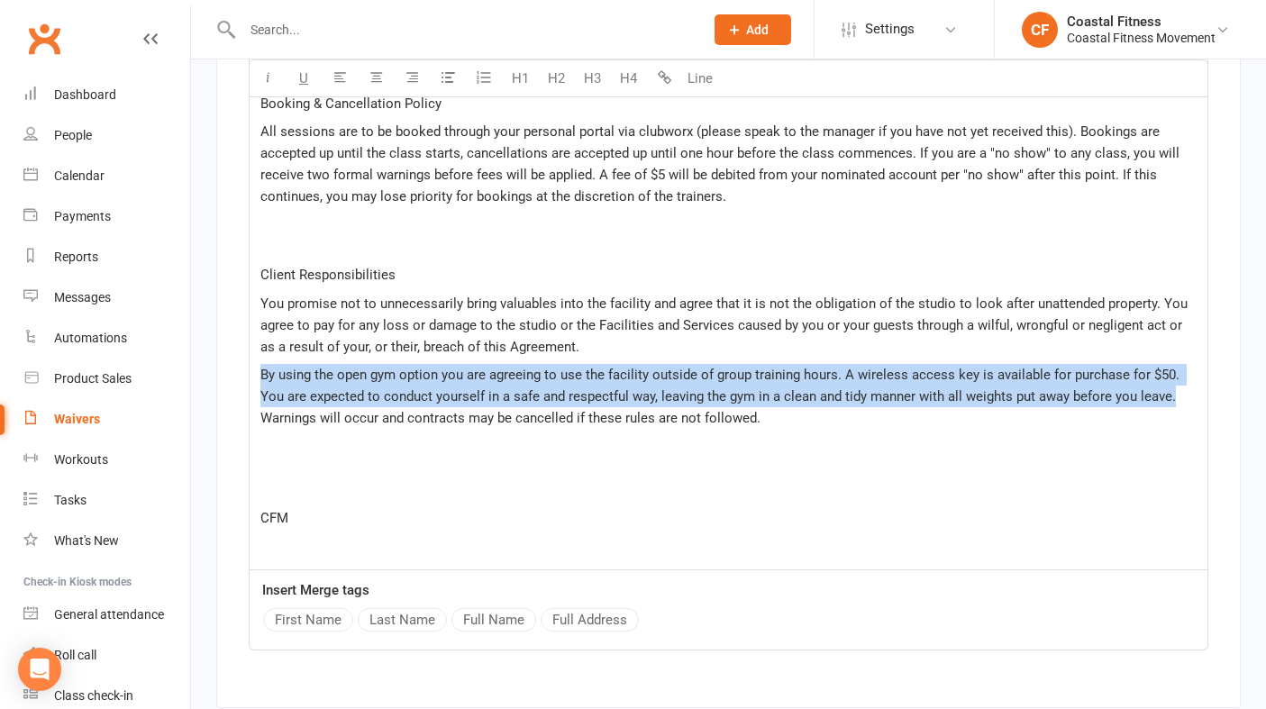
drag, startPoint x: 1174, startPoint y: 394, endPoint x: 248, endPoint y: 364, distance: 926.4
click at [249, 364] on div "HEALTH AND SAFETY & ACCEPTABLE CONDUCT When you sign this agreement and each ti…" at bounding box center [728, 42] width 959 height 1055
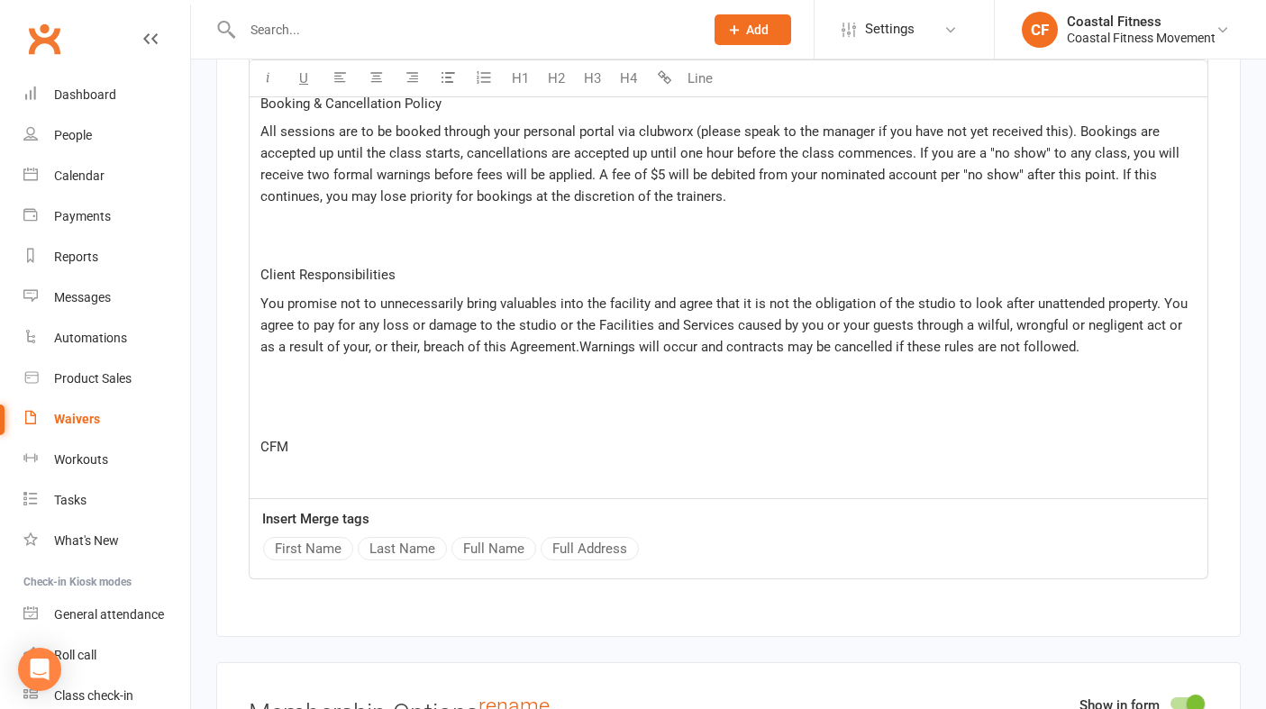
click at [295, 420] on p at bounding box center [728, 407] width 936 height 43
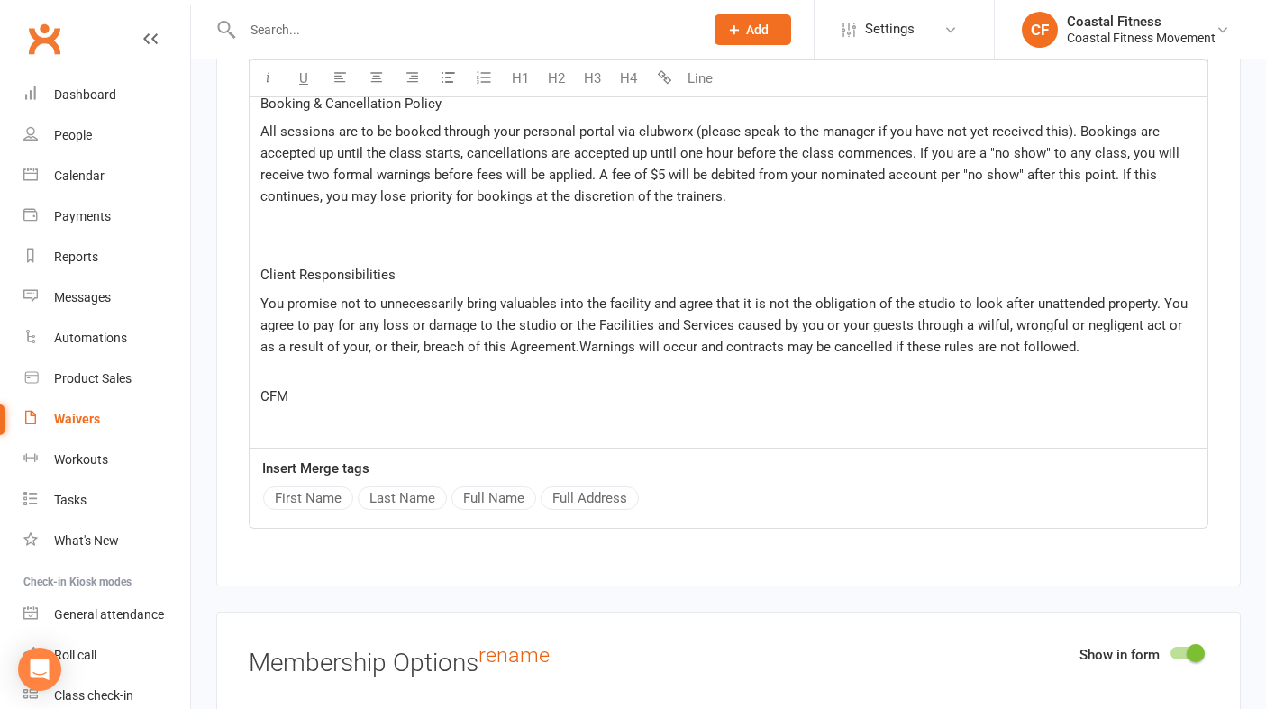
click at [305, 386] on p "CFM" at bounding box center [728, 397] width 936 height 22
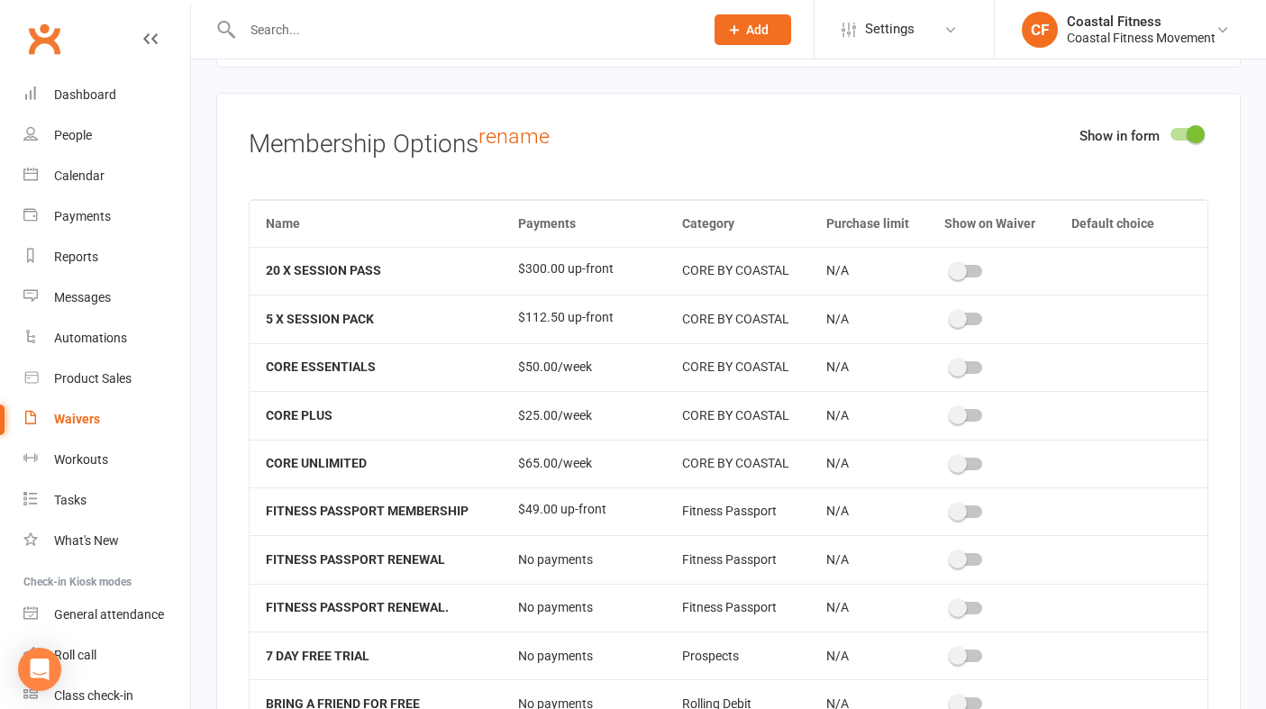
scroll to position [3884, 0]
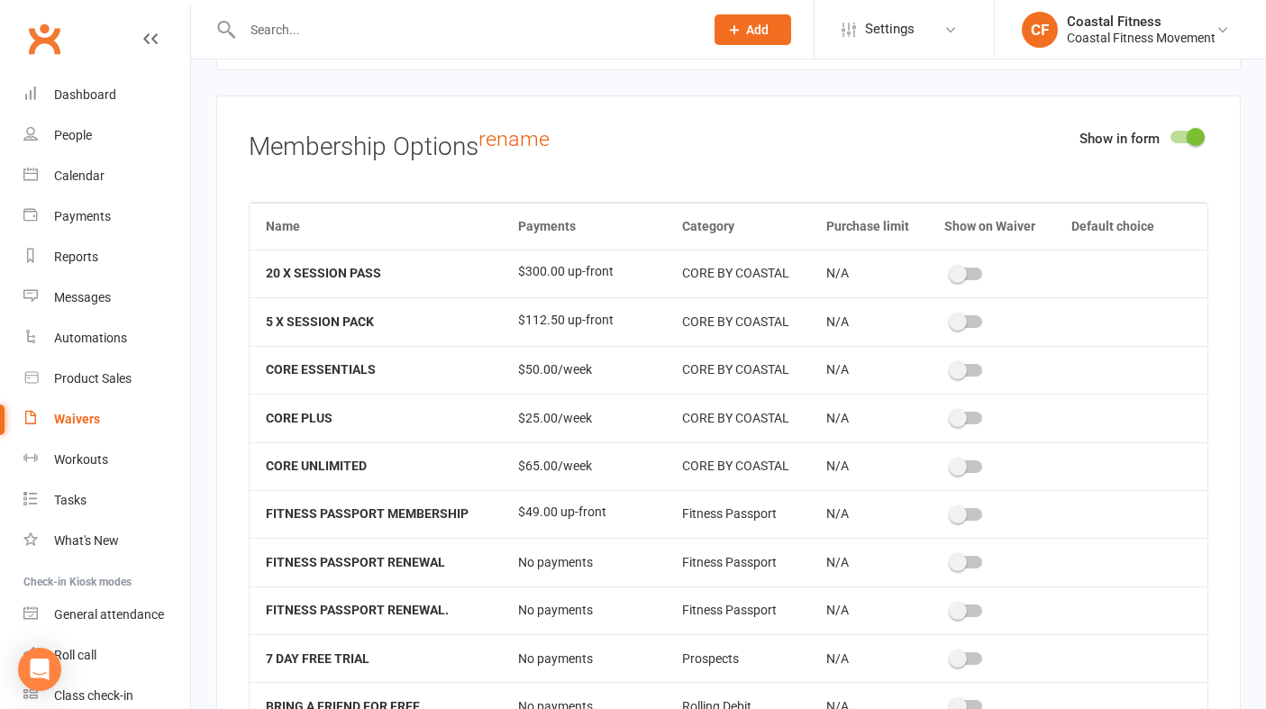
click at [968, 415] on div at bounding box center [966, 418] width 31 height 13
click at [951, 415] on input "checkbox" at bounding box center [951, 415] width 0 height 0
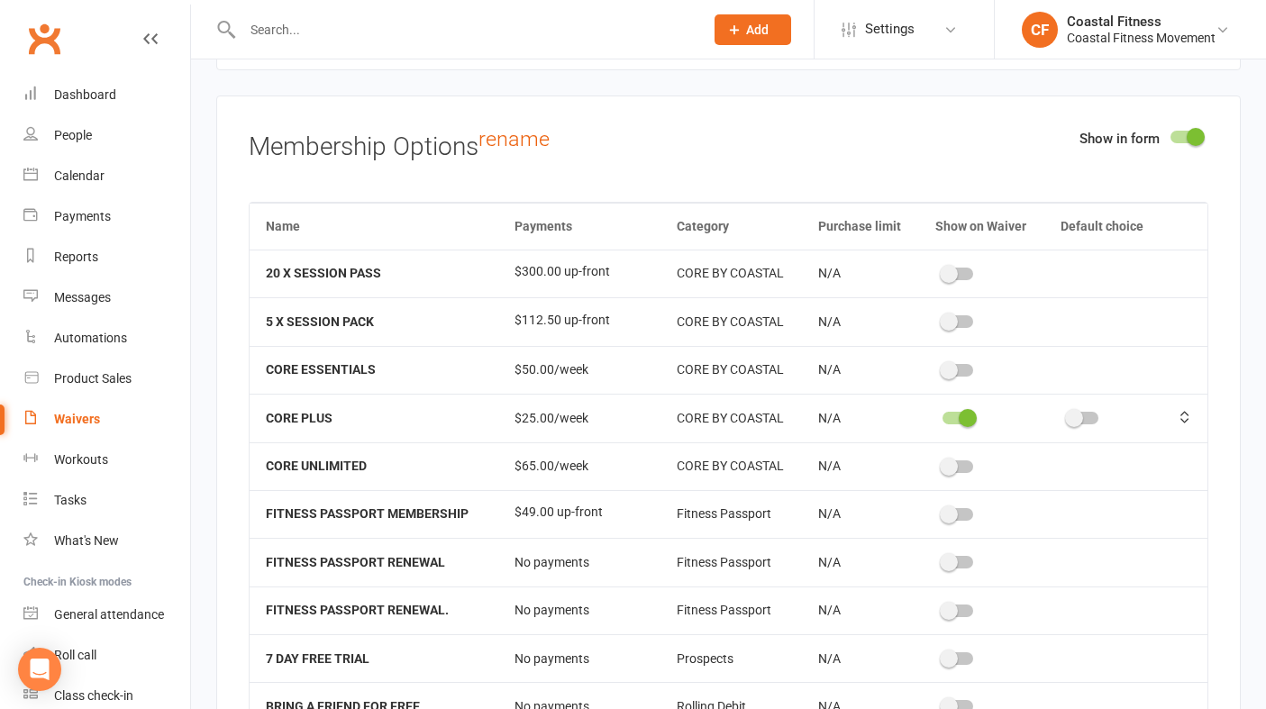
click at [1073, 416] on span at bounding box center [1074, 418] width 18 height 18
click at [1067, 415] on input "checkbox" at bounding box center [1067, 415] width 0 height 0
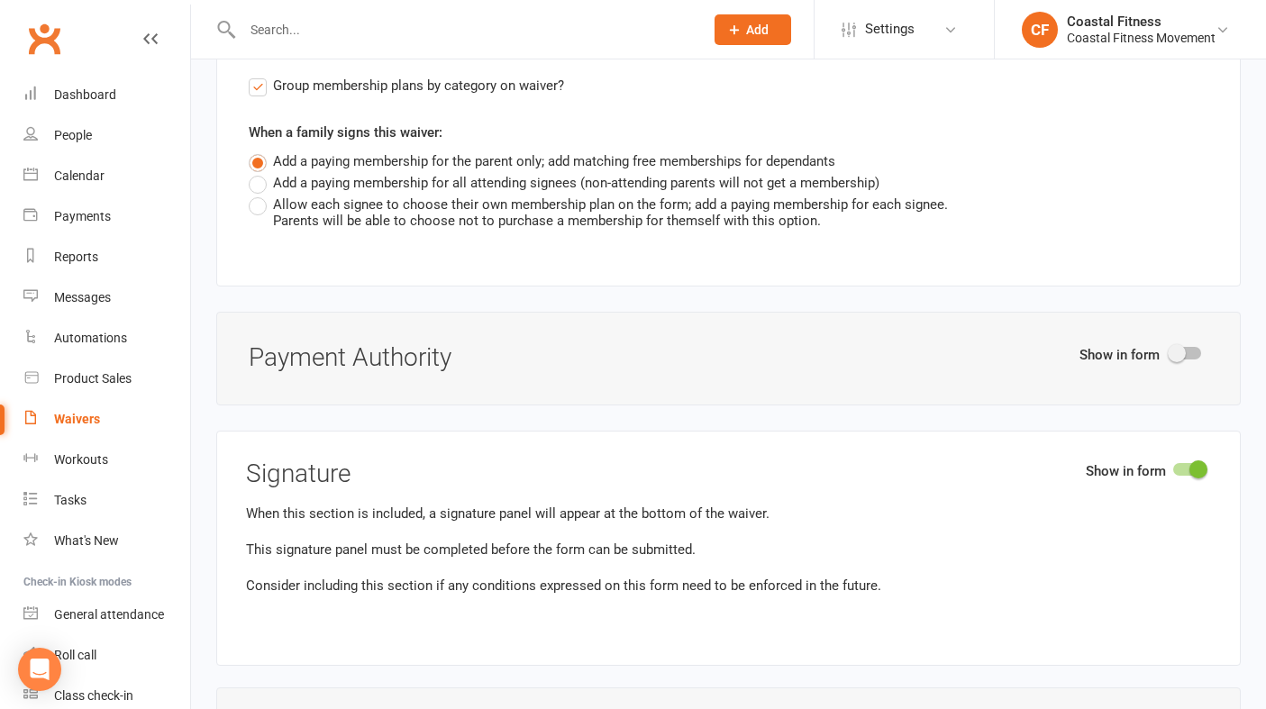
scroll to position [4614, 0]
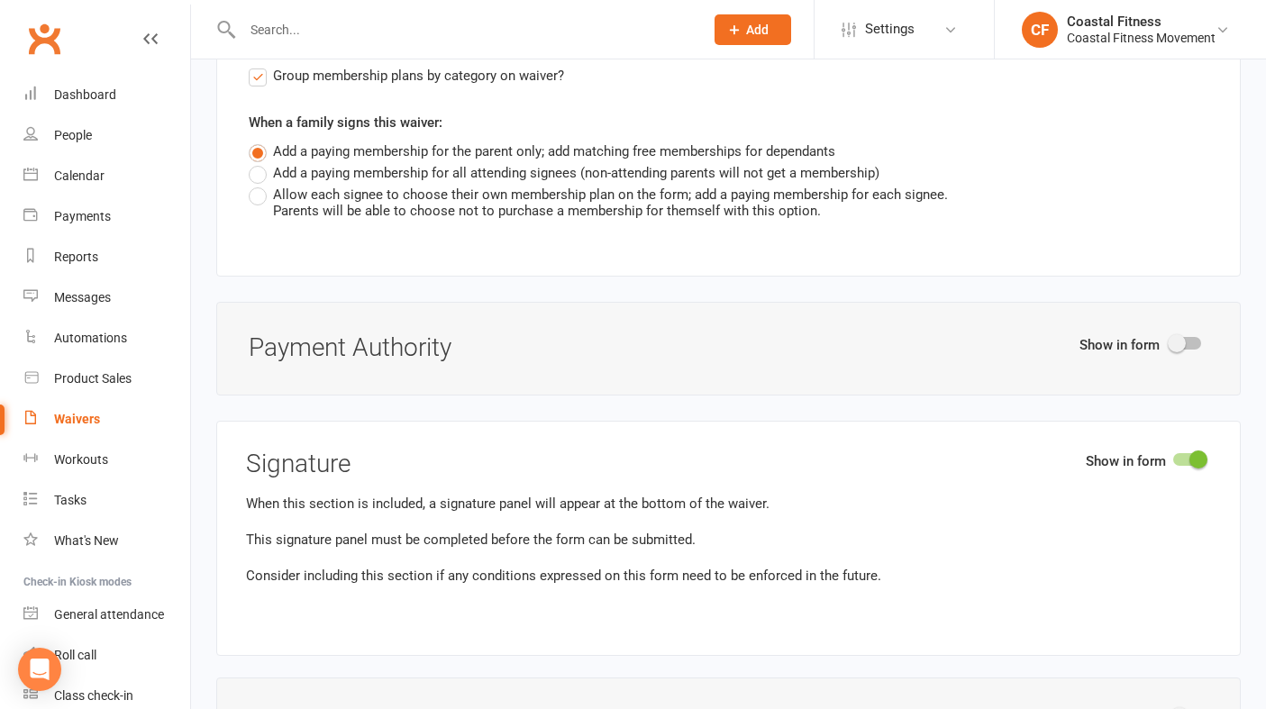
click at [1178, 336] on span at bounding box center [1176, 343] width 18 height 18
click at [1170, 340] on input "checkbox" at bounding box center [1170, 340] width 0 height 0
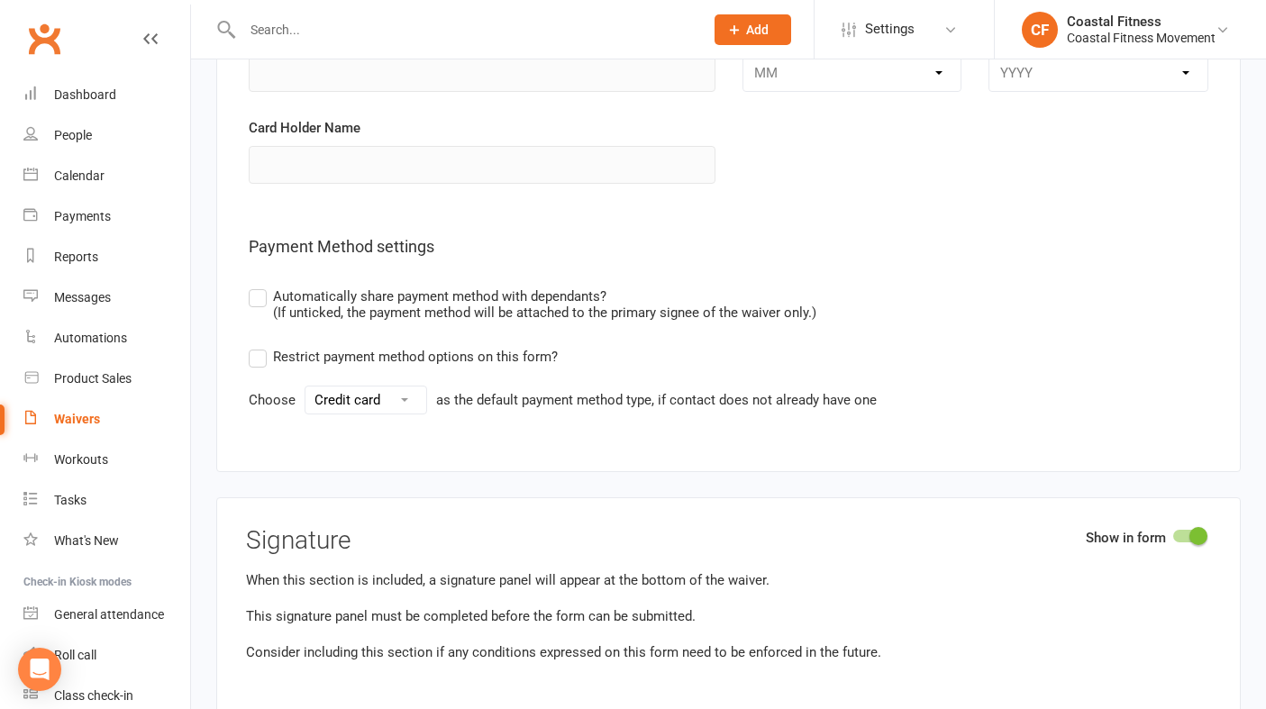
scroll to position [5059, 0]
click at [396, 399] on select "Credit card Bank account" at bounding box center [365, 399] width 121 height 27
select select "bank_account"
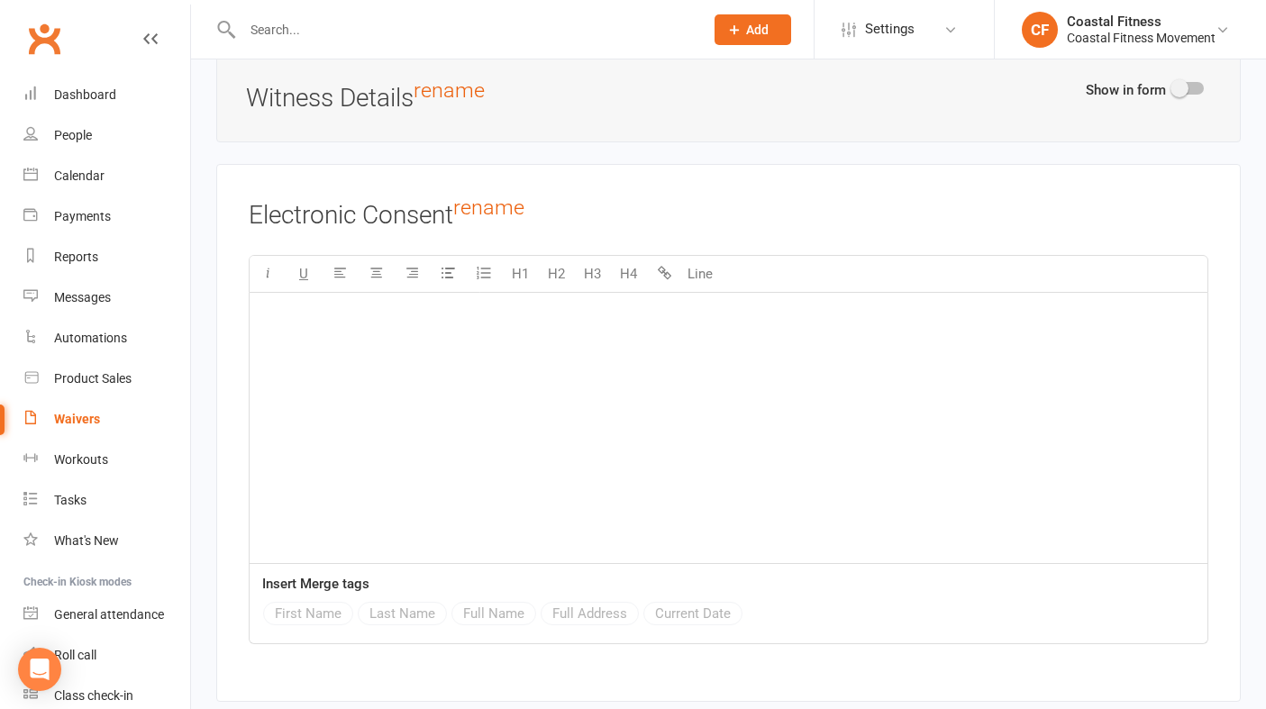
scroll to position [5765, 0]
click at [458, 364] on div "﻿" at bounding box center [728, 425] width 957 height 270
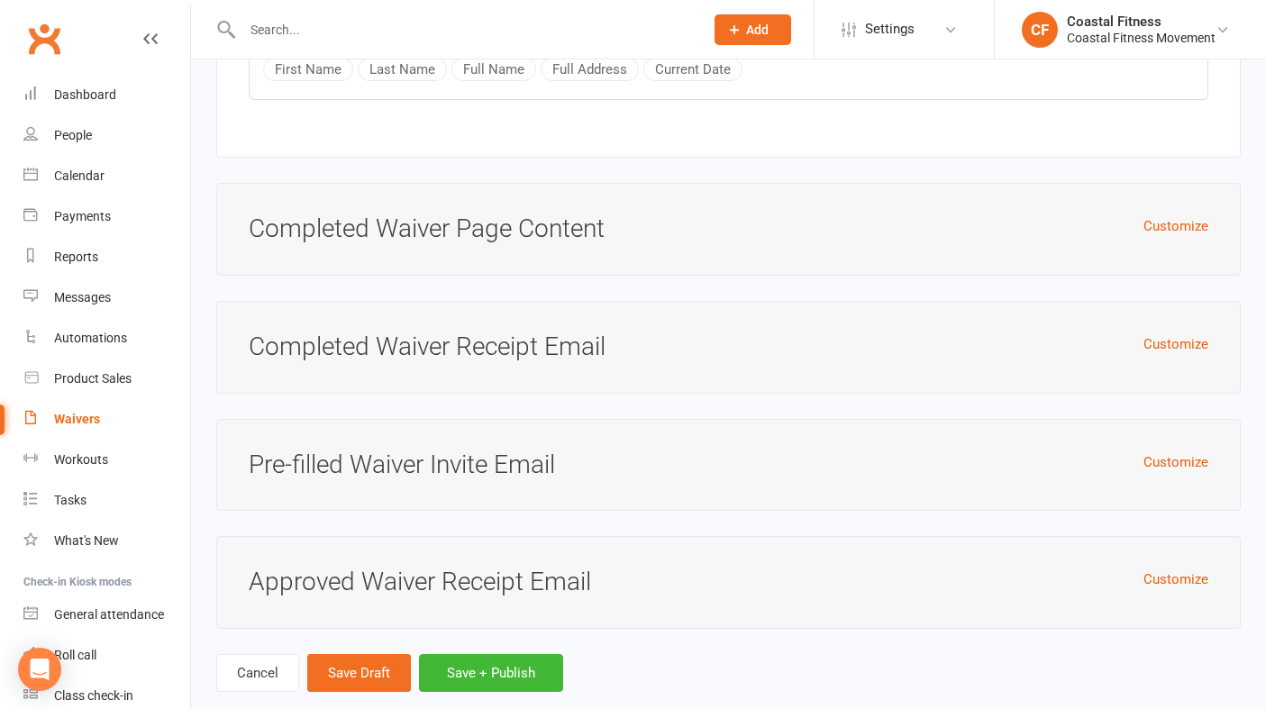
scroll to position [6333, 0]
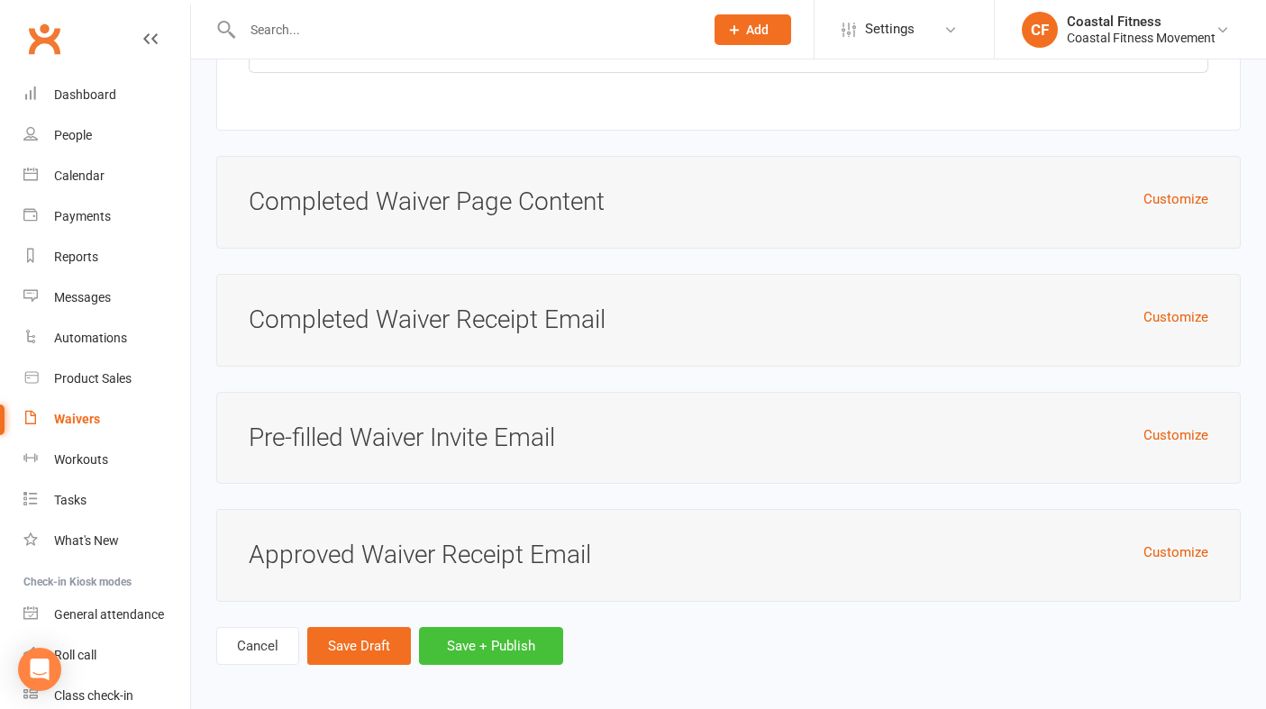
click at [476, 640] on button "Save + Publish" at bounding box center [491, 646] width 144 height 38
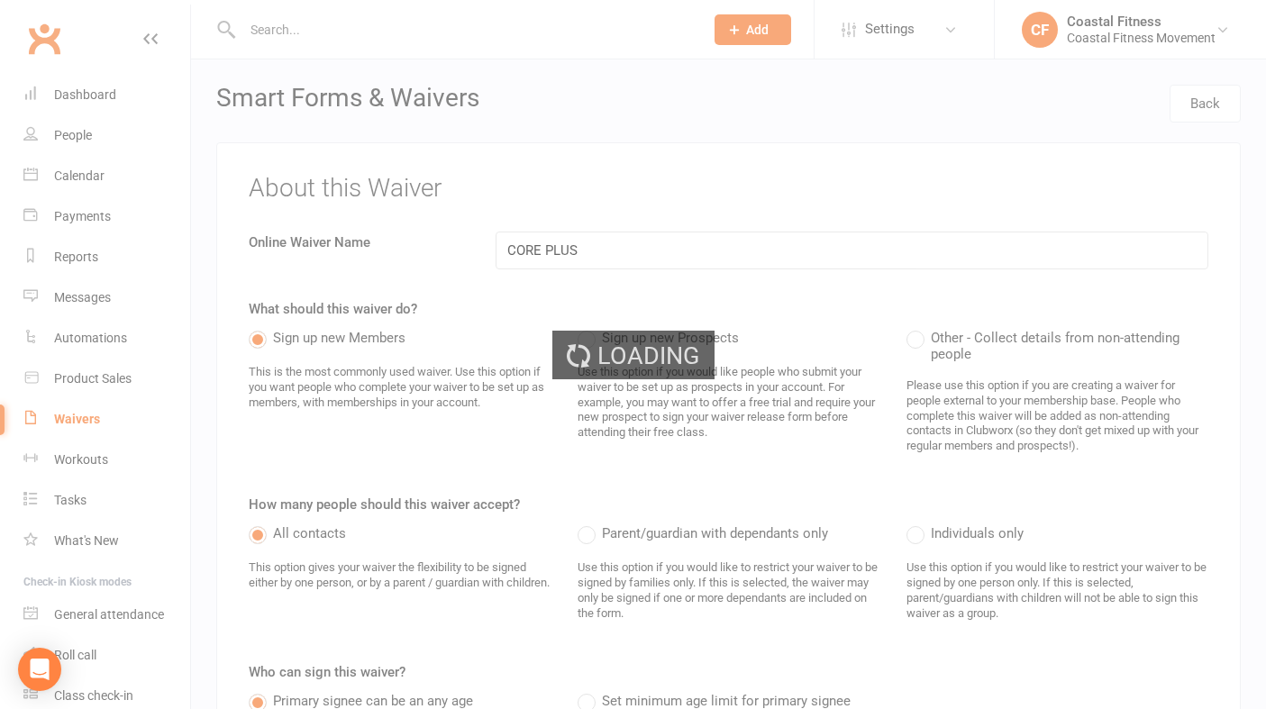
select select "25"
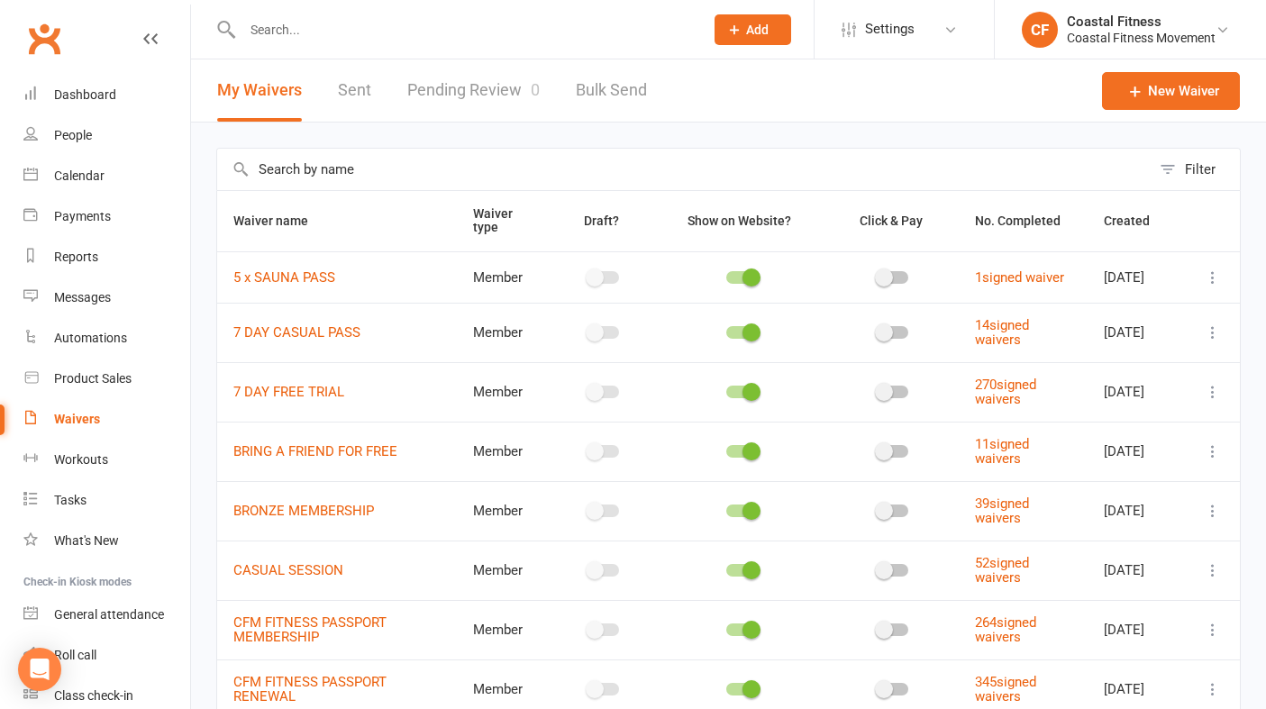
click at [749, 26] on span "Add" at bounding box center [757, 30] width 23 height 14
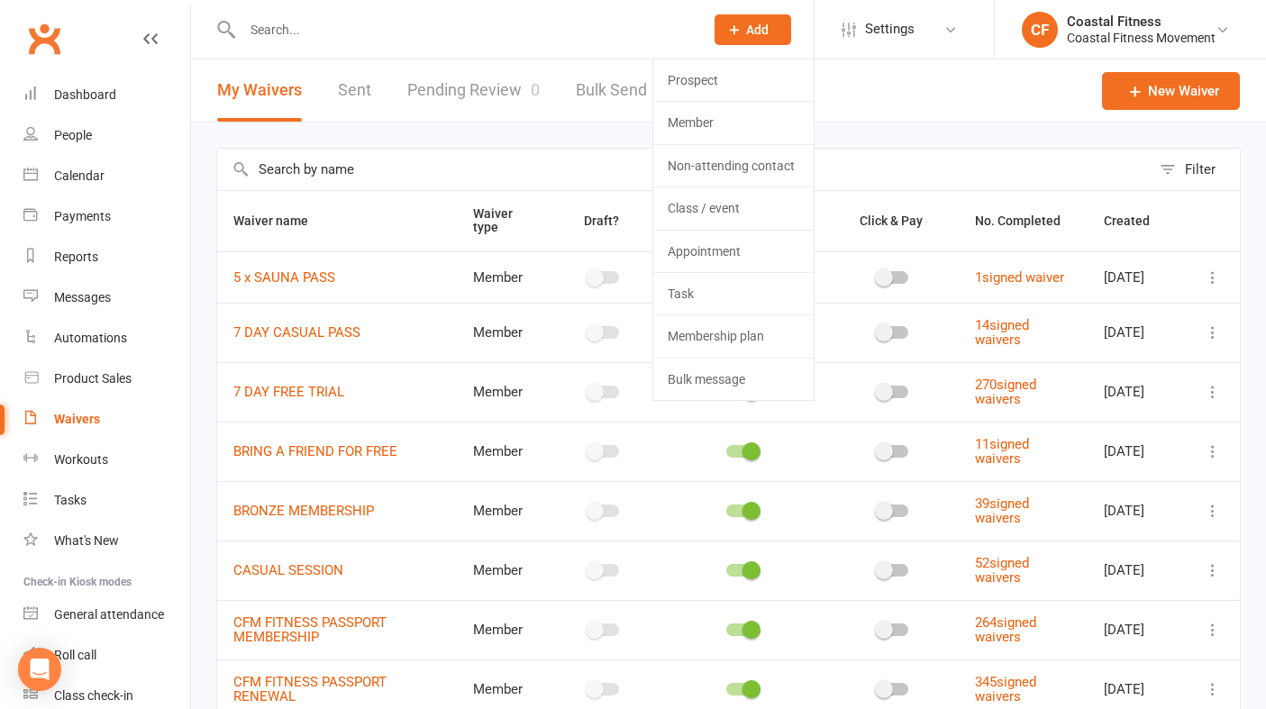
click at [500, 35] on input "text" at bounding box center [464, 29] width 454 height 25
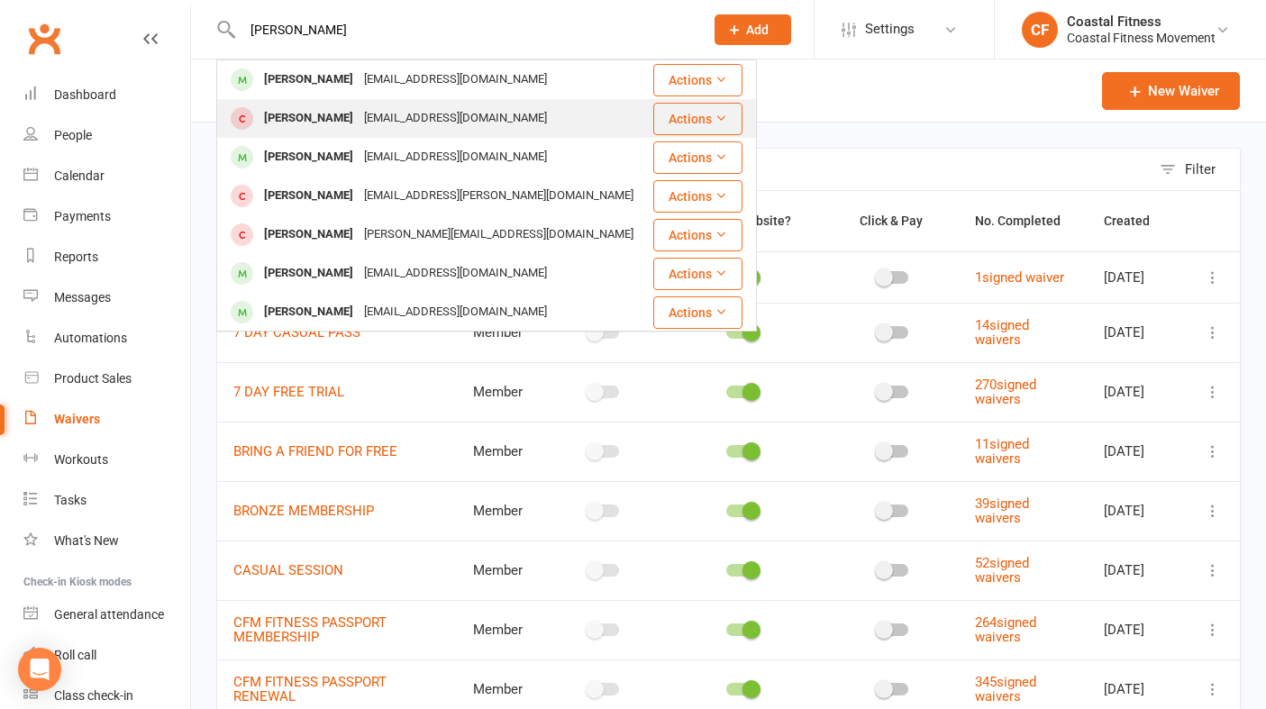
type input "[PERSON_NAME]"
click at [476, 107] on div "[EMAIL_ADDRESS][DOMAIN_NAME]" at bounding box center [455, 118] width 194 height 26
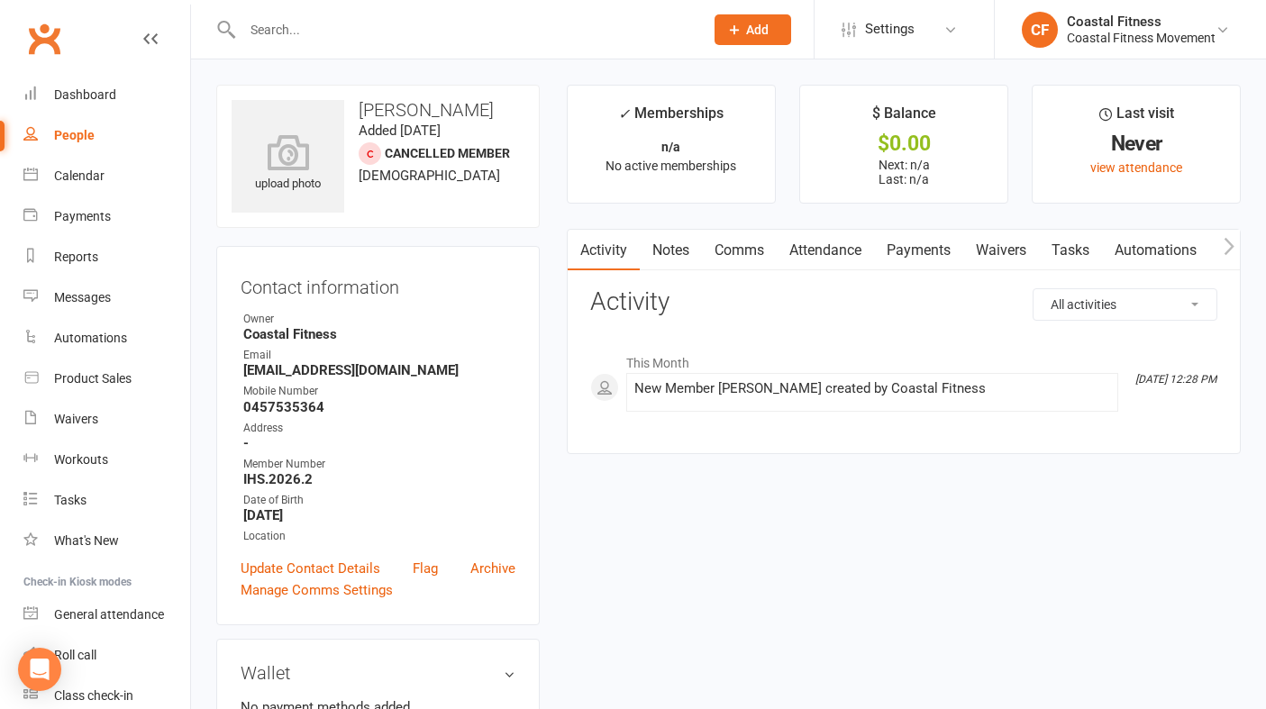
click at [999, 254] on link "Waivers" at bounding box center [1001, 250] width 76 height 41
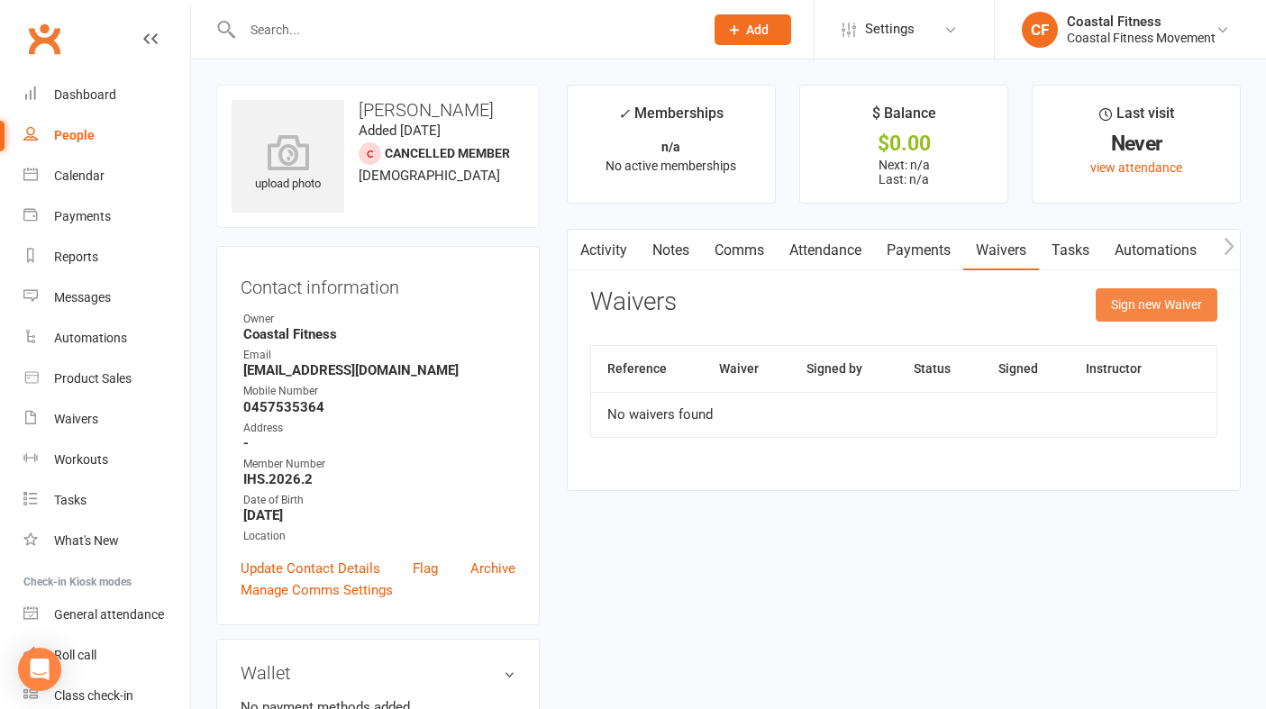
click at [1146, 315] on button "Sign new Waiver" at bounding box center [1156, 304] width 122 height 32
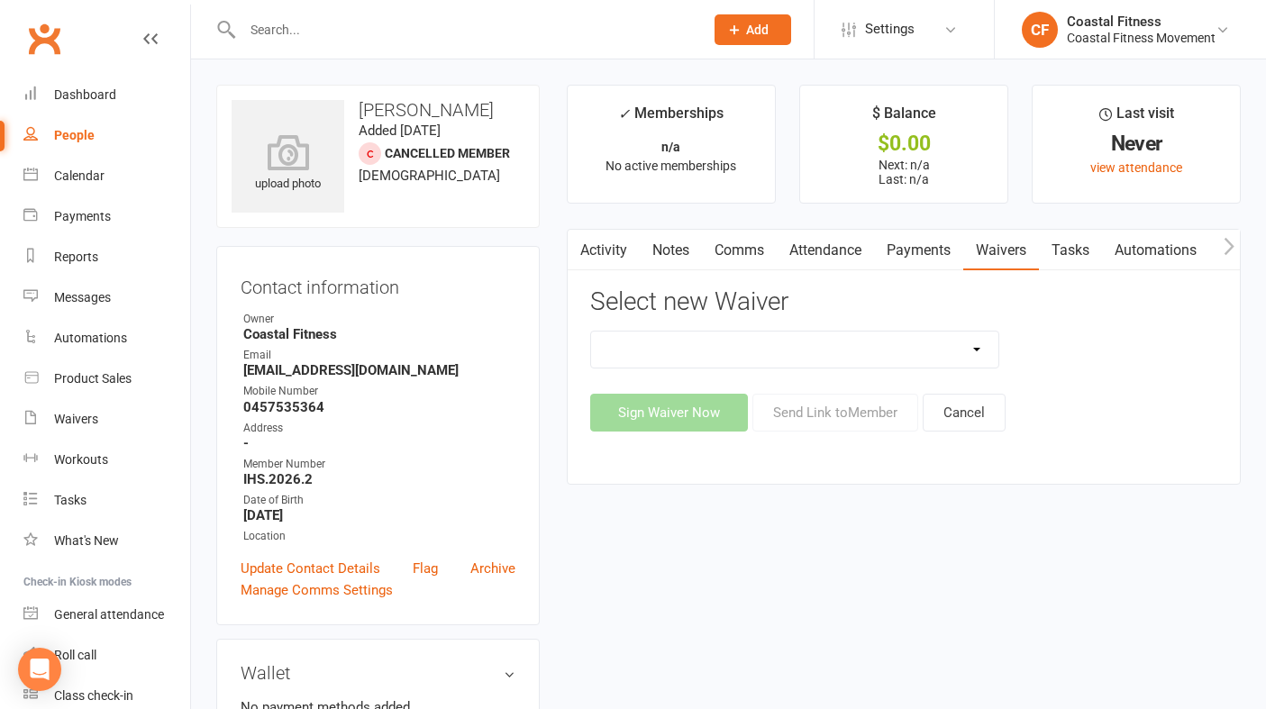
click at [921, 351] on select "5 x SAUNA PASS 7 DAY CASUAL PASS 7 DAY FREE TRIAL BRING A FRIEND FOR FREE BRONZ…" at bounding box center [794, 349] width 407 height 36
select select "15121"
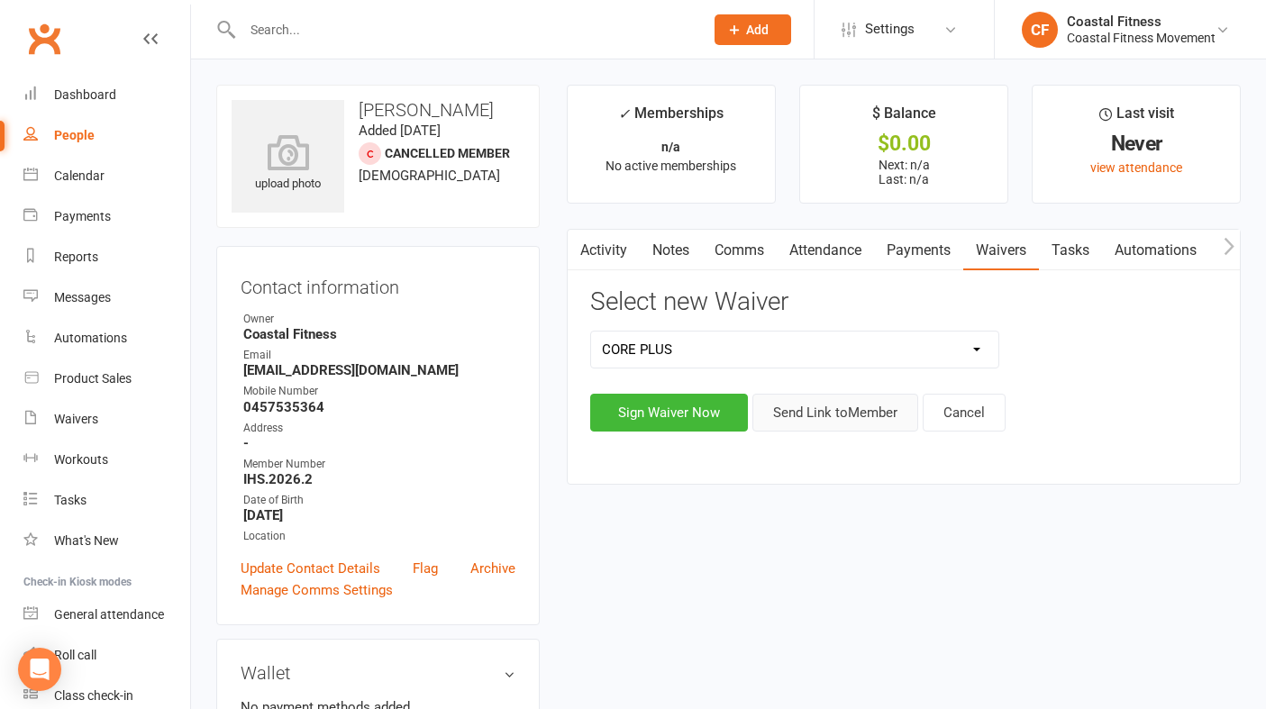
click at [847, 424] on button "Send Link to Member" at bounding box center [835, 413] width 166 height 38
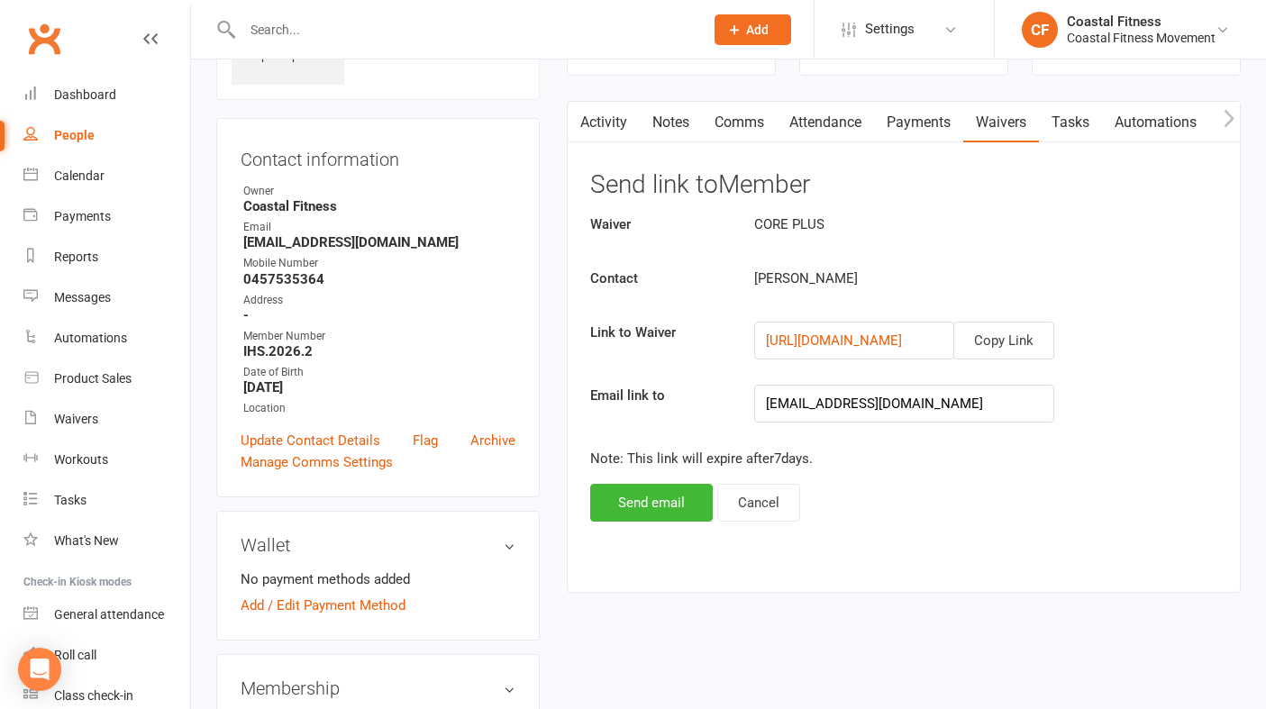
scroll to position [132, 0]
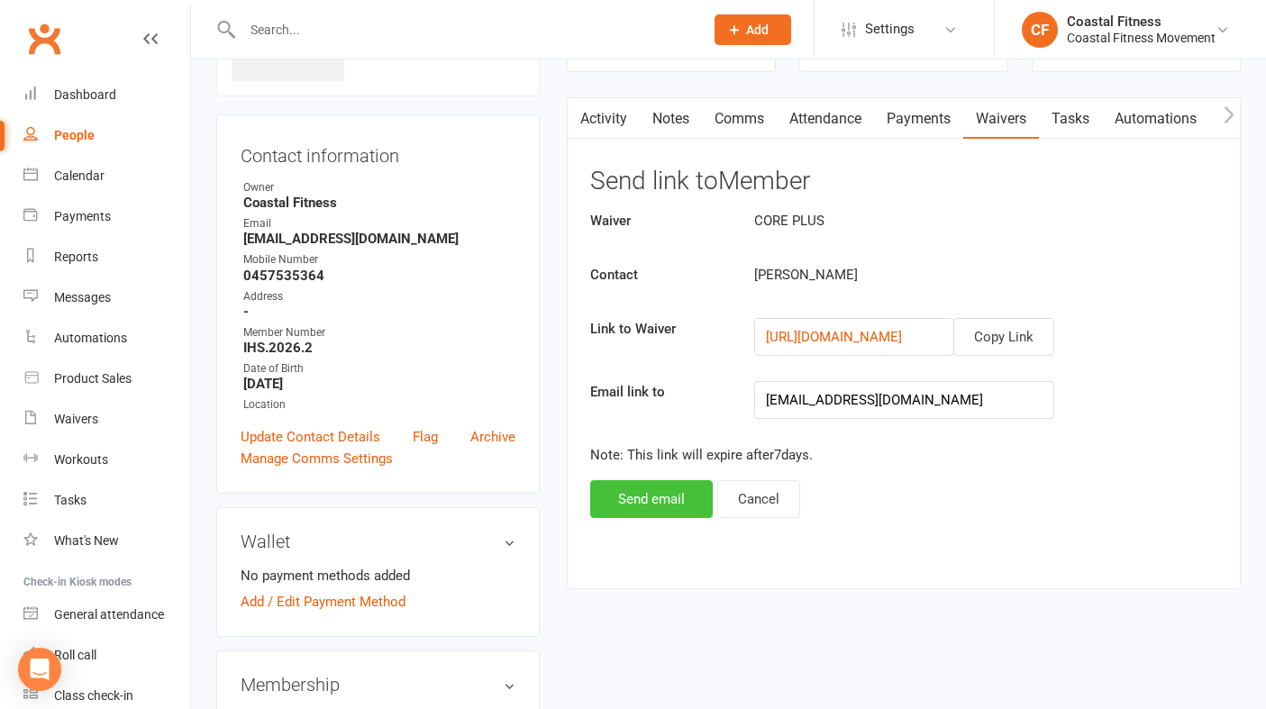
click at [648, 502] on button "Send email" at bounding box center [651, 499] width 122 height 38
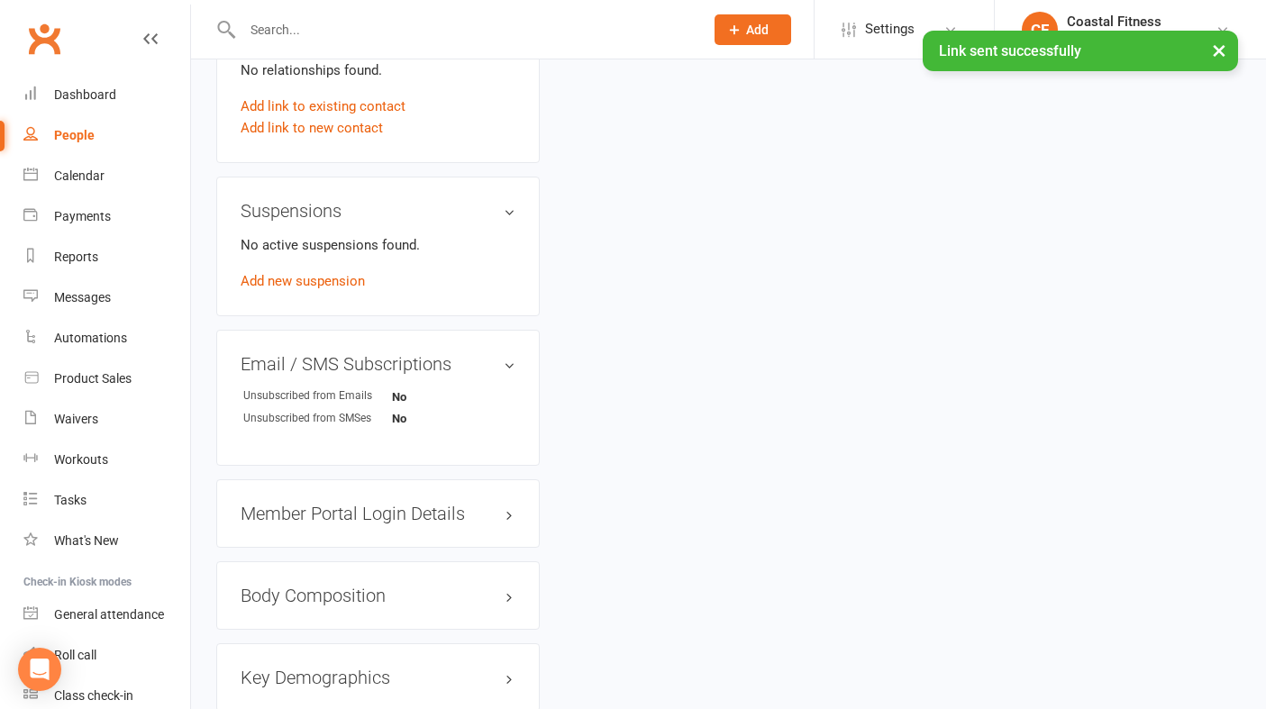
scroll to position [1008, 0]
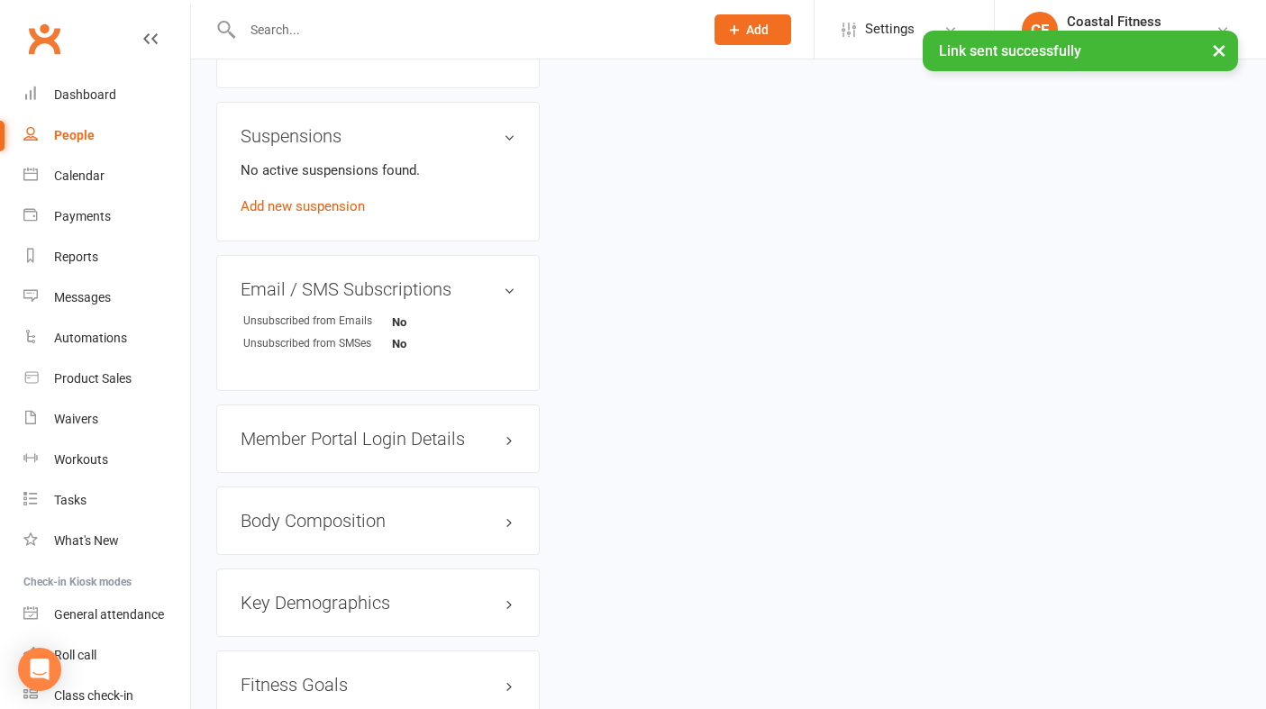
click at [413, 437] on h3 "Member Portal Login Details" at bounding box center [377, 439] width 275 height 20
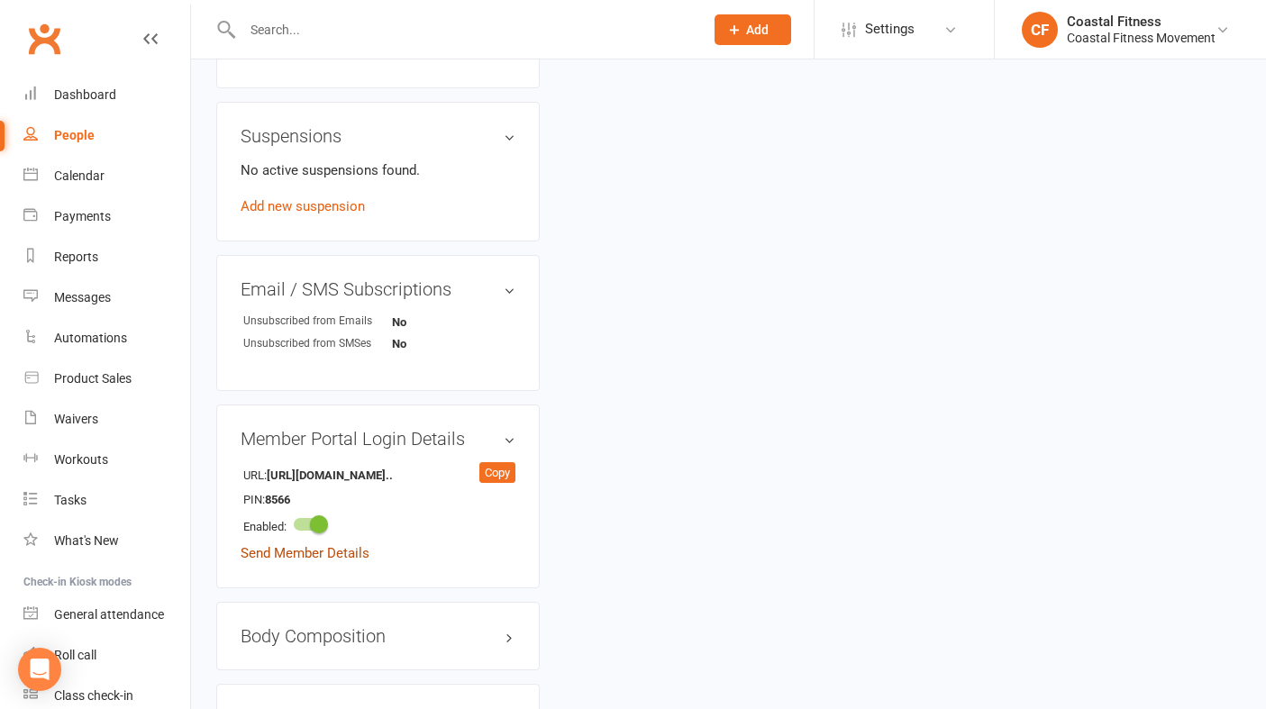
click at [352, 552] on link "Send Member Details" at bounding box center [304, 553] width 129 height 16
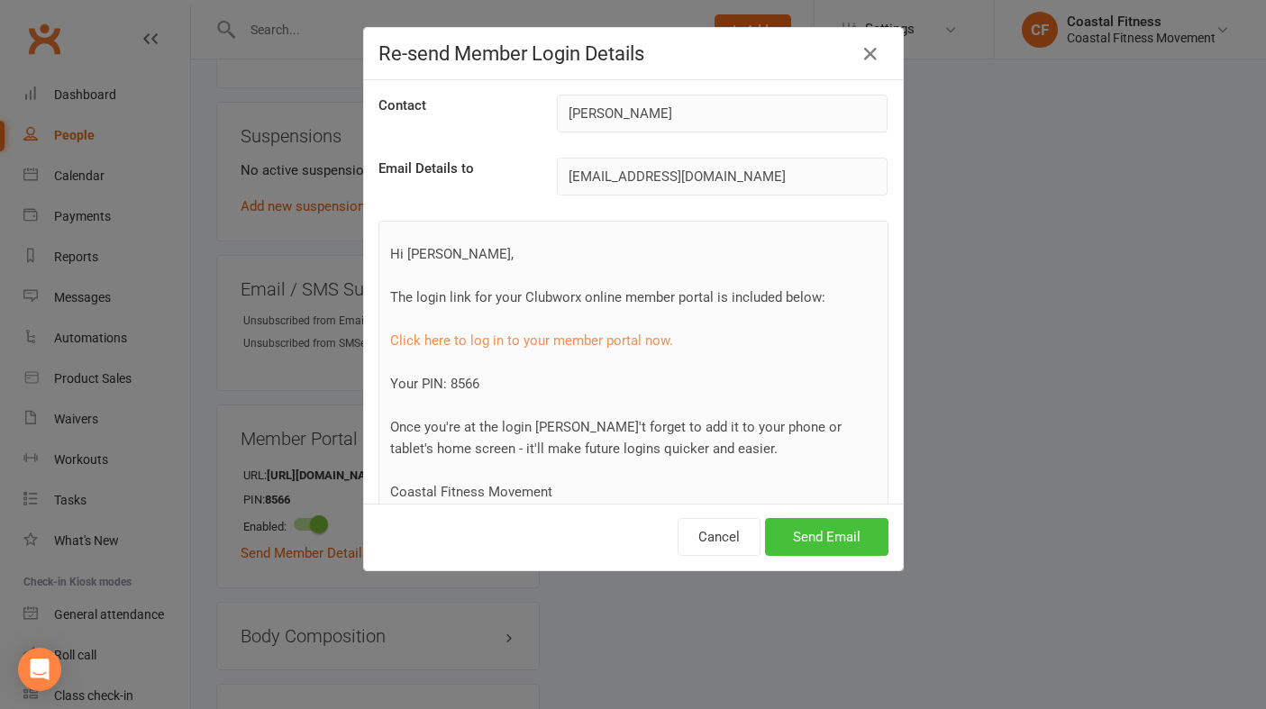
click at [833, 529] on button "Send Email" at bounding box center [826, 537] width 123 height 38
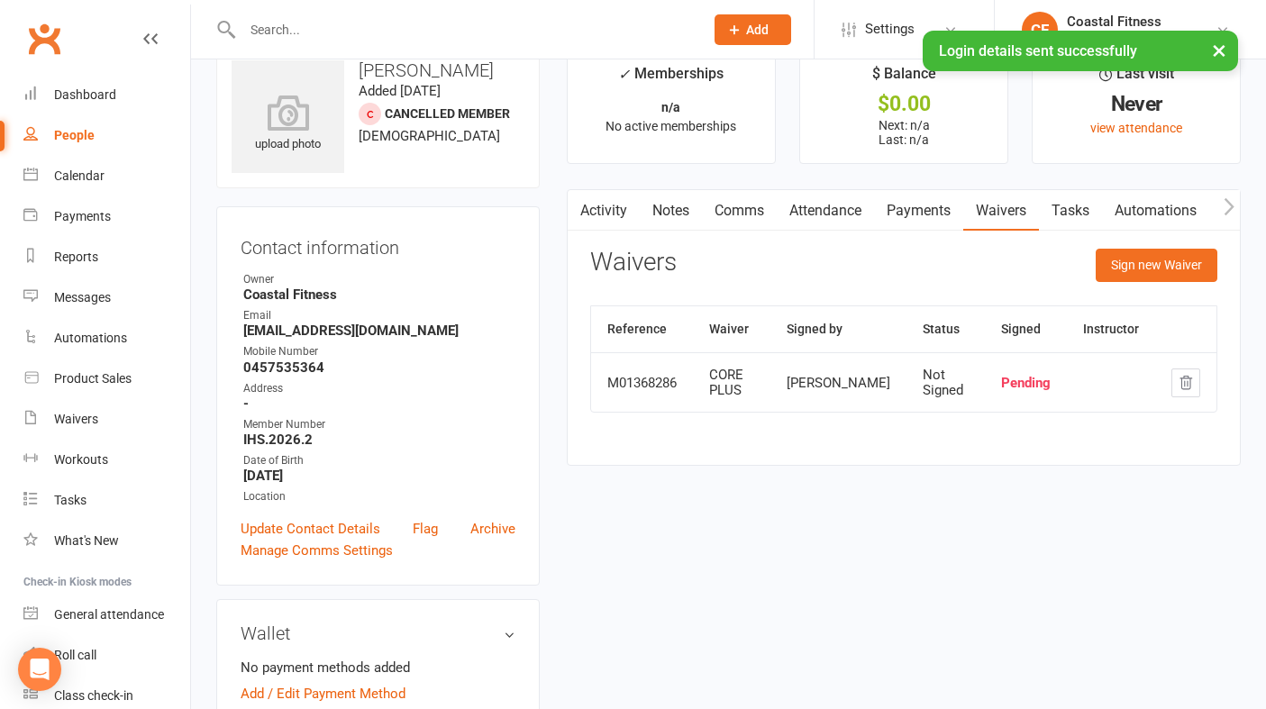
scroll to position [0, 0]
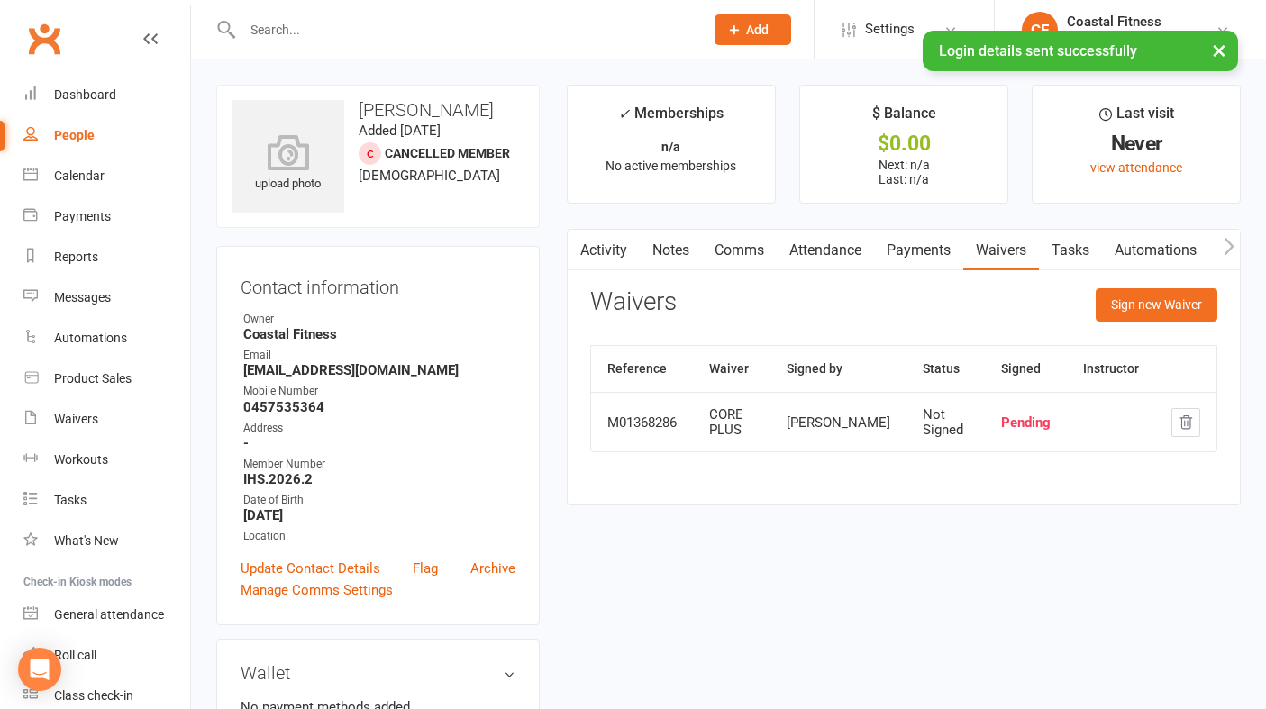
click at [740, 243] on link "Comms" at bounding box center [739, 250] width 75 height 41
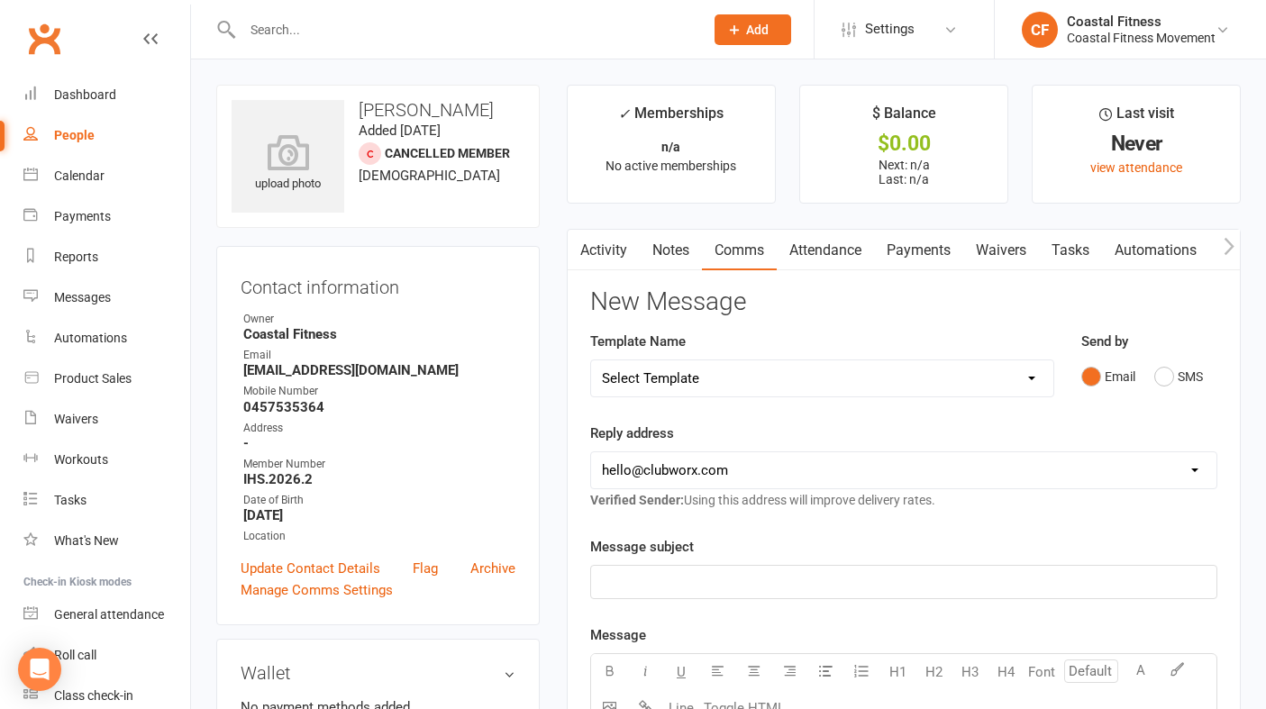
click at [861, 374] on select "Select Template [Email] CFM 7 day trial [SMS] Failure to scan FP [Email] It's t…" at bounding box center [822, 378] width 462 height 36
select select "4"
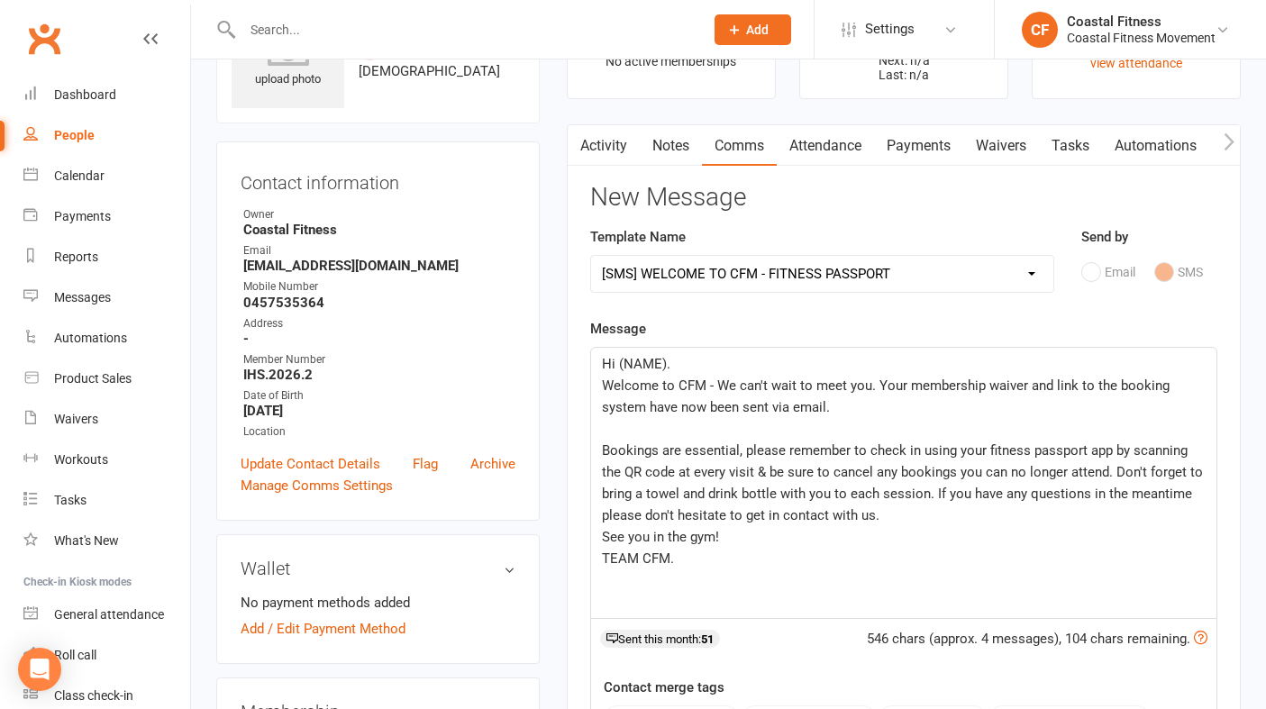
scroll to position [139, 0]
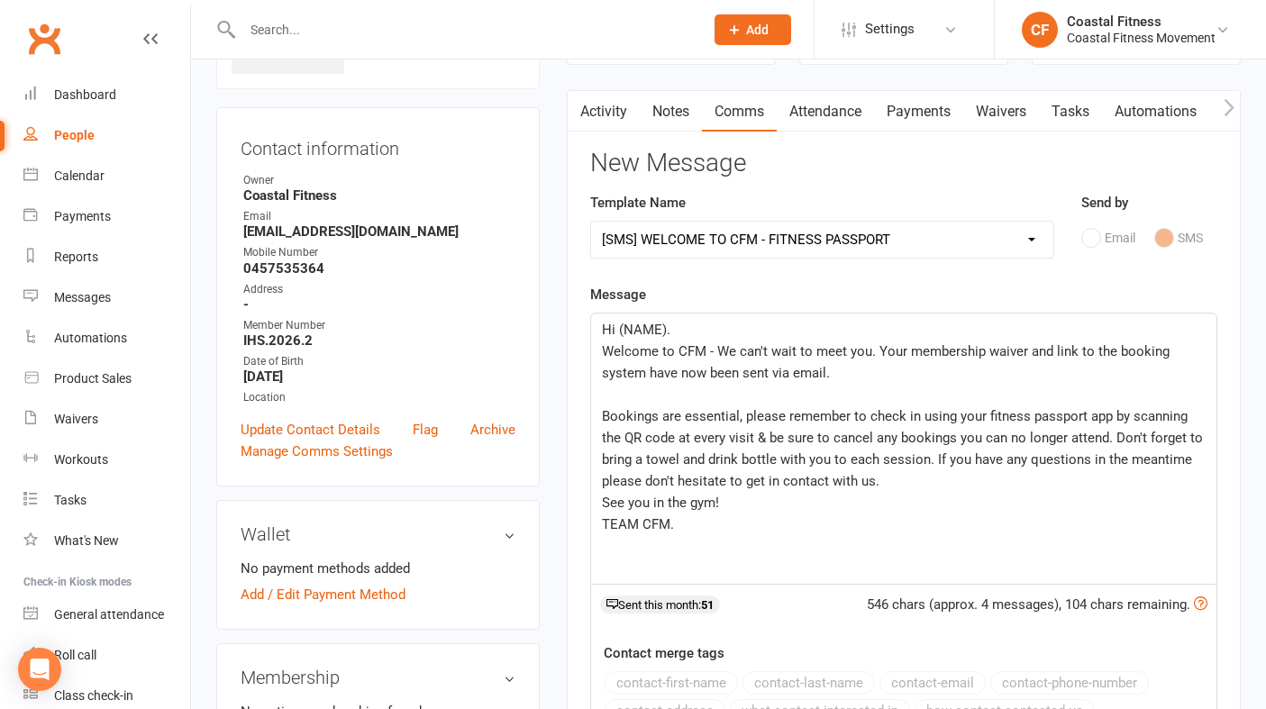
click at [681, 330] on p "Hi (NAME)." at bounding box center [903, 330] width 603 height 22
click at [701, 349] on span "Welcome to CFM - We can't wait to meet you. Your membership waiver and link to …" at bounding box center [887, 362] width 571 height 38
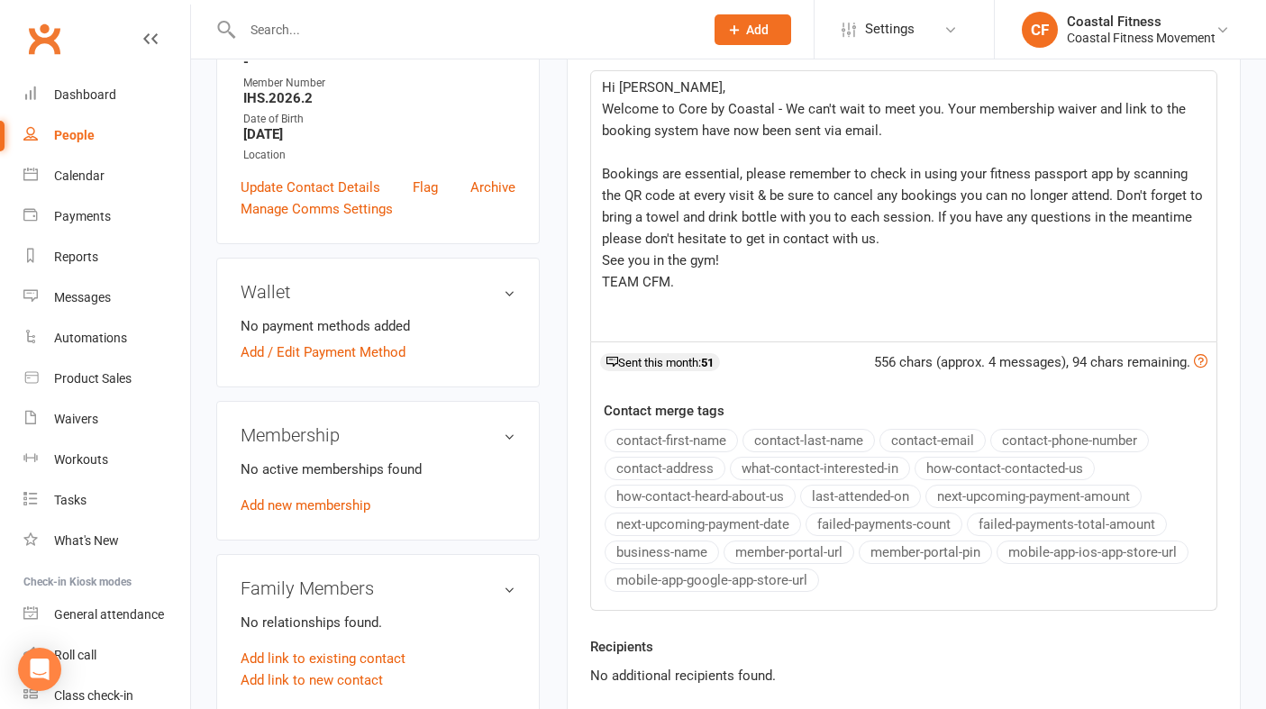
scroll to position [388, 0]
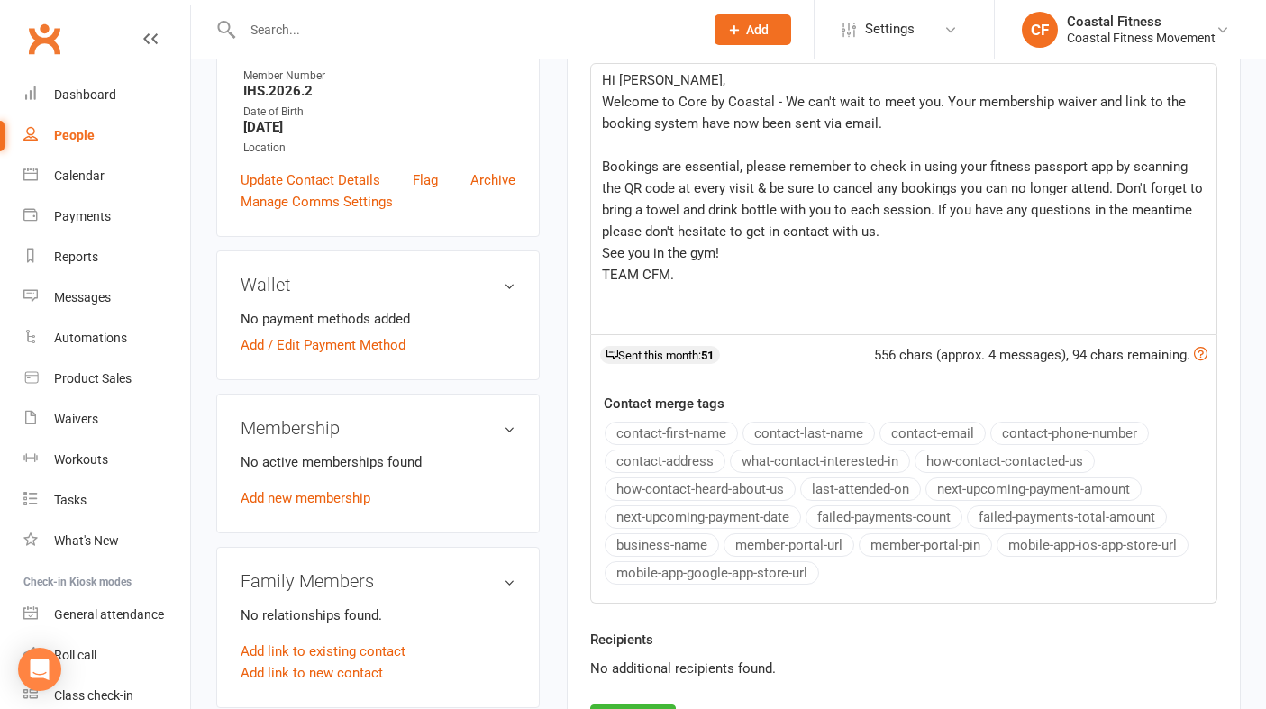
click at [675, 277] on p "TEAM CFM." at bounding box center [903, 275] width 603 height 22
click at [713, 256] on span "See you in the gym!" at bounding box center [660, 253] width 117 height 16
click at [677, 274] on p "TEAM CFM." at bounding box center [903, 275] width 603 height 22
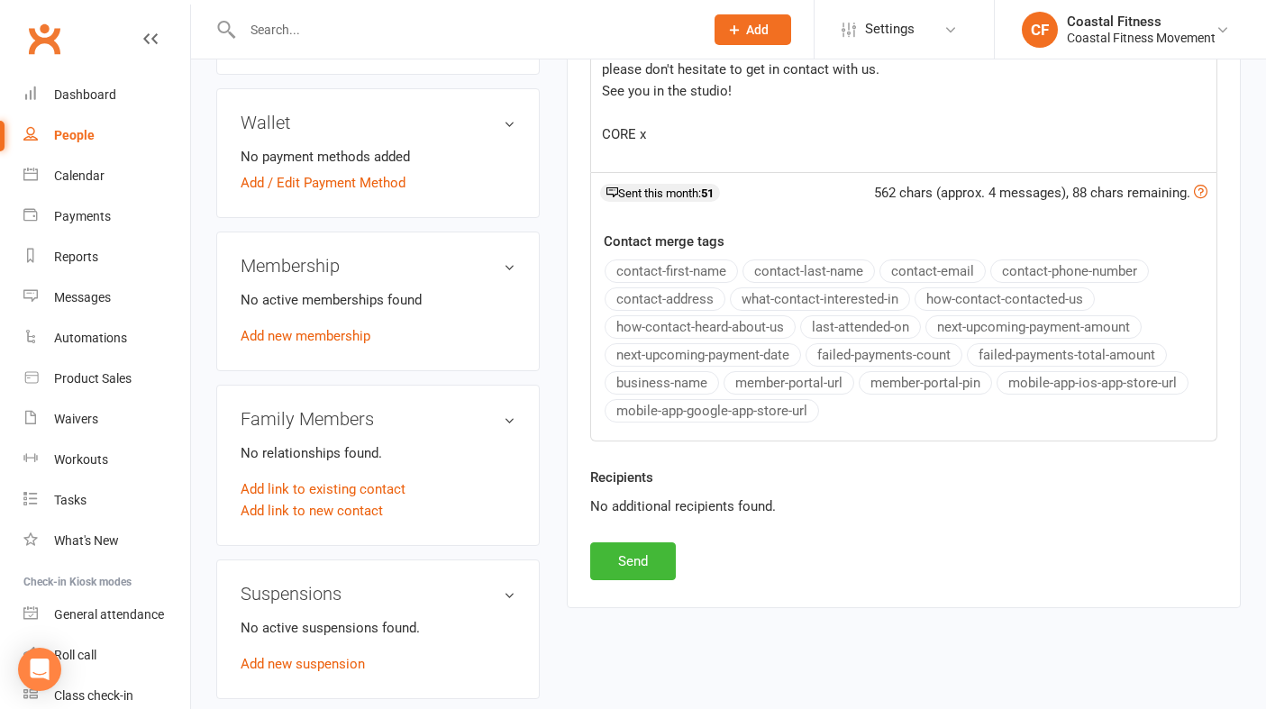
scroll to position [566, 0]
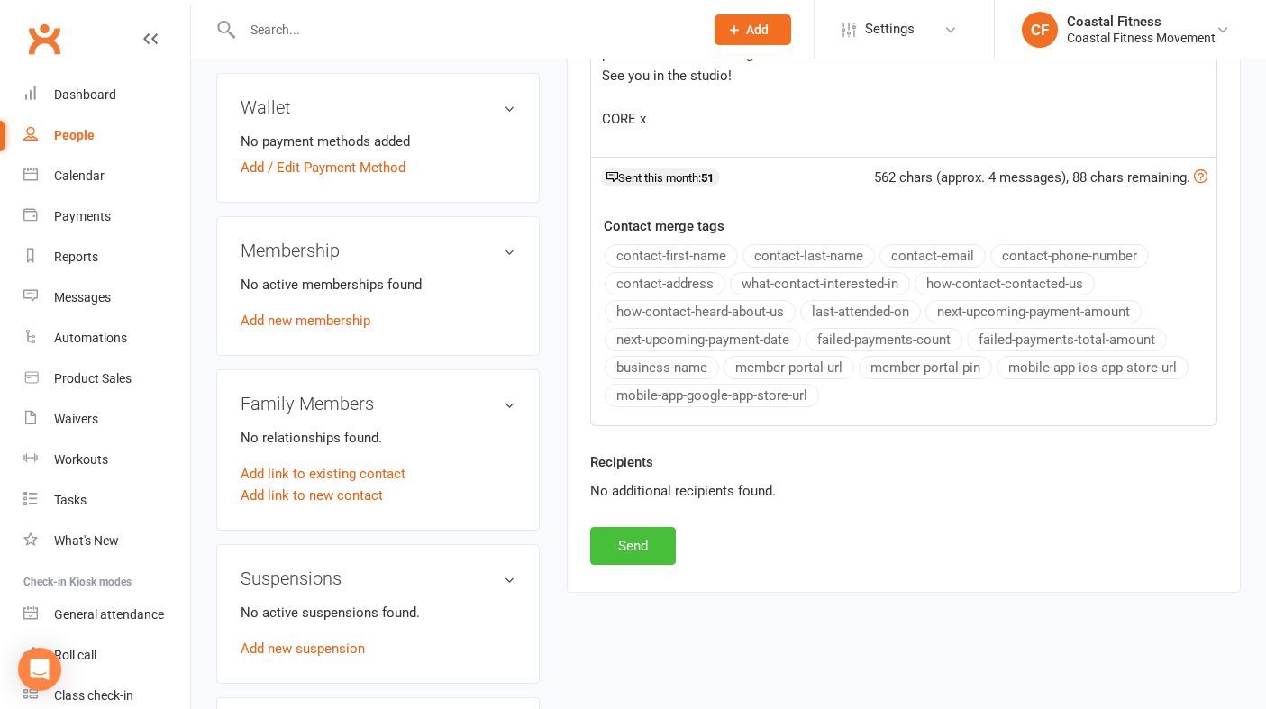
click at [631, 551] on button "Send" at bounding box center [633, 546] width 86 height 38
select select
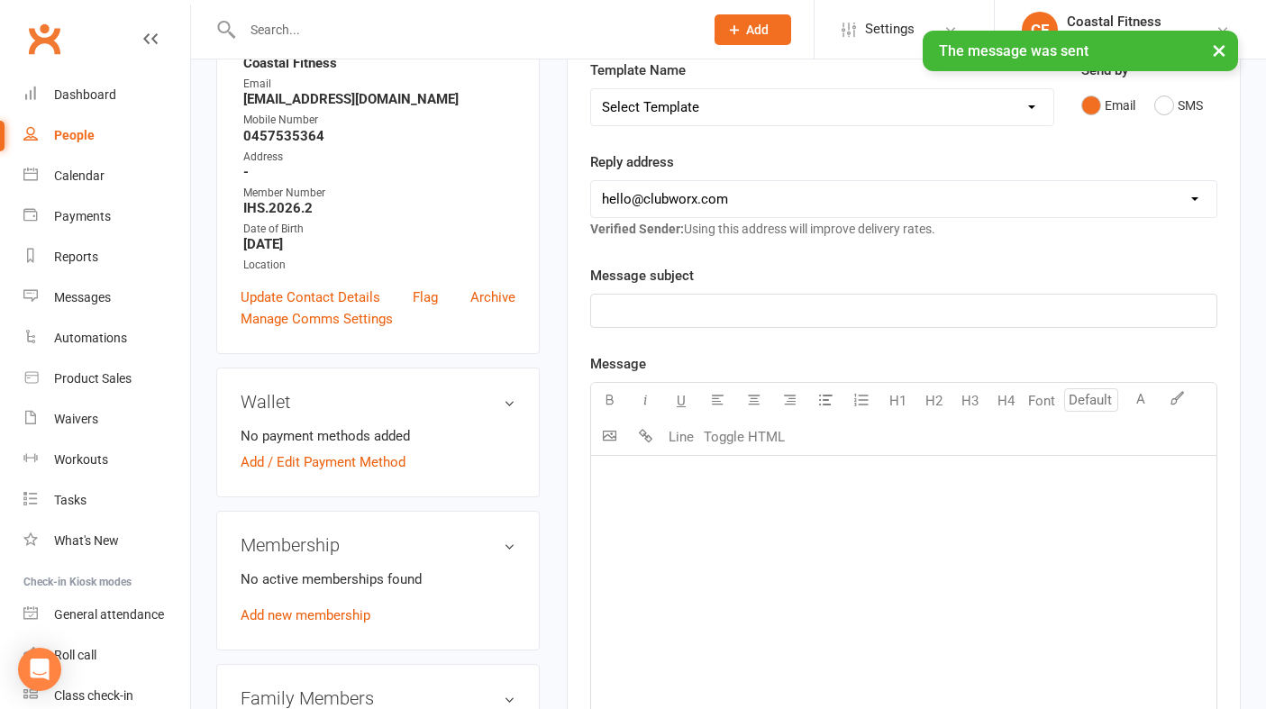
scroll to position [0, 0]
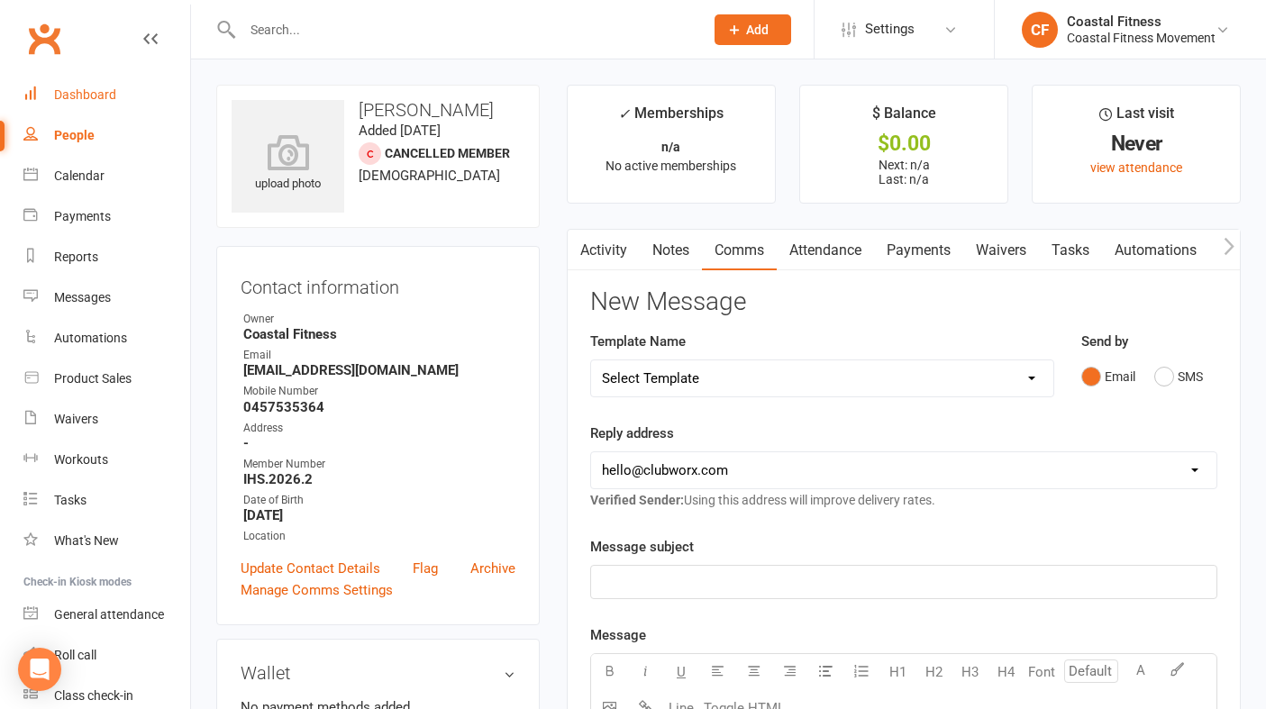
click at [82, 88] on div "Dashboard" at bounding box center [85, 94] width 62 height 14
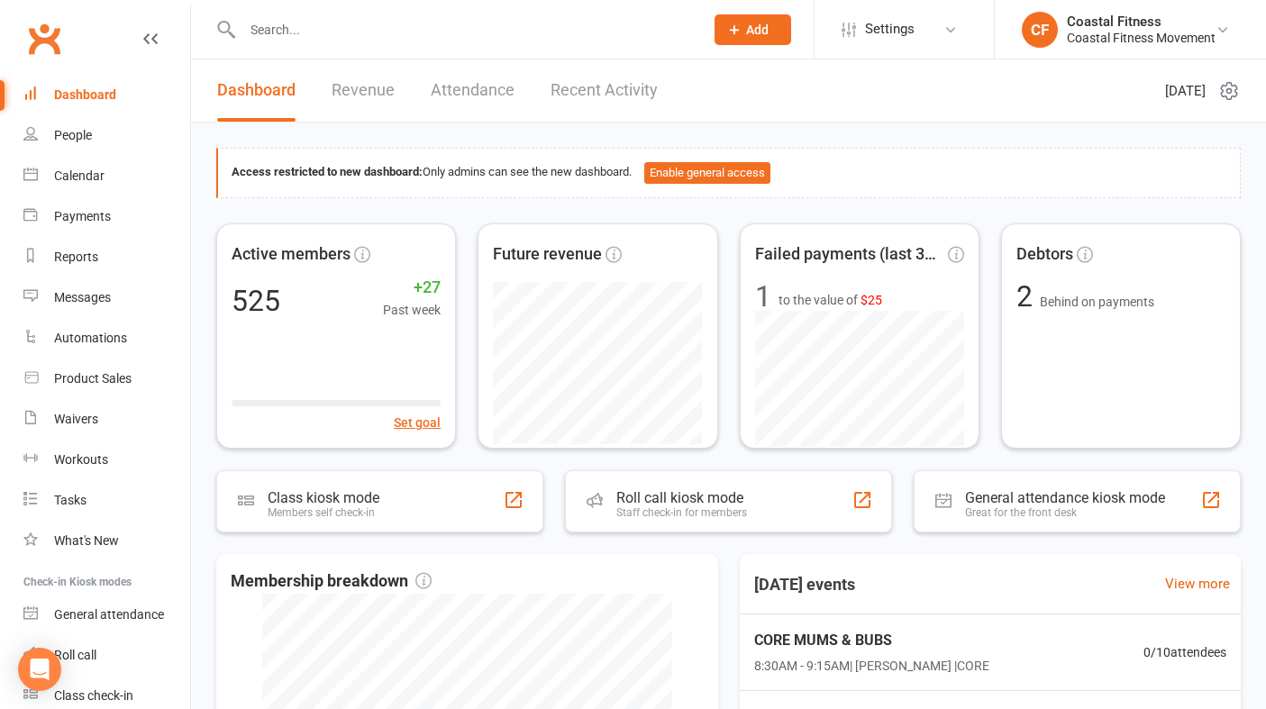
click at [344, 99] on link "Revenue" at bounding box center [362, 90] width 63 height 62
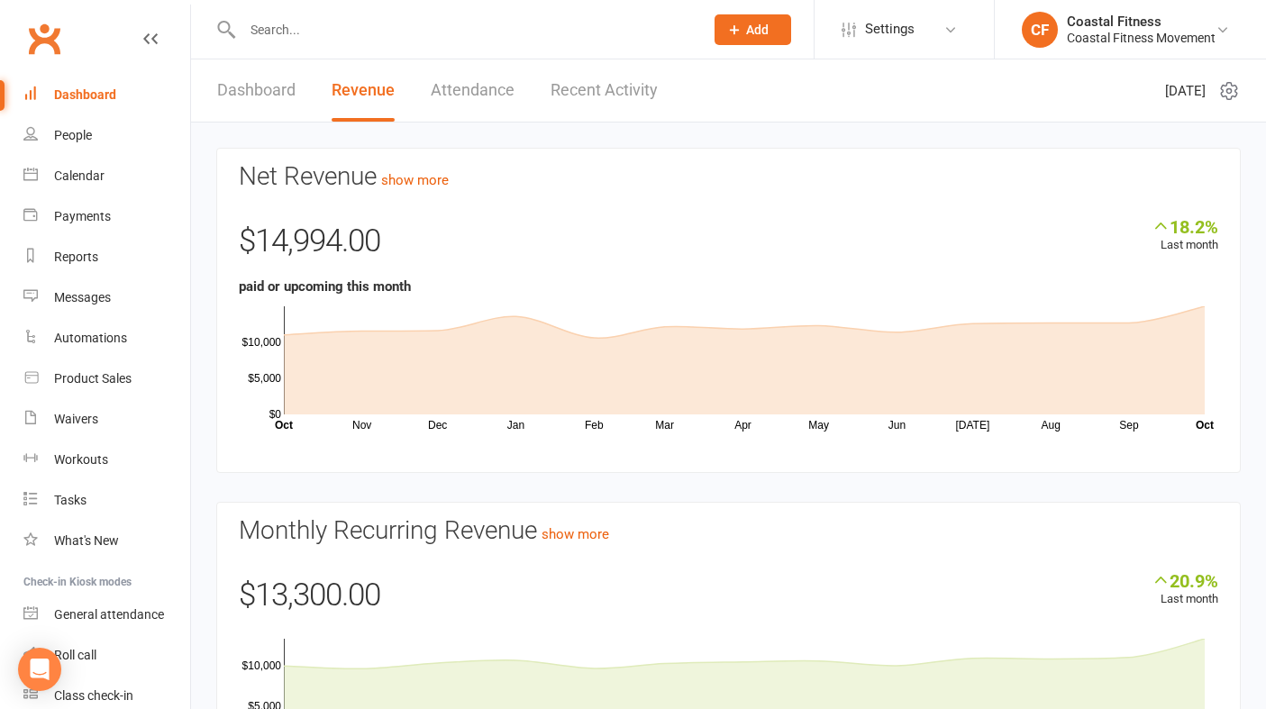
click at [270, 93] on link "Dashboard" at bounding box center [256, 90] width 78 height 62
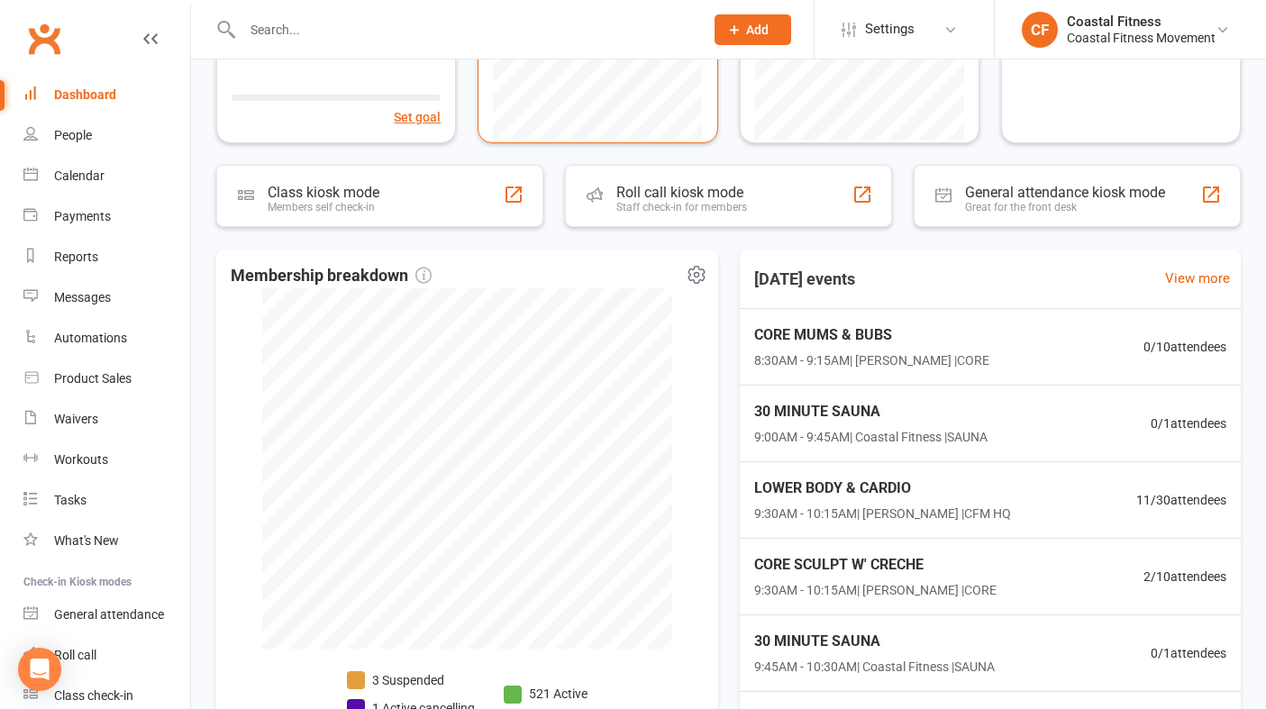
scroll to position [344, 0]
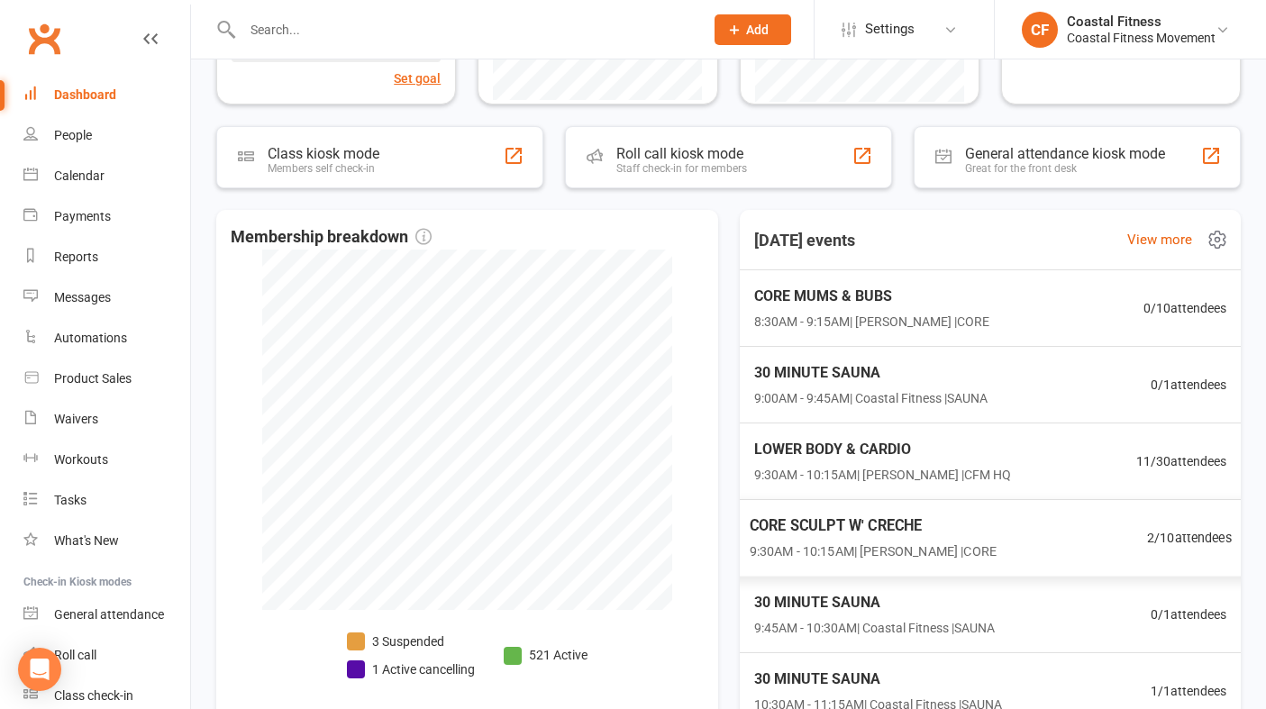
click at [834, 541] on span "9:30AM - 10:15AM | [PERSON_NAME] | CORE" at bounding box center [872, 551] width 247 height 21
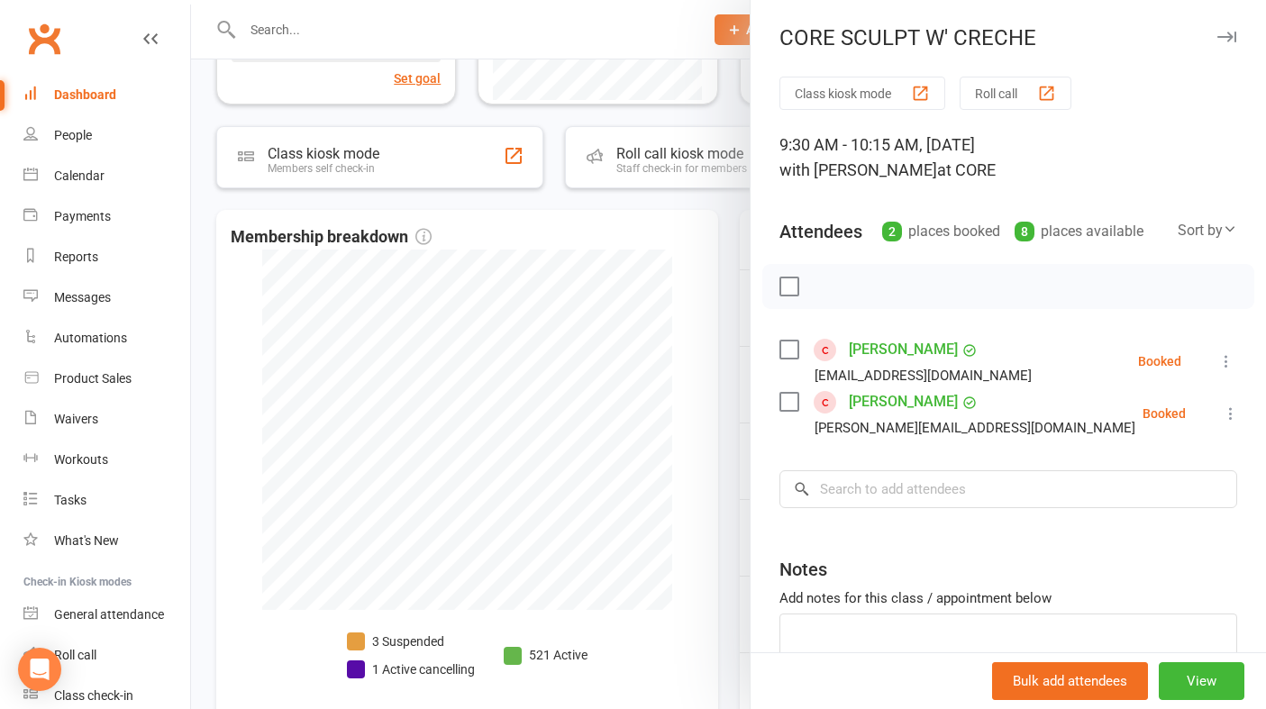
click at [1224, 41] on icon "button" at bounding box center [1226, 37] width 19 height 11
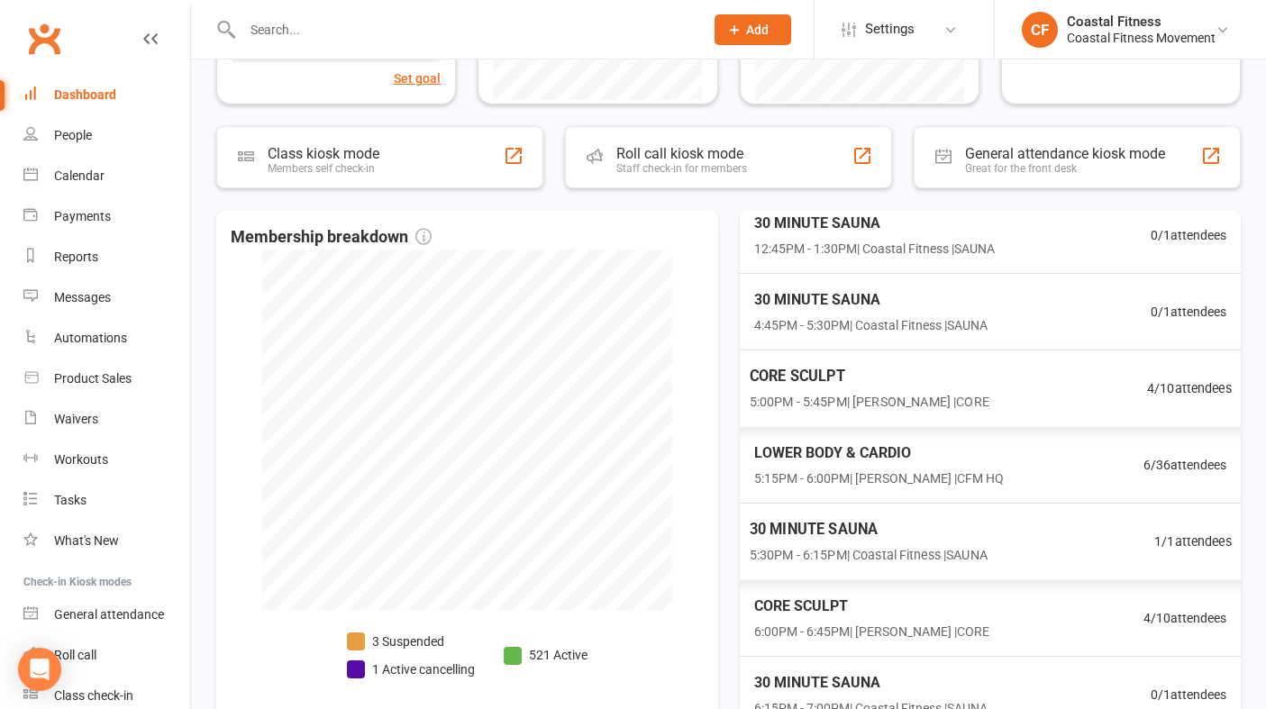
scroll to position [767, 0]
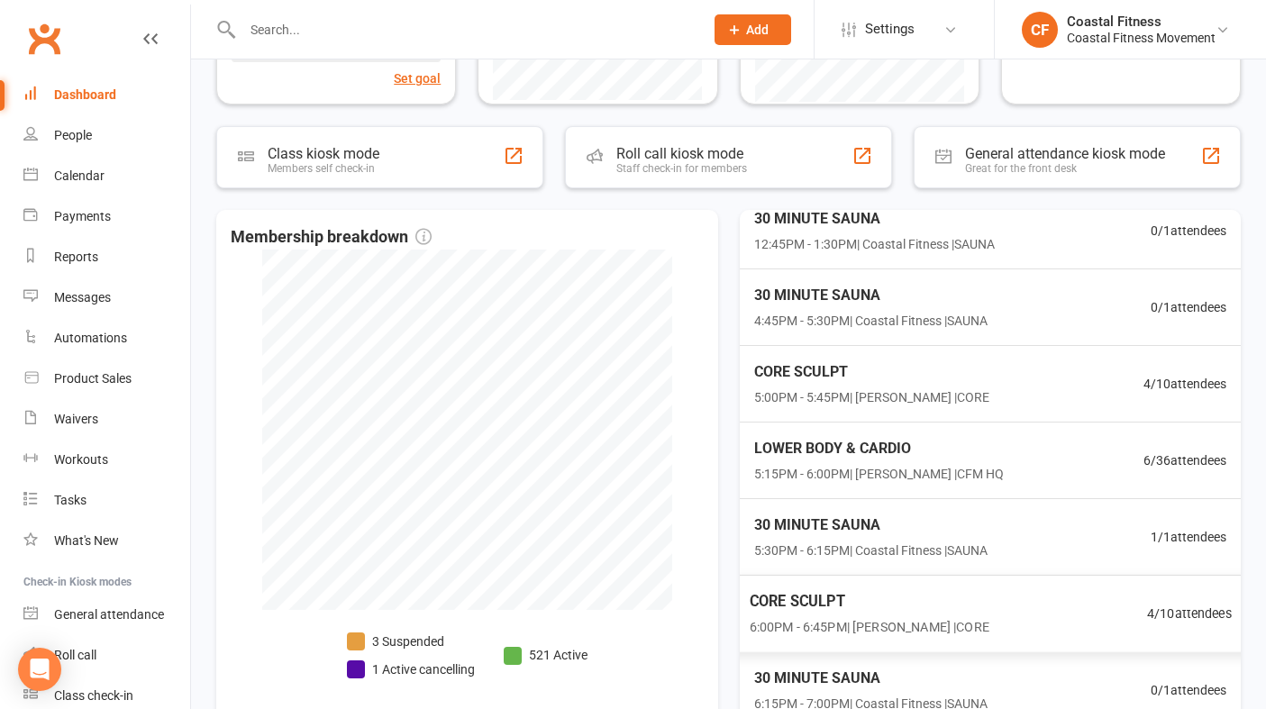
click at [840, 613] on div "CORE SCULPT 6:00PM - 6:45PM | [PERSON_NAME] | CORE" at bounding box center [869, 614] width 240 height 48
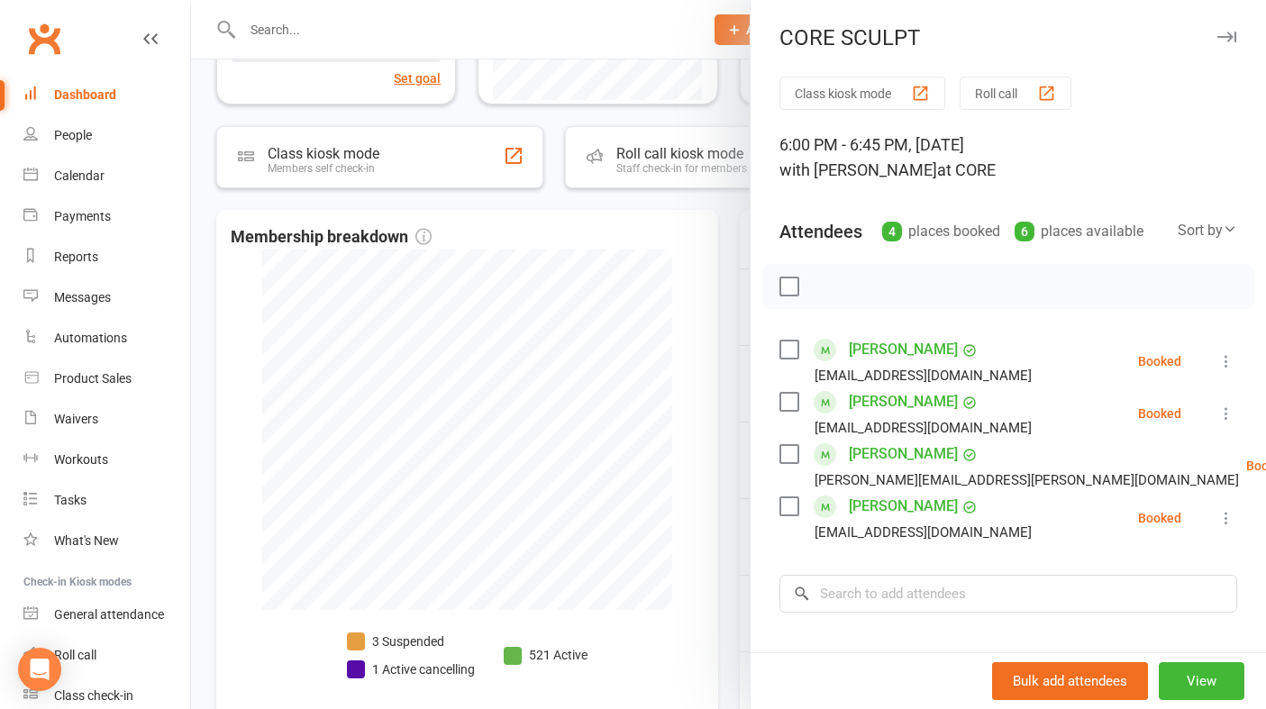
click at [1224, 36] on icon "button" at bounding box center [1226, 37] width 19 height 11
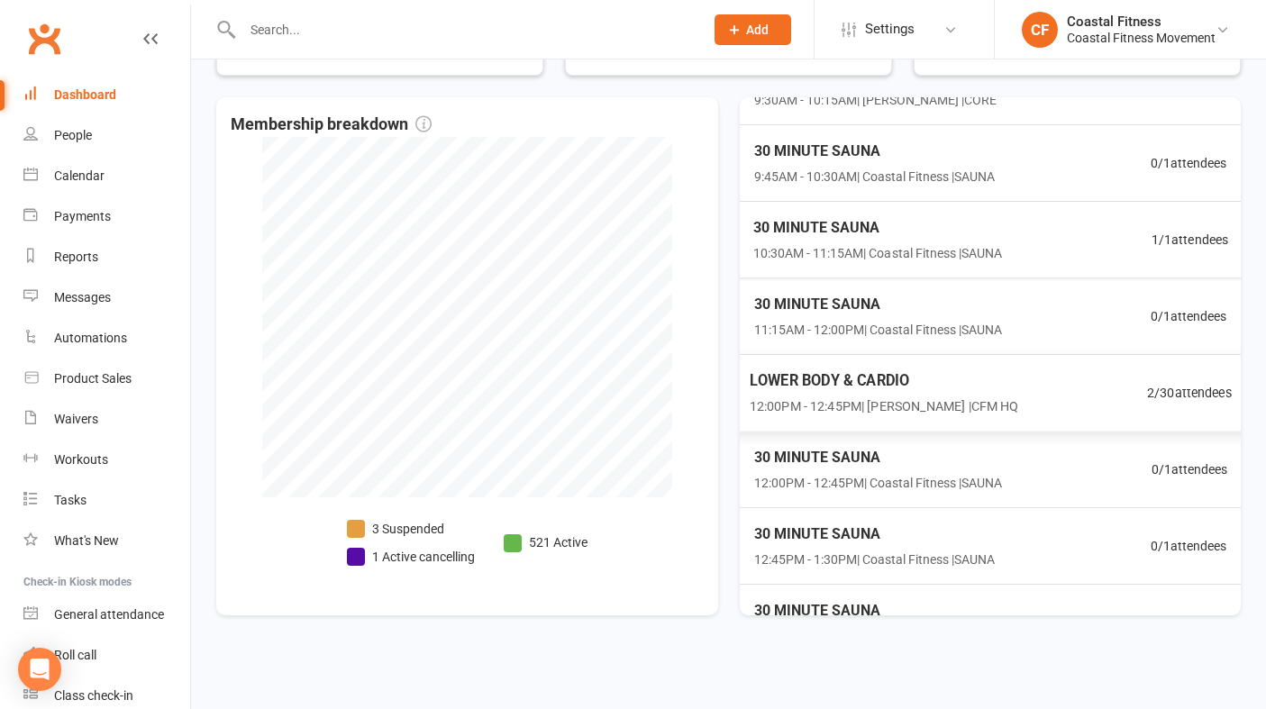
scroll to position [308, 0]
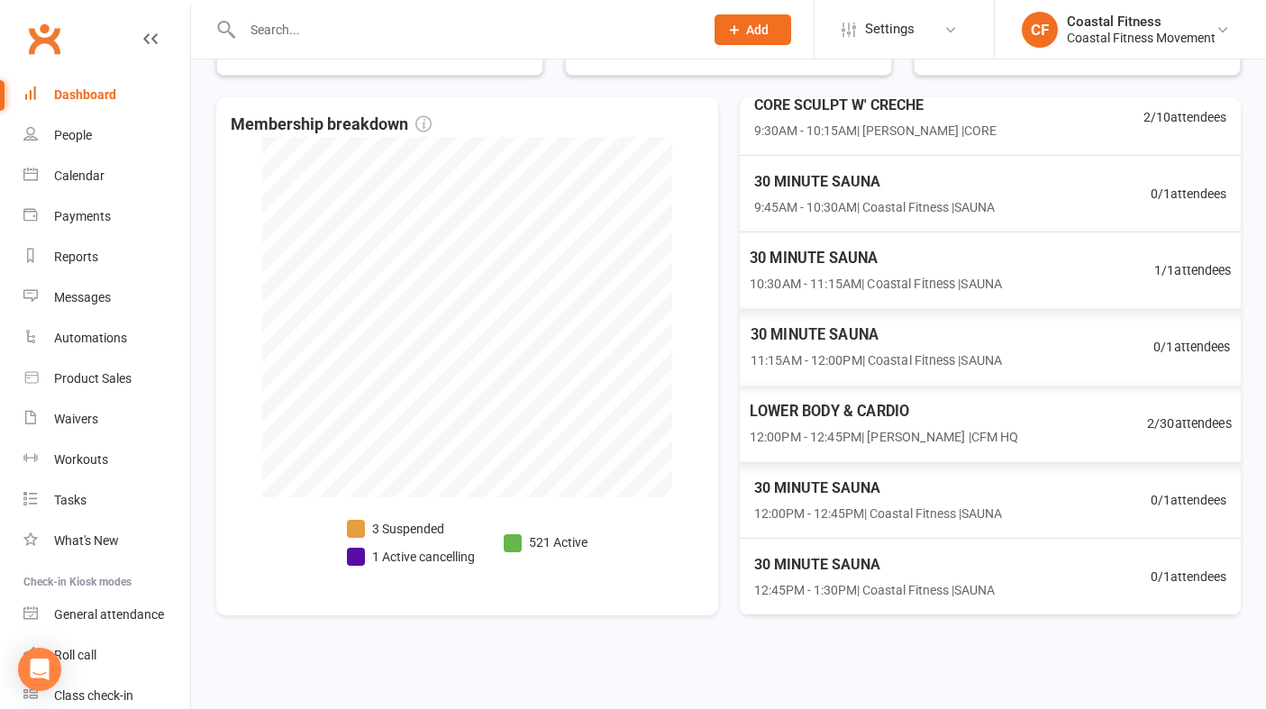
click at [828, 424] on div "LOWER BODY & CARDIO 12:00PM - 12:45PM | Ash [PERSON_NAME] | CFM HQ" at bounding box center [883, 424] width 269 height 48
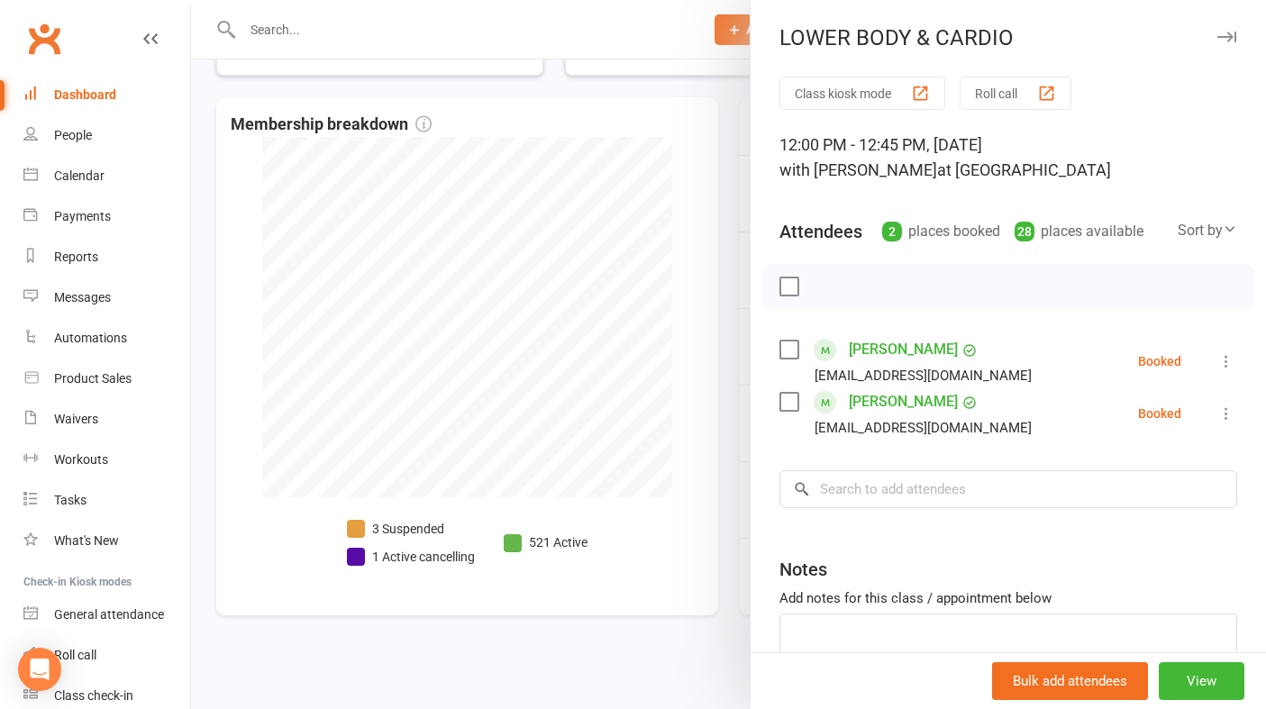
click at [1222, 32] on icon "button" at bounding box center [1226, 37] width 19 height 11
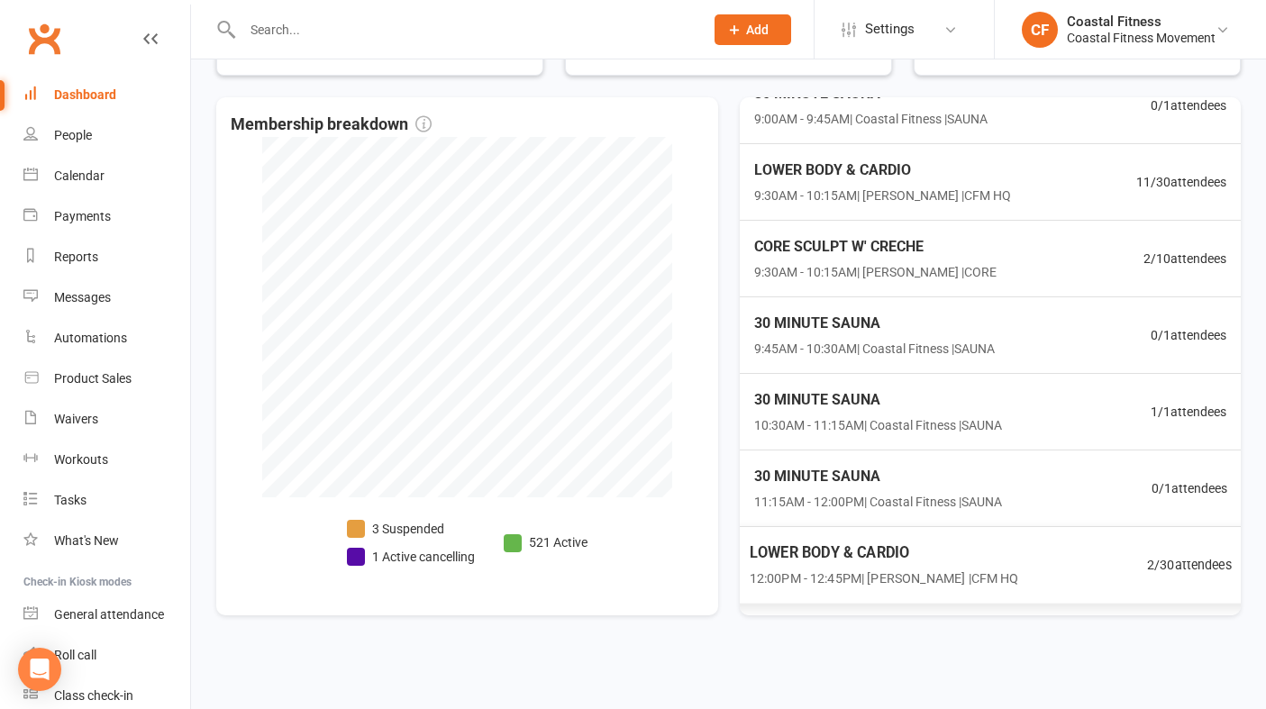
scroll to position [57, 0]
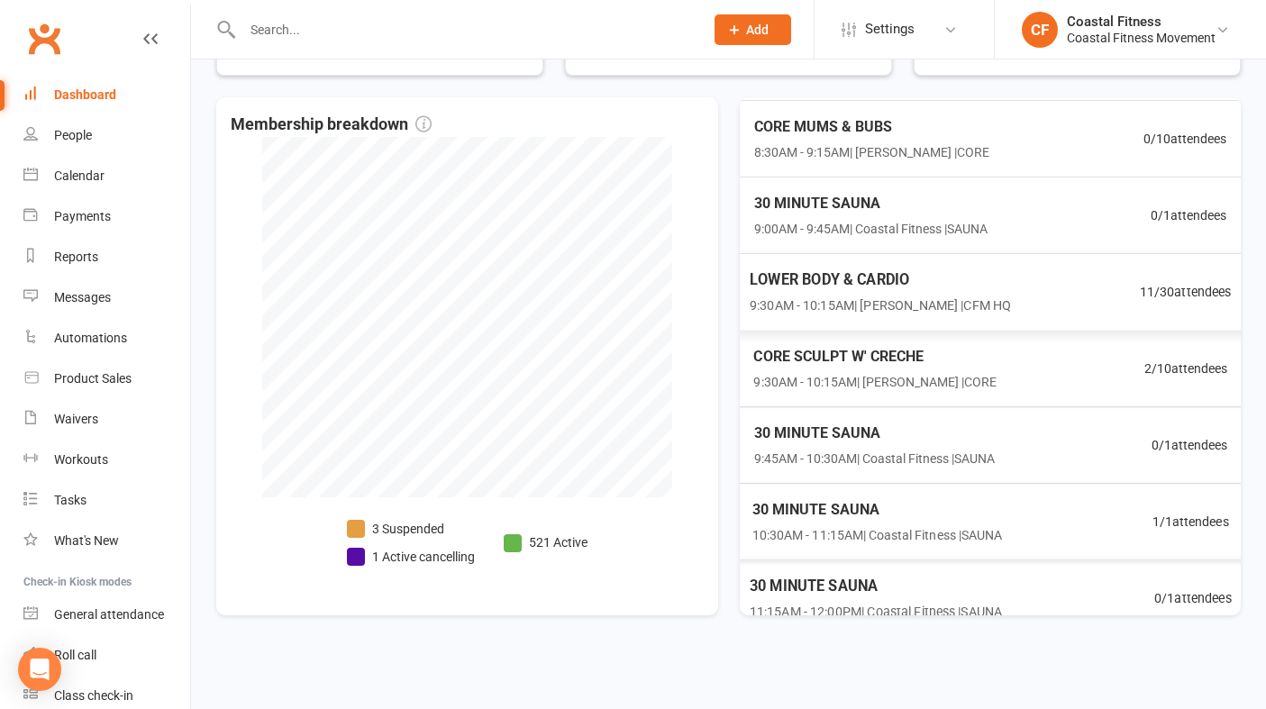
click at [877, 299] on span "9:30AM - 10:15AM | [PERSON_NAME] | CFM HQ" at bounding box center [879, 305] width 261 height 21
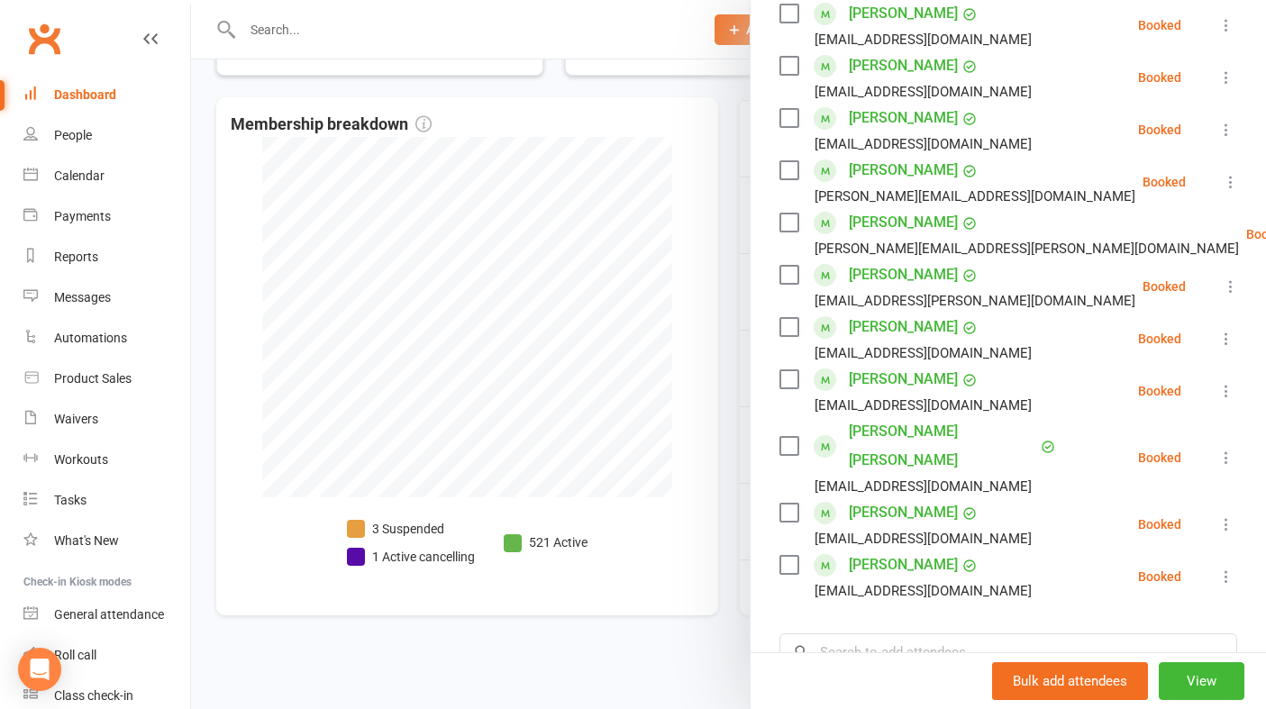
scroll to position [0, 0]
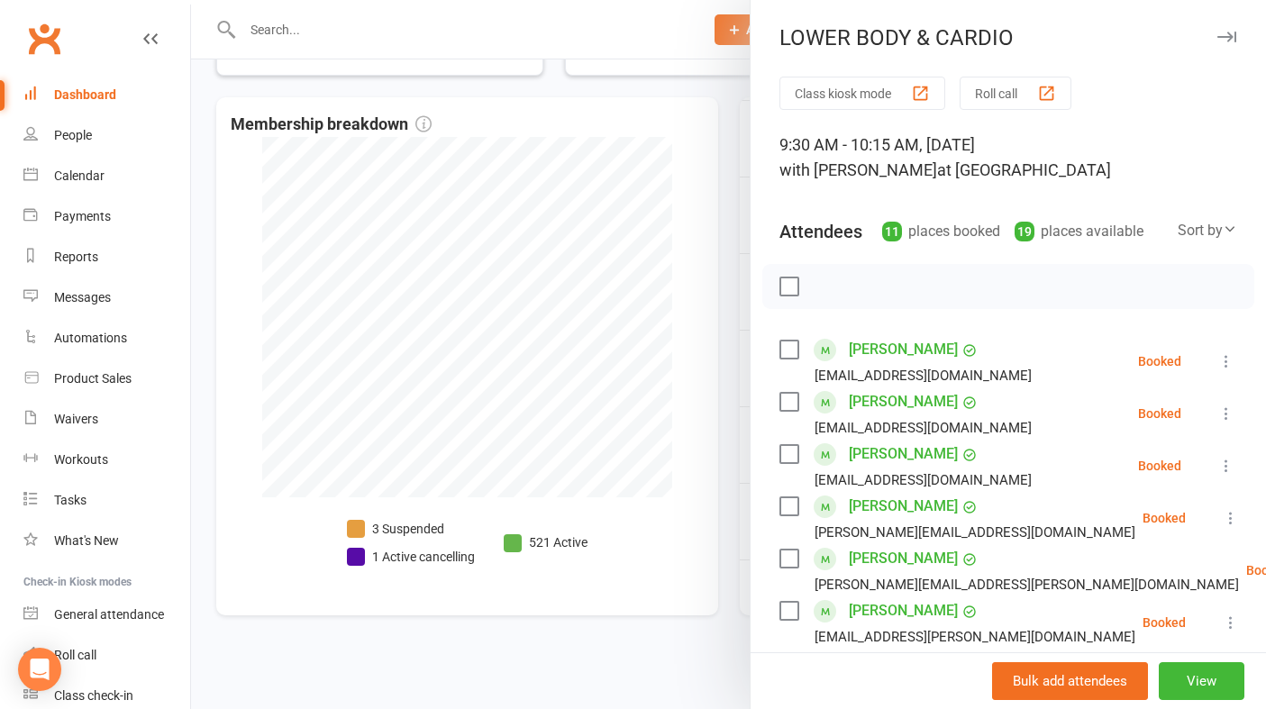
click at [1224, 33] on icon "button" at bounding box center [1226, 37] width 19 height 11
